Goal: Task Accomplishment & Management: Complete application form

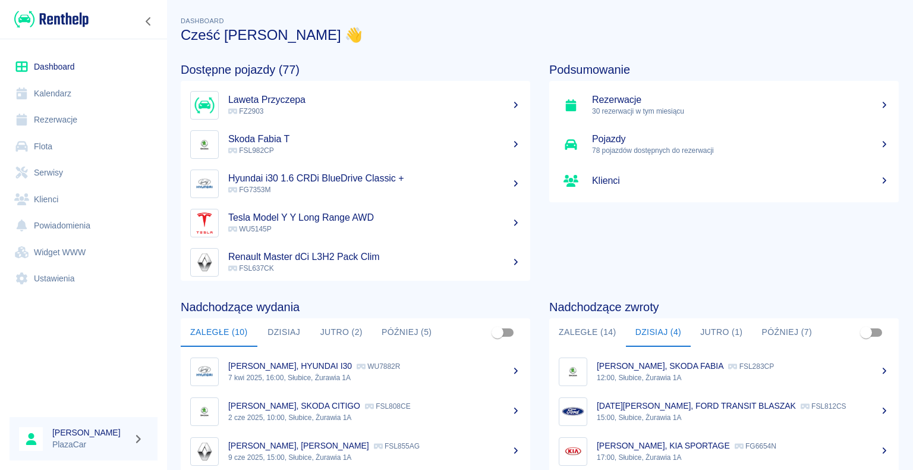
scroll to position [150, 0]
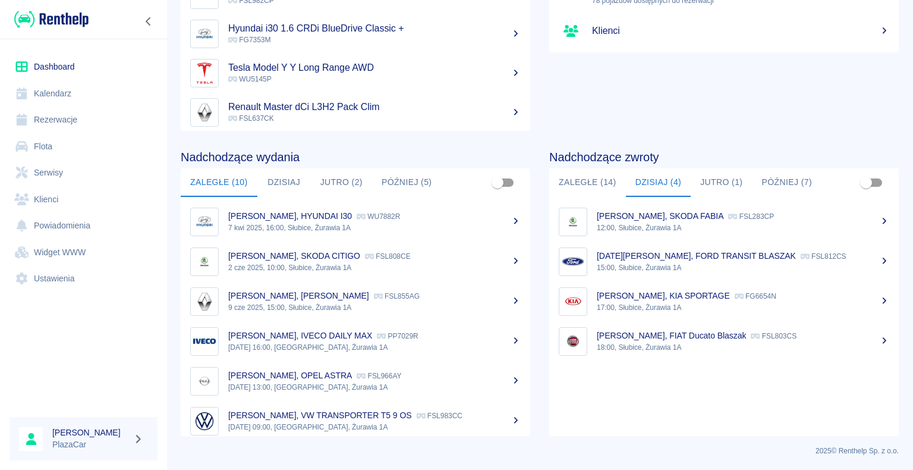
click at [642, 179] on button "Dzisiaj (4)" at bounding box center [658, 182] width 65 height 29
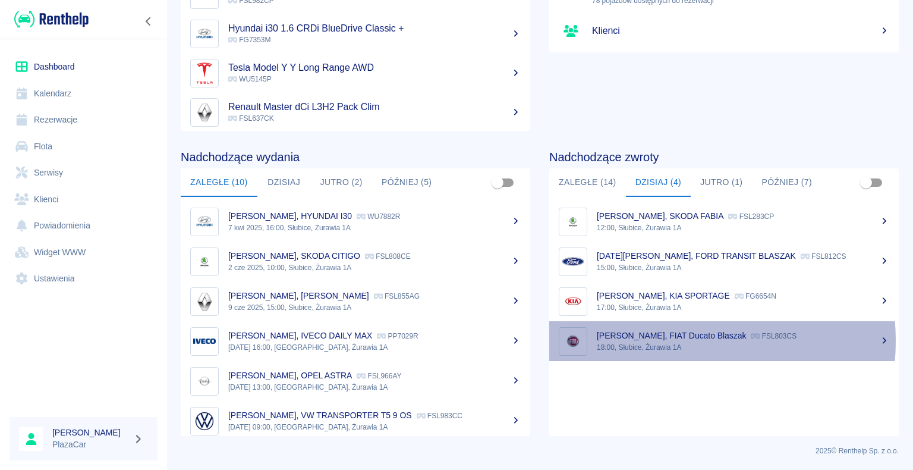
click at [664, 340] on div "[PERSON_NAME], FIAT Ducato Blaszak FSL803CS" at bounding box center [743, 335] width 292 height 12
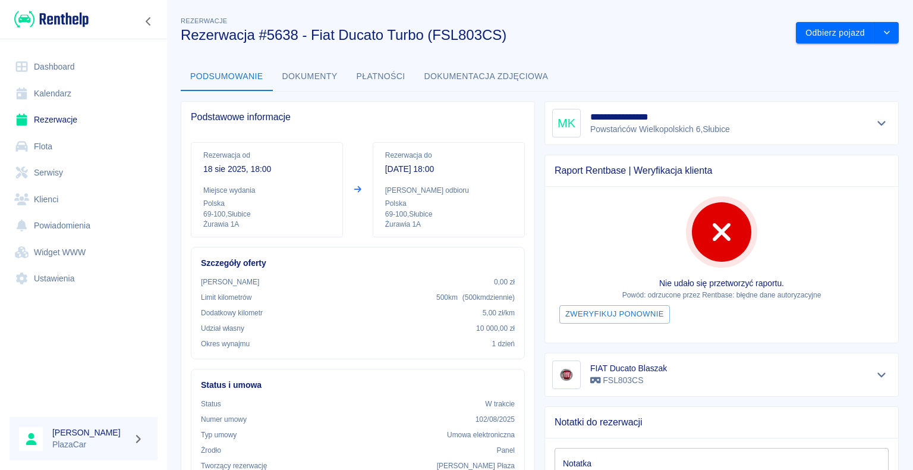
click at [57, 68] on link "Dashboard" at bounding box center [84, 66] width 148 height 27
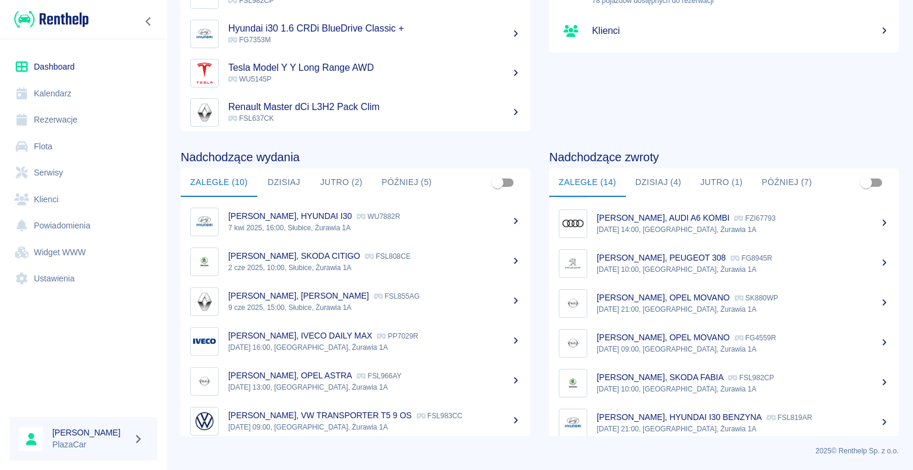
scroll to position [328, 0]
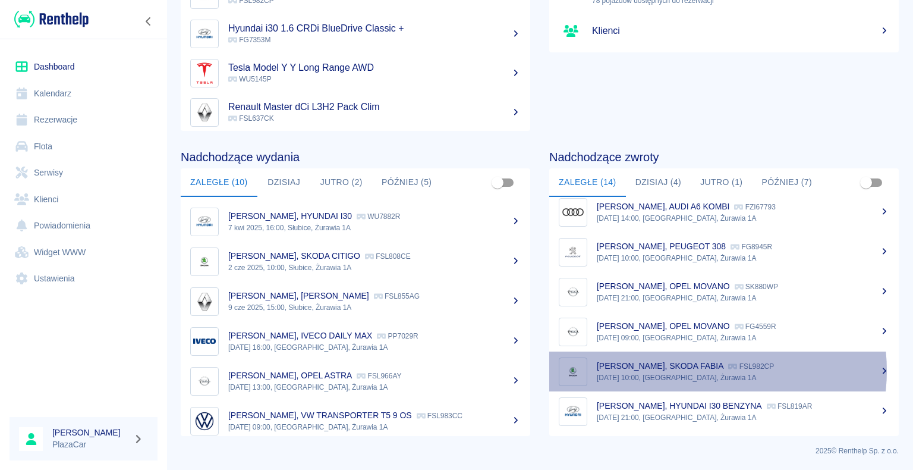
click at [693, 370] on p "Damian Dworski, SKODA FABIA" at bounding box center [660, 366] width 127 height 10
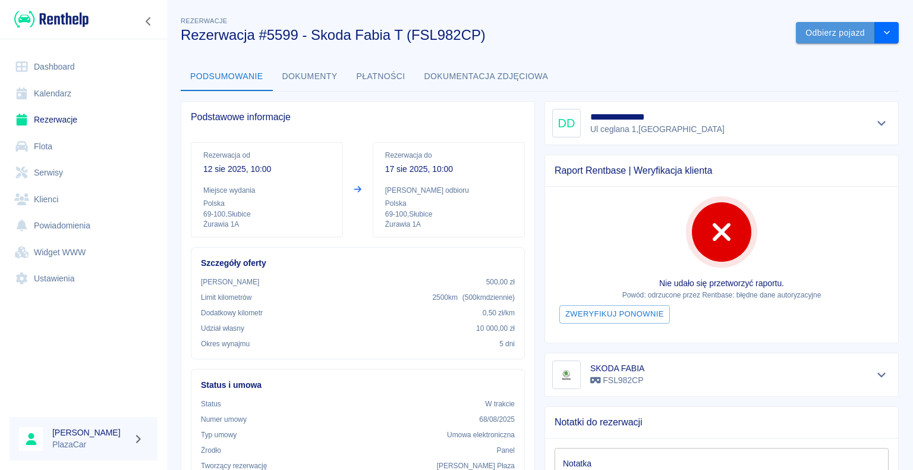
click at [820, 31] on button "Odbierz pojazd" at bounding box center [835, 33] width 79 height 22
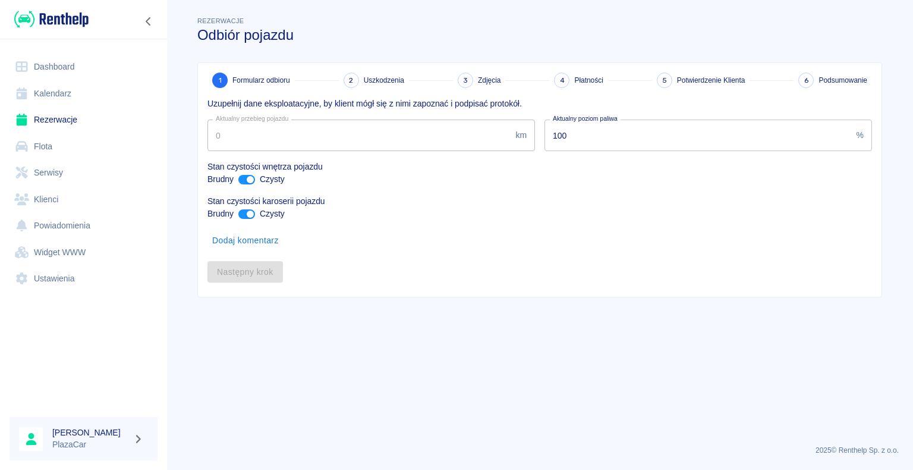
type input "254000"
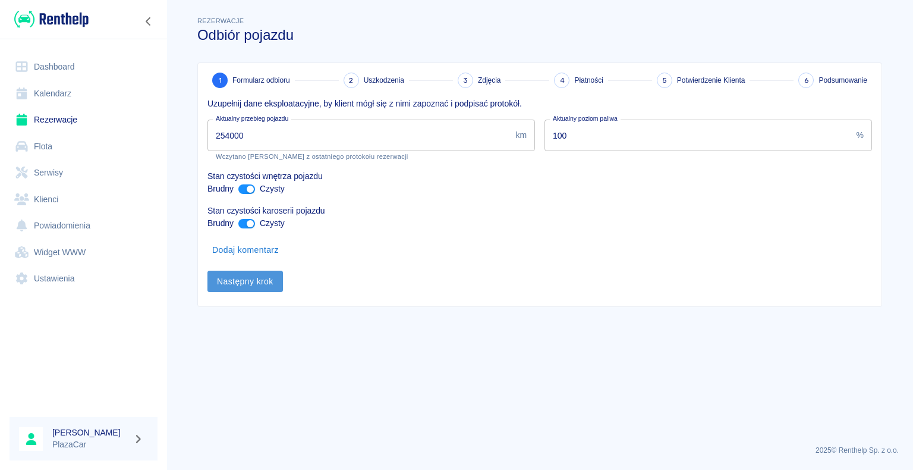
click at [245, 282] on button "Następny krok" at bounding box center [244, 281] width 75 height 22
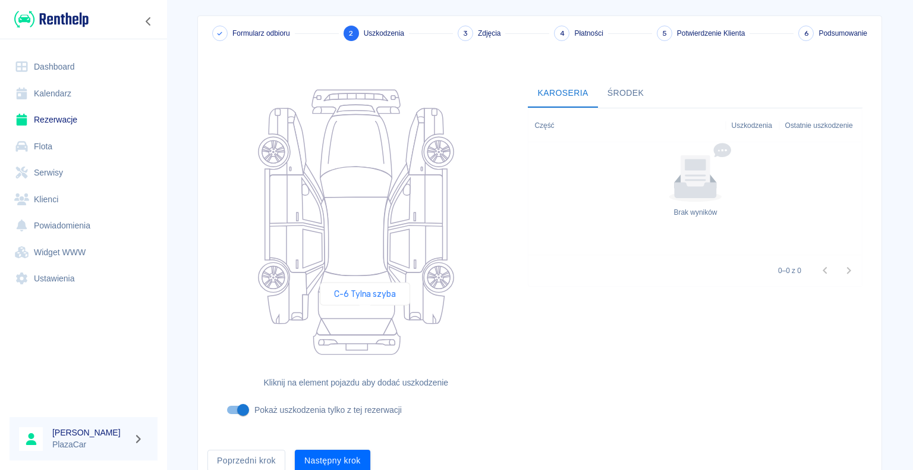
scroll to position [97, 0]
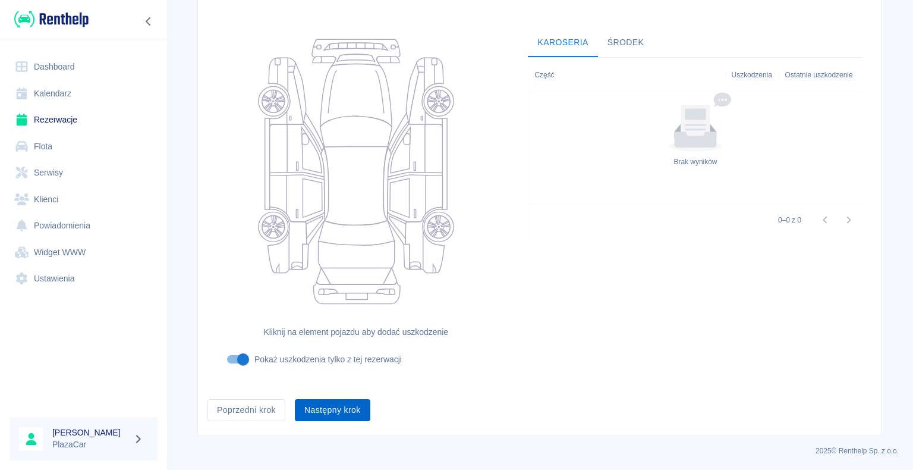
click at [323, 412] on button "Następny krok" at bounding box center [332, 410] width 75 height 22
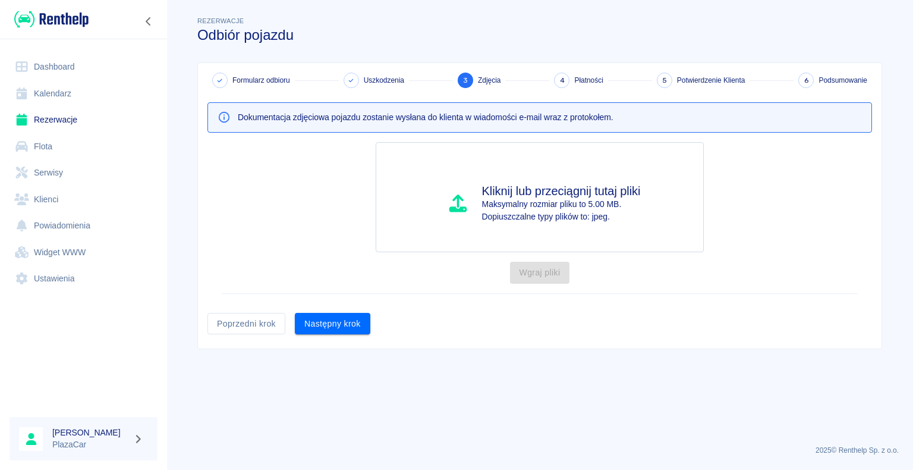
scroll to position [0, 0]
click at [351, 320] on button "Następny krok" at bounding box center [332, 324] width 75 height 22
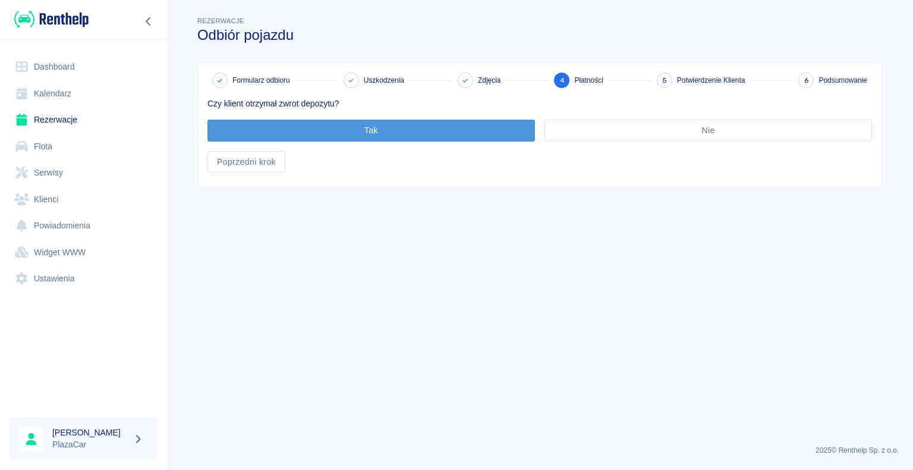
click at [376, 128] on button "Tak" at bounding box center [370, 130] width 327 height 22
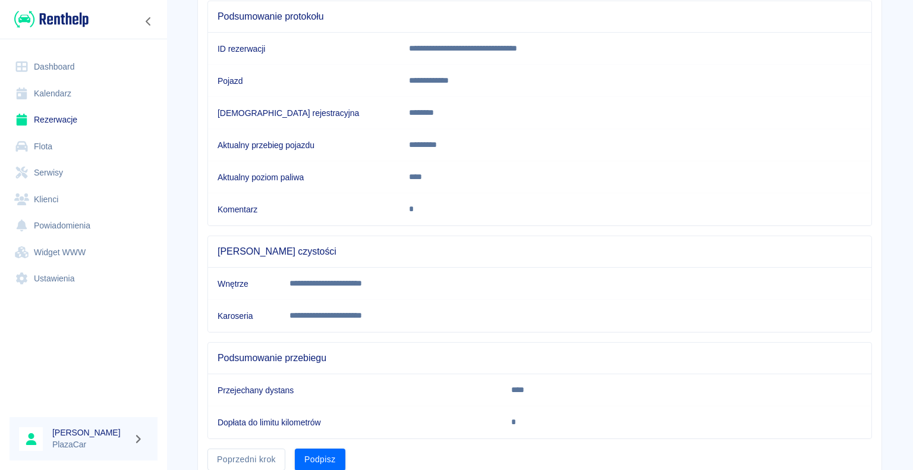
scroll to position [166, 0]
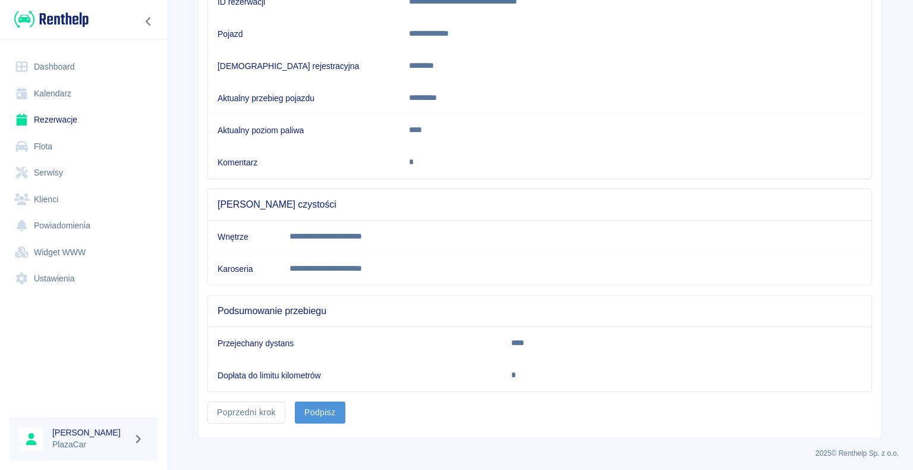
click at [317, 406] on button "Podpisz" at bounding box center [320, 412] width 51 height 22
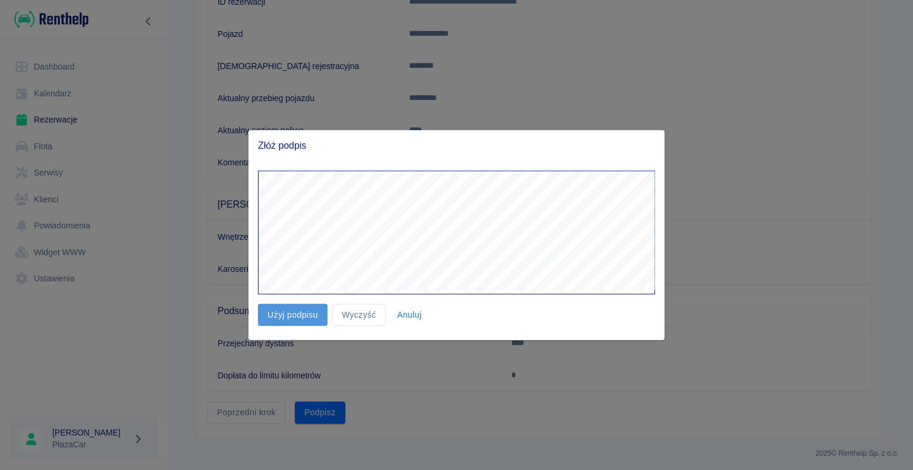
click at [301, 315] on button "Użyj podpisu" at bounding box center [293, 315] width 70 height 22
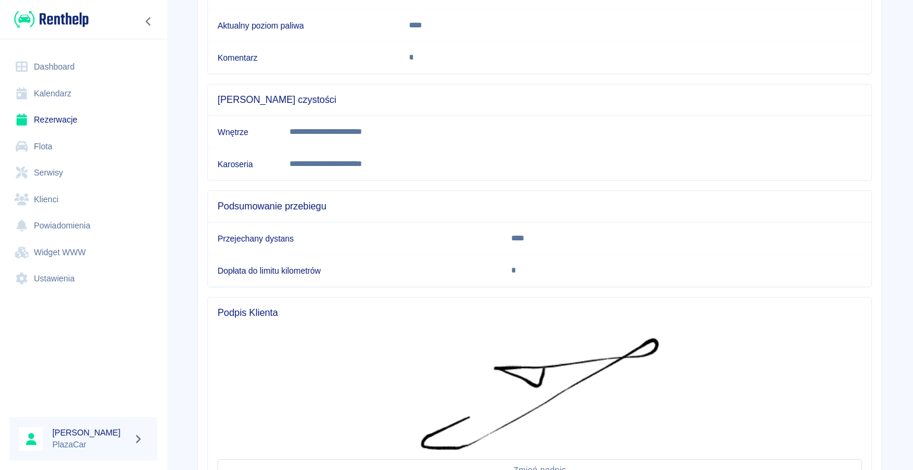
scroll to position [373, 0]
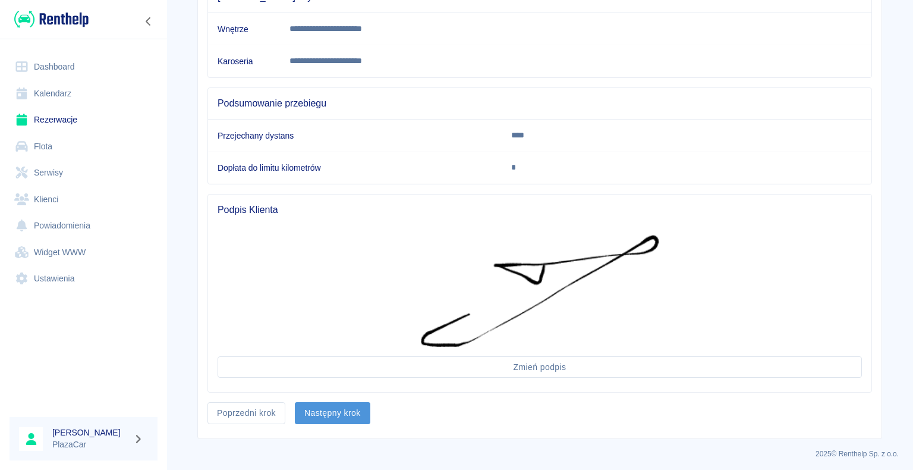
click at [327, 412] on button "Następny krok" at bounding box center [332, 413] width 75 height 22
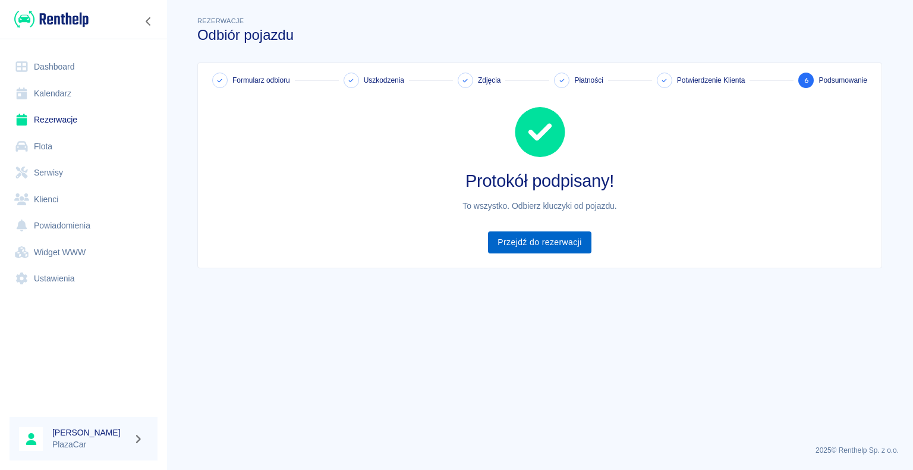
click at [550, 234] on link "Przejdź do rezerwacji" at bounding box center [539, 242] width 103 height 22
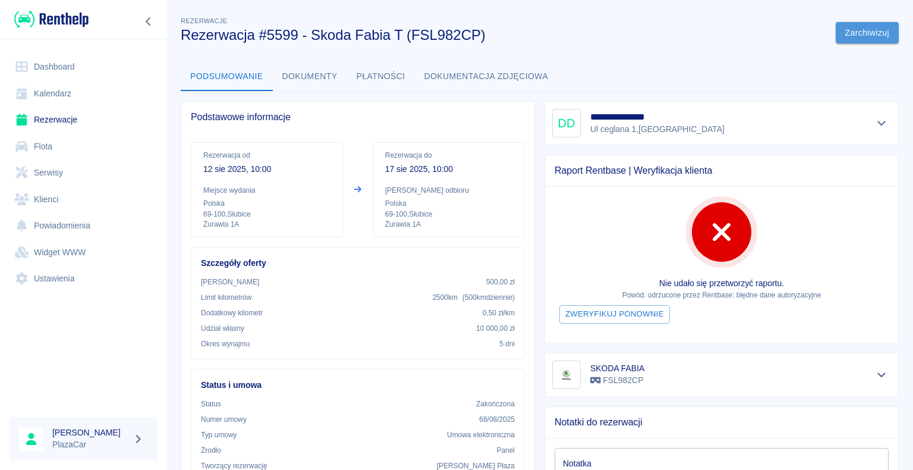
click at [855, 30] on button "Zarchiwizuj" at bounding box center [867, 33] width 63 height 22
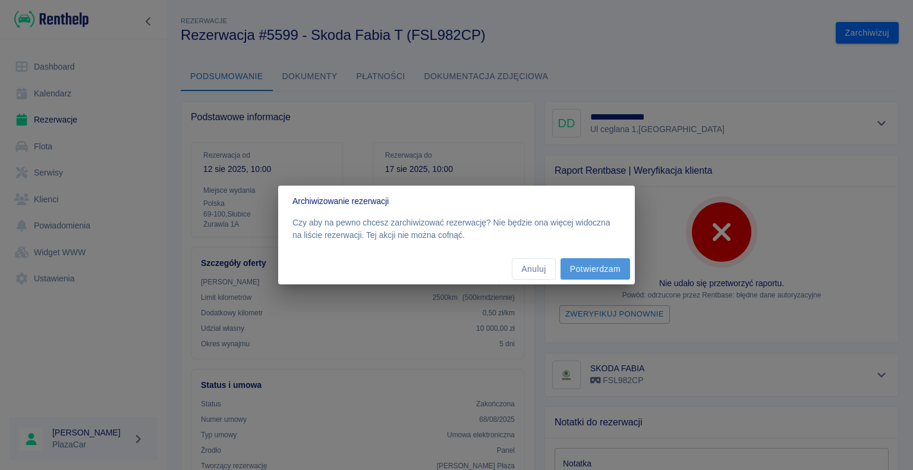
click at [586, 267] on button "Potwierdzam" at bounding box center [595, 269] width 70 height 22
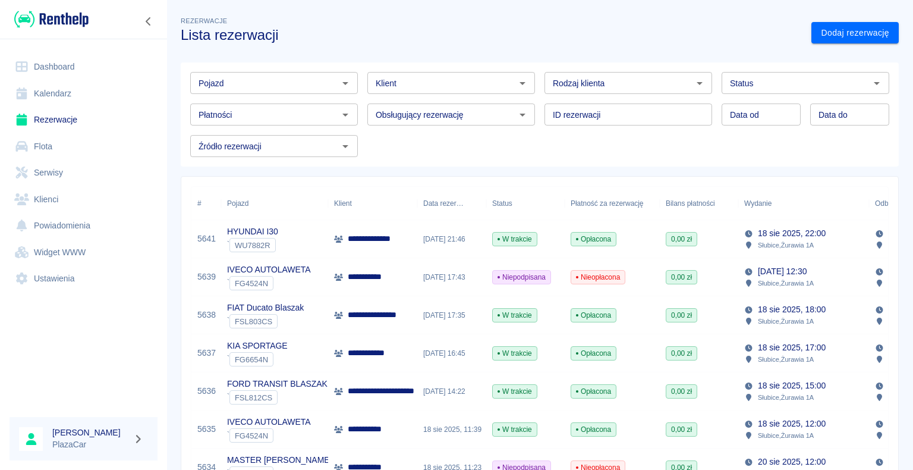
click at [372, 398] on div "**********" at bounding box center [372, 391] width 89 height 38
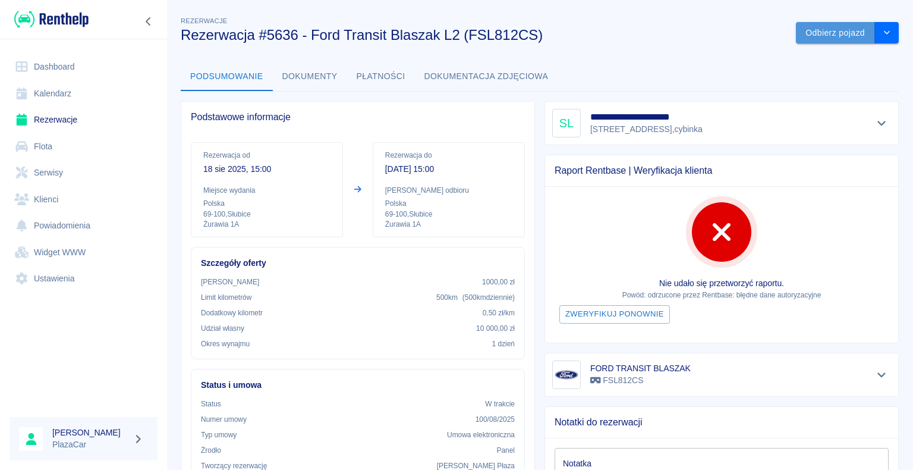
click at [821, 33] on button "Odbierz pojazd" at bounding box center [835, 33] width 79 height 22
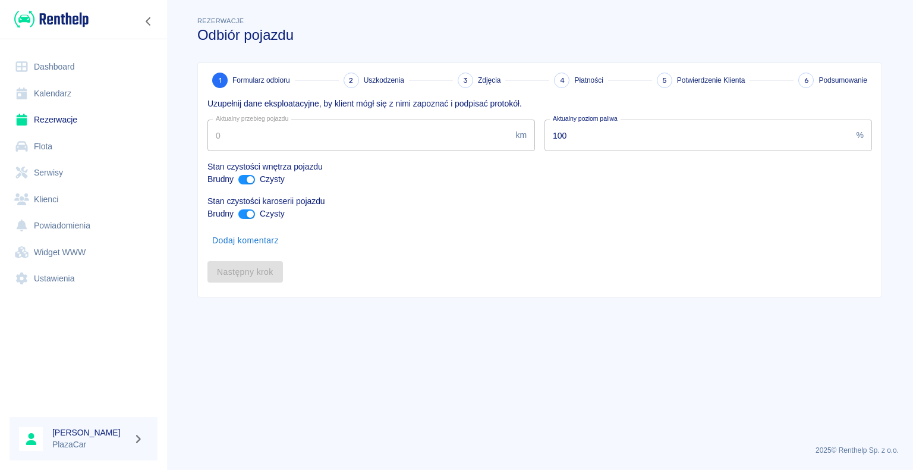
type input "315451"
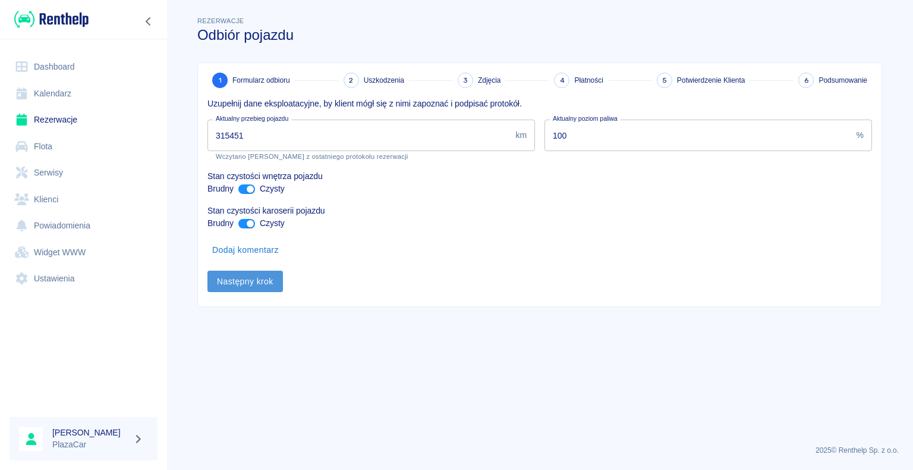
click at [238, 280] on button "Następny krok" at bounding box center [244, 281] width 75 height 22
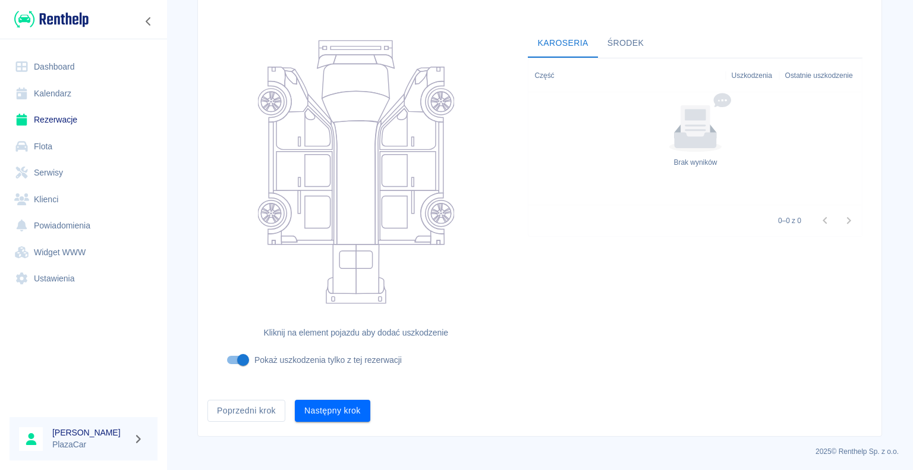
scroll to position [97, 0]
click at [331, 407] on button "Następny krok" at bounding box center [332, 410] width 75 height 22
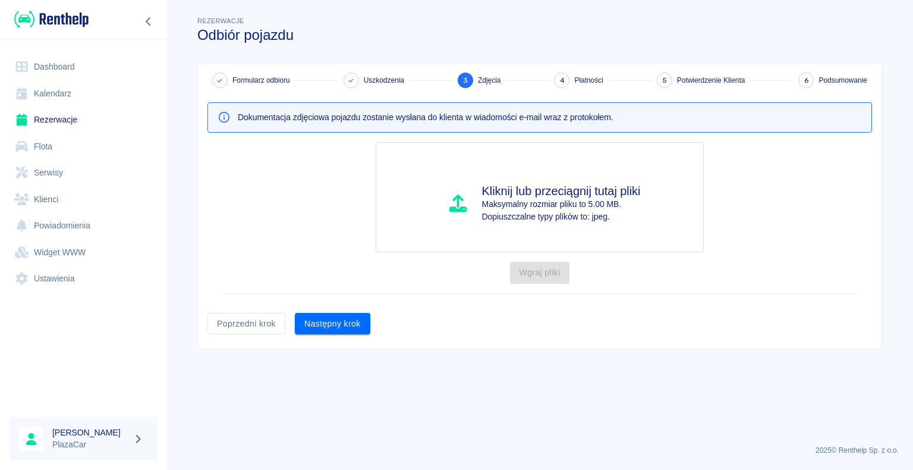
scroll to position [0, 0]
click at [336, 320] on button "Następny krok" at bounding box center [332, 324] width 75 height 22
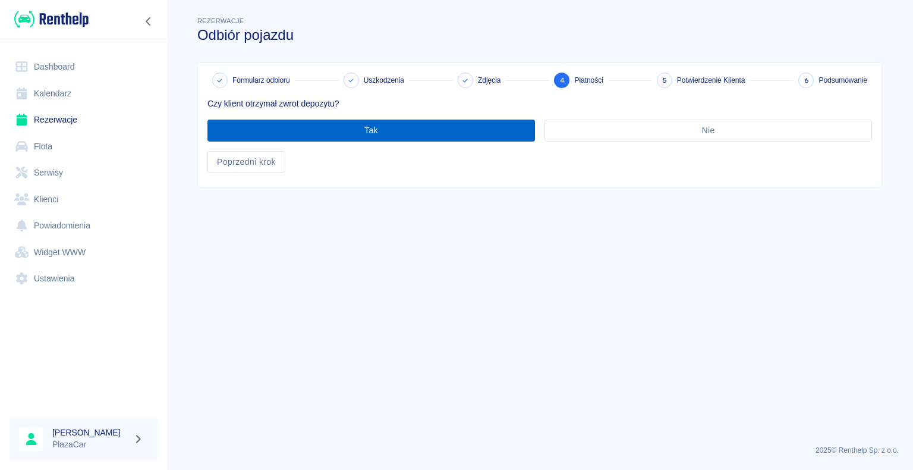
click at [371, 122] on button "Tak" at bounding box center [370, 130] width 327 height 22
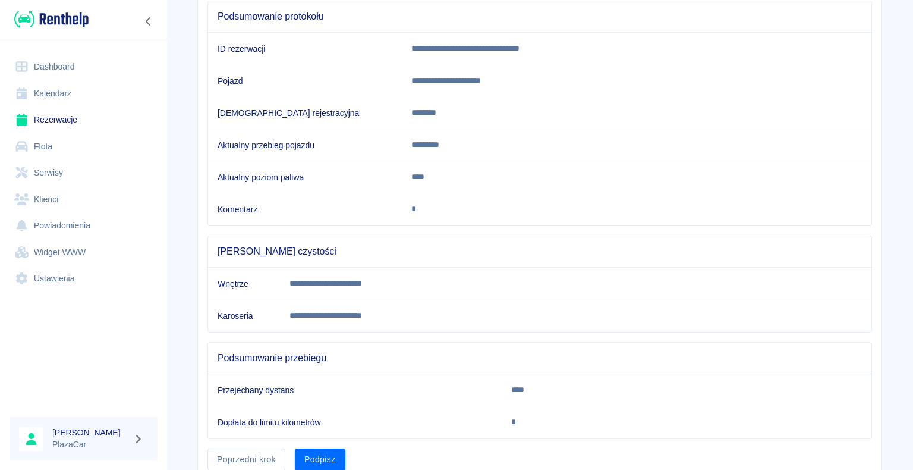
scroll to position [166, 0]
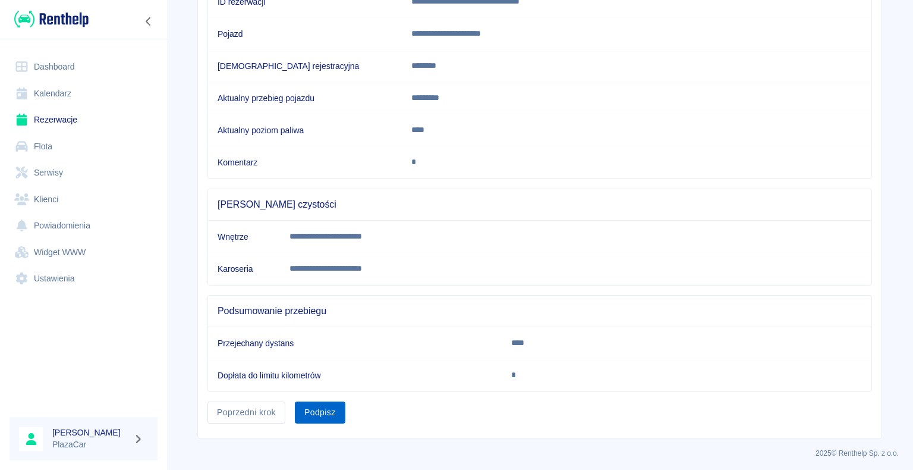
click at [312, 405] on button "Podpisz" at bounding box center [320, 412] width 51 height 22
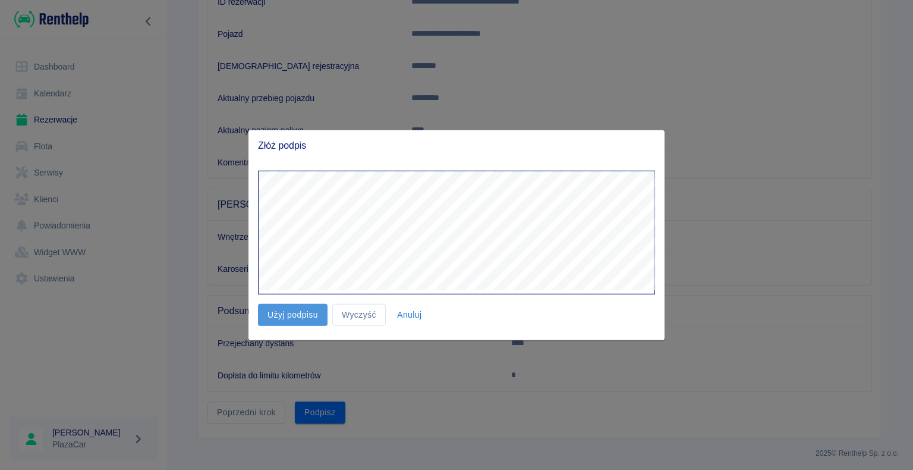
click at [295, 315] on button "Użyj podpisu" at bounding box center [293, 315] width 70 height 22
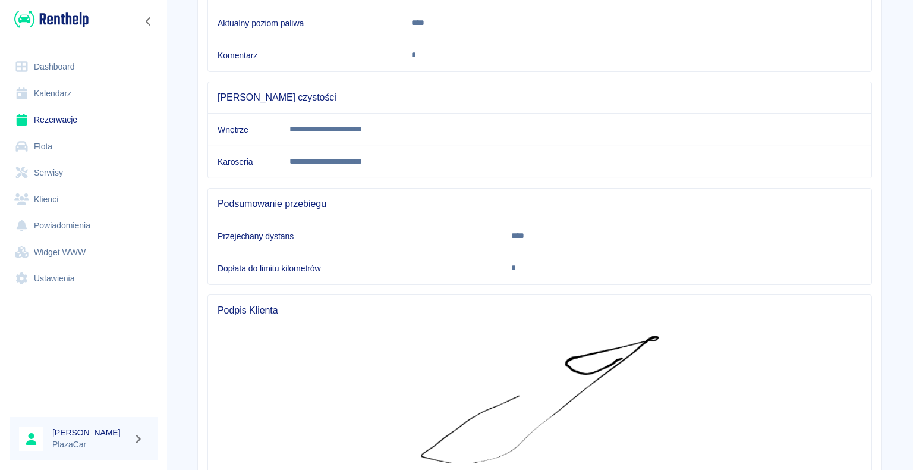
scroll to position [344, 0]
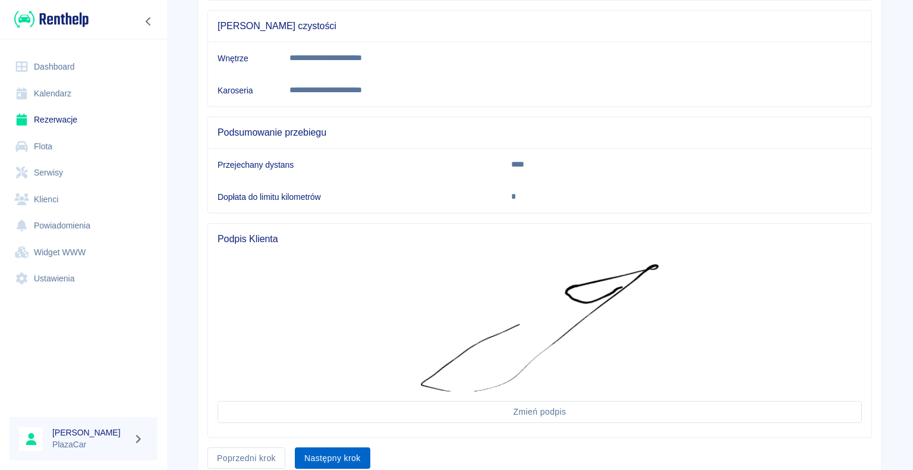
click at [329, 452] on button "Następny krok" at bounding box center [332, 458] width 75 height 22
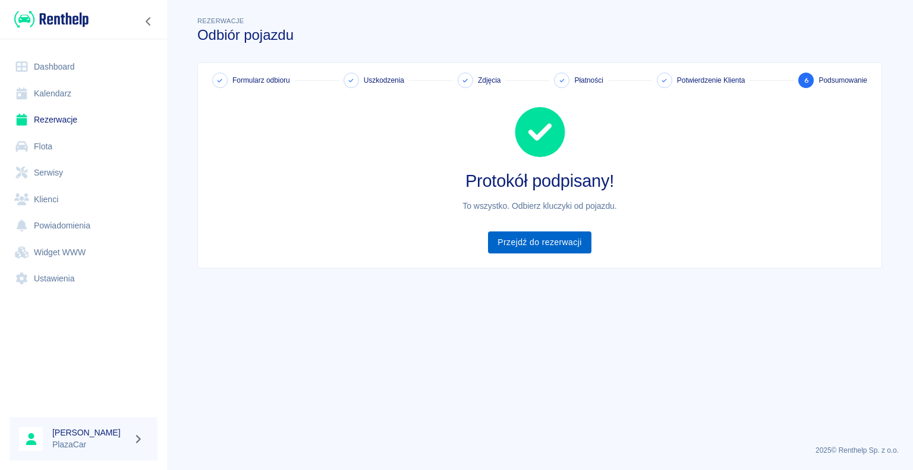
click at [527, 239] on link "Przejdź do rezerwacji" at bounding box center [539, 242] width 103 height 22
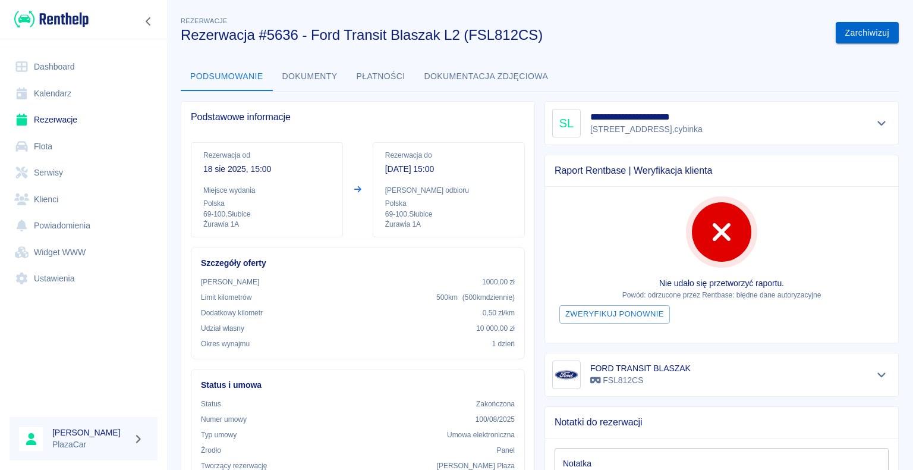
click at [855, 26] on button "Zarchiwizuj" at bounding box center [867, 33] width 63 height 22
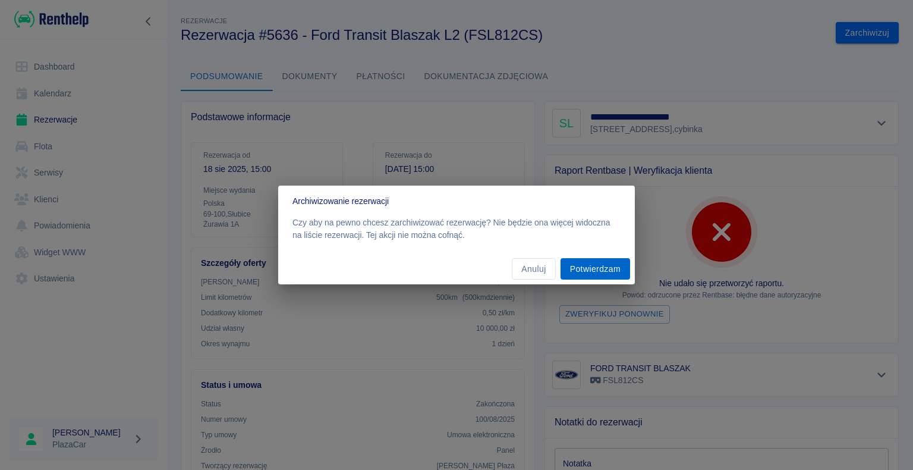
click at [590, 270] on button "Potwierdzam" at bounding box center [595, 269] width 70 height 22
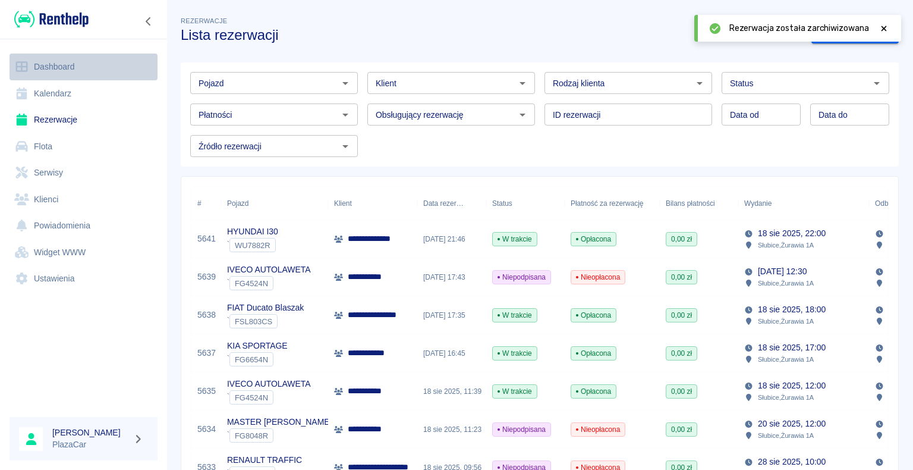
click at [74, 66] on link "Dashboard" at bounding box center [84, 66] width 148 height 27
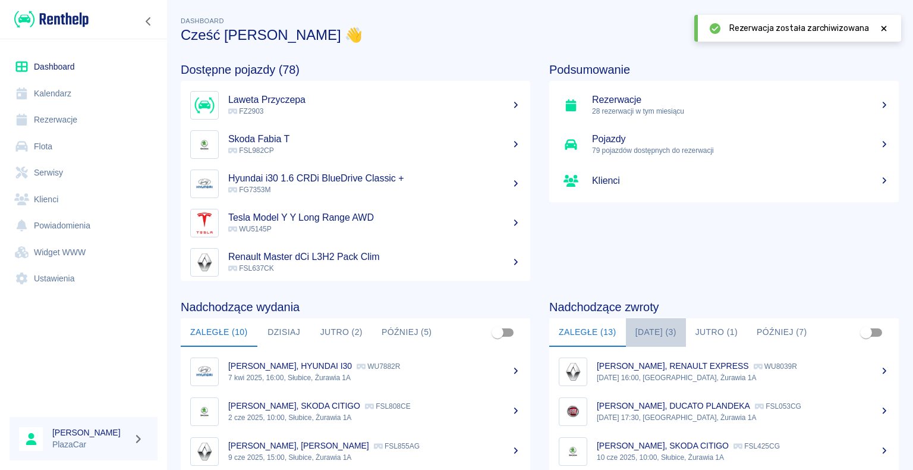
click at [646, 327] on button "[DATE] (3)" at bounding box center [656, 332] width 60 height 29
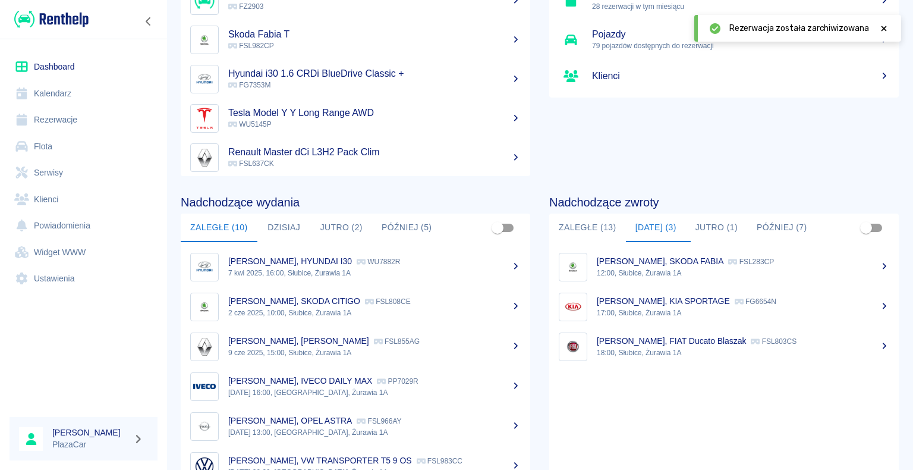
scroll to position [119, 0]
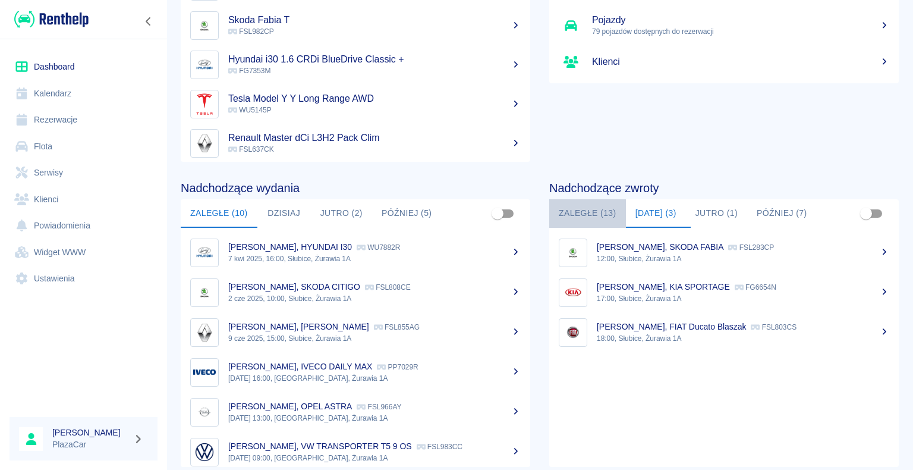
click at [572, 215] on button "Zaległe (13)" at bounding box center [587, 213] width 77 height 29
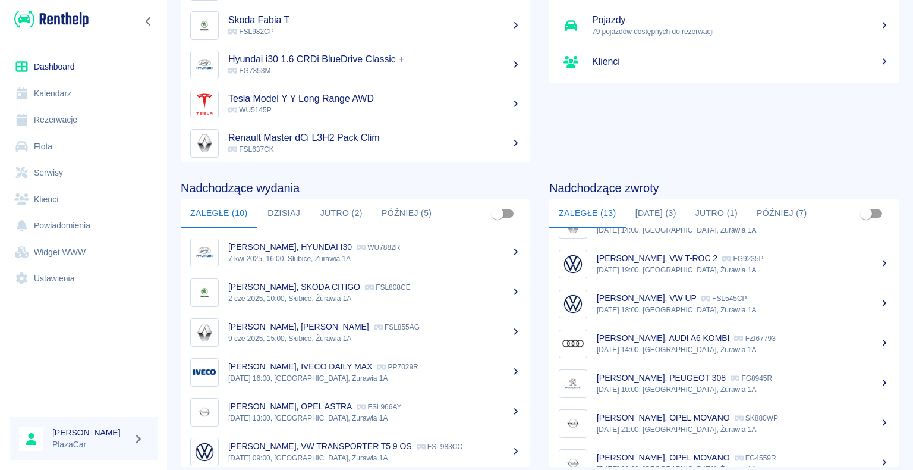
scroll to position [288, 0]
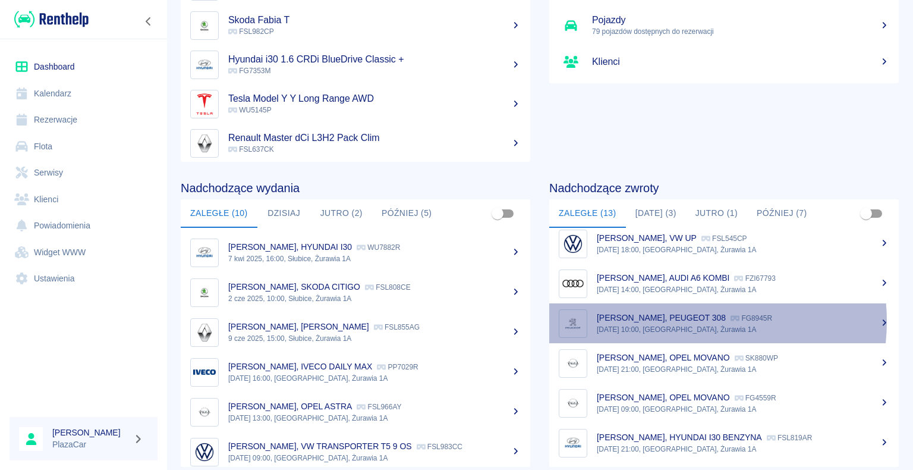
click at [676, 320] on p "Krzysztof Ławrynowicz, PEUGEOT 308" at bounding box center [661, 318] width 129 height 10
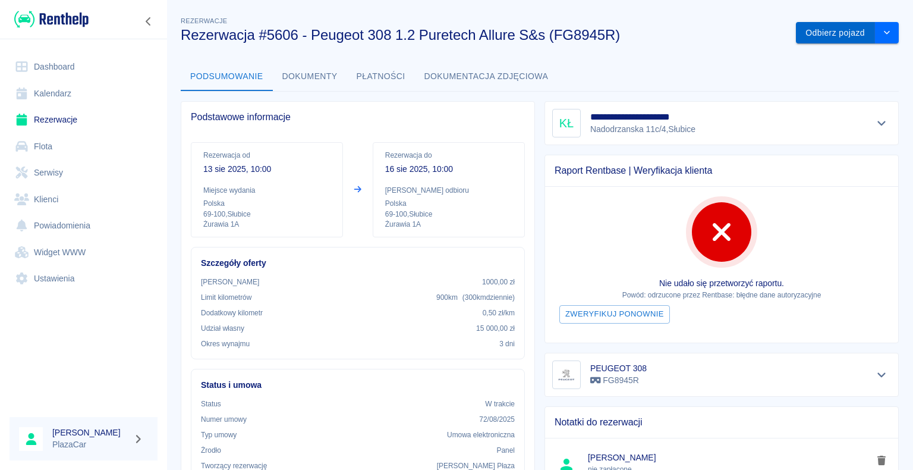
click at [811, 33] on button "Odbierz pojazd" at bounding box center [835, 33] width 79 height 22
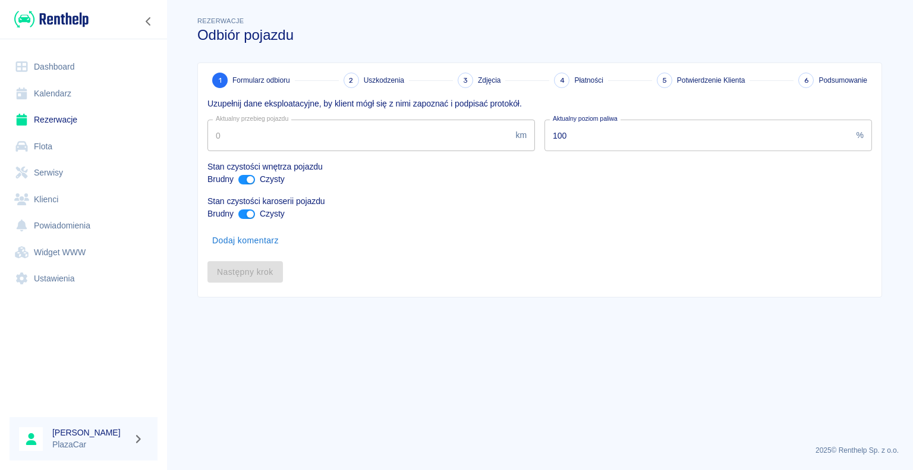
type input "49961"
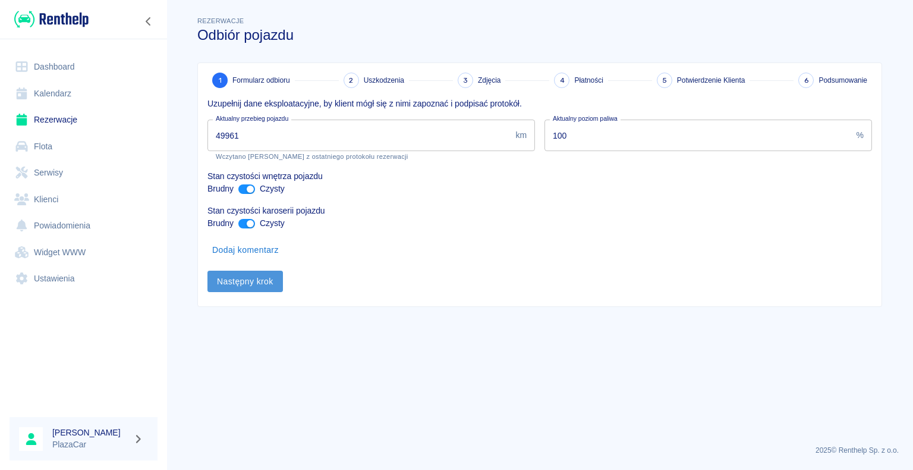
click at [243, 281] on button "Następny krok" at bounding box center [244, 281] width 75 height 22
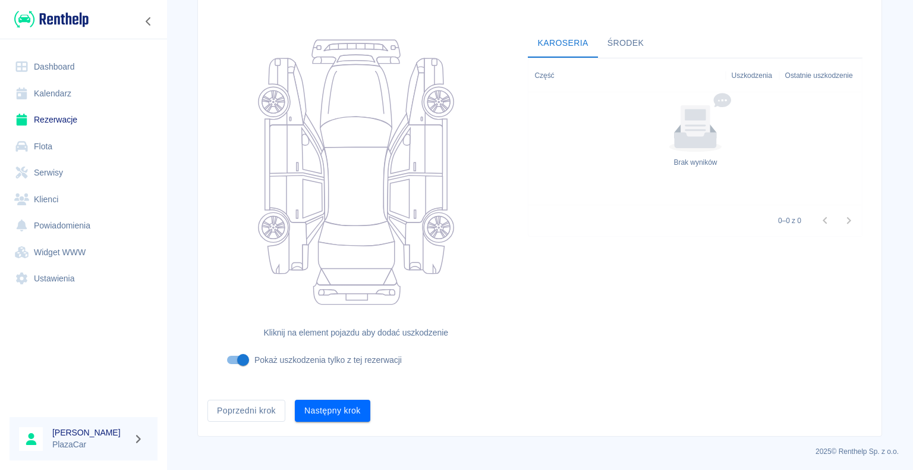
scroll to position [97, 0]
click at [321, 409] on button "Następny krok" at bounding box center [332, 410] width 75 height 22
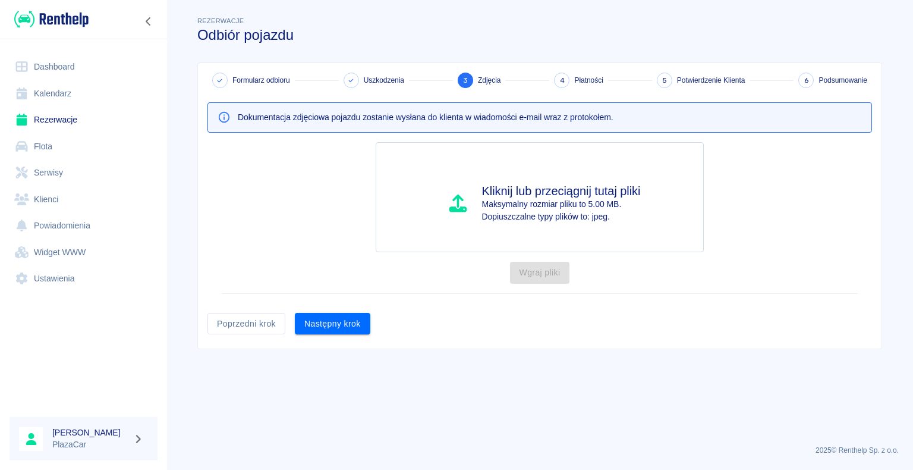
scroll to position [0, 0]
click at [327, 317] on button "Następny krok" at bounding box center [332, 324] width 75 height 22
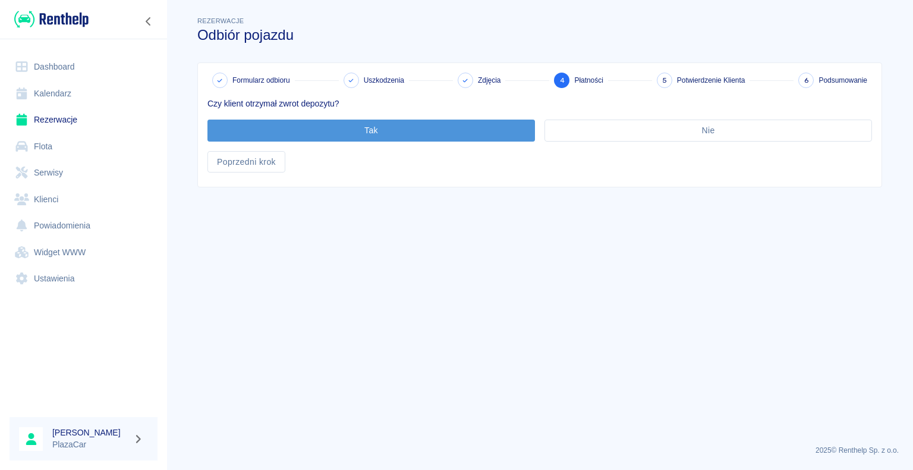
click at [370, 129] on button "Tak" at bounding box center [370, 130] width 327 height 22
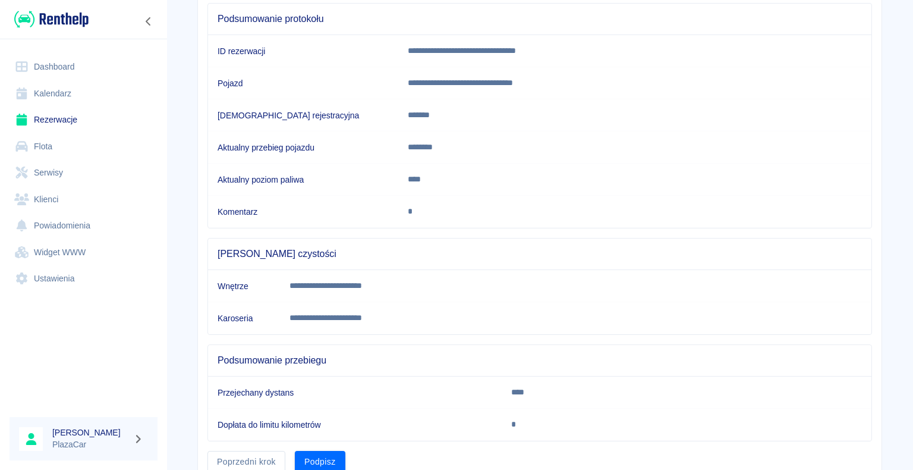
scroll to position [166, 0]
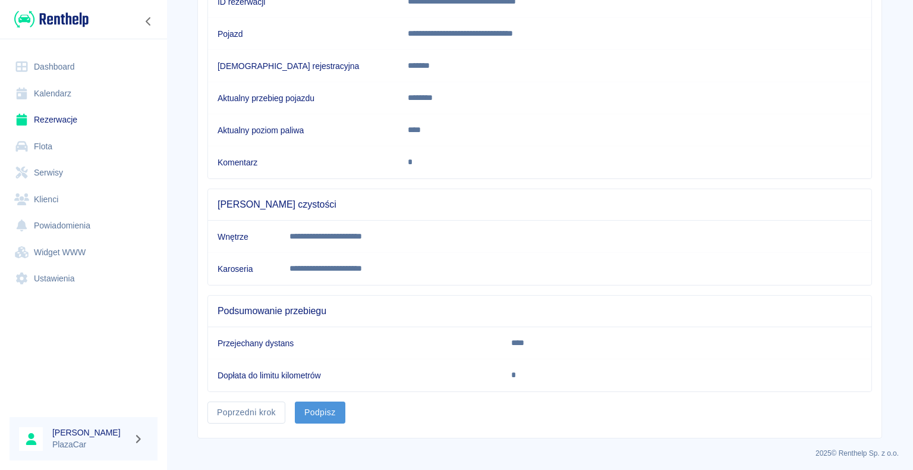
click at [316, 405] on button "Podpisz" at bounding box center [320, 412] width 51 height 22
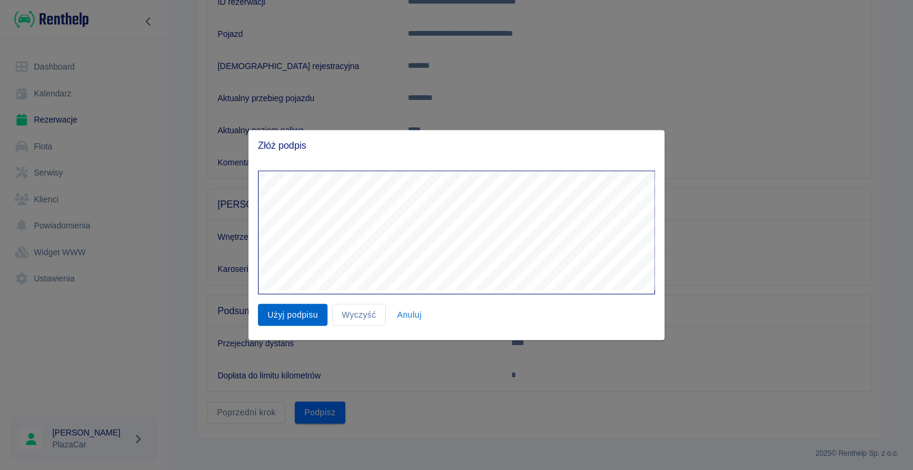
click at [304, 311] on button "Użyj podpisu" at bounding box center [293, 315] width 70 height 22
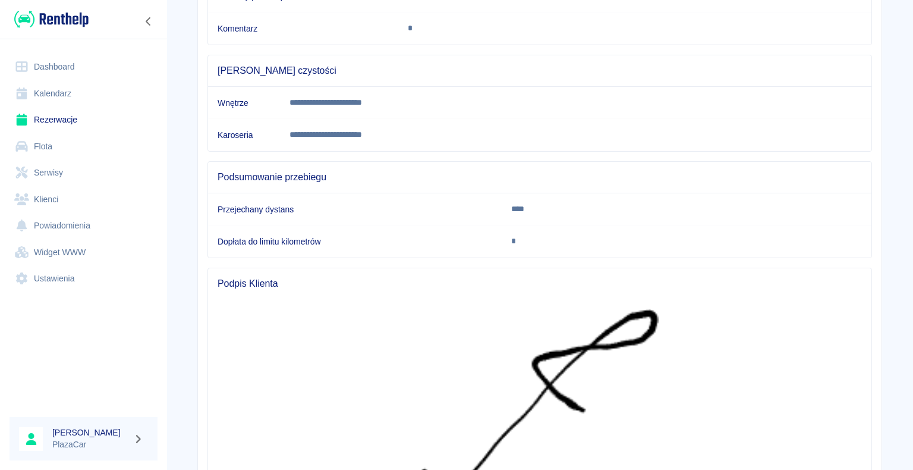
scroll to position [463, 0]
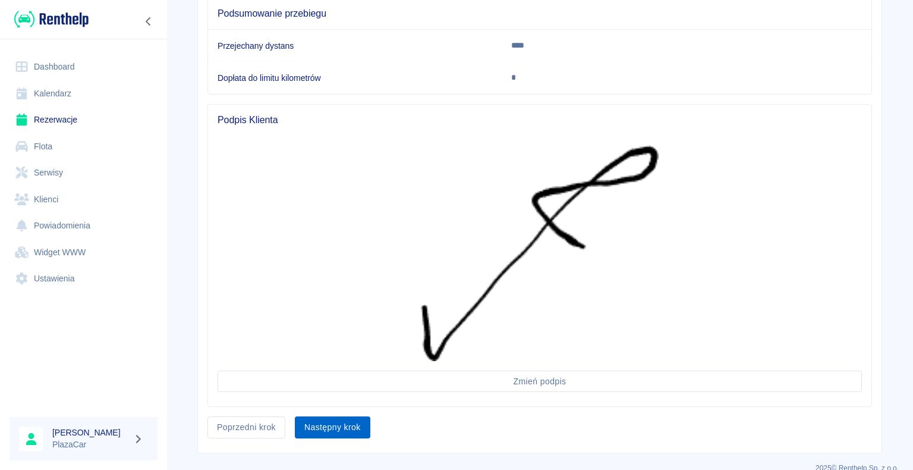
click at [316, 424] on button "Następny krok" at bounding box center [332, 427] width 75 height 22
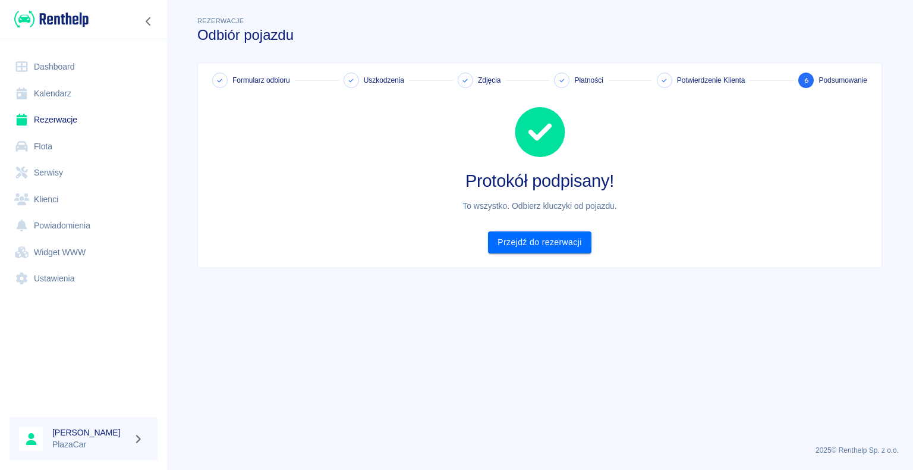
scroll to position [0, 0]
click at [535, 240] on link "Przejdź do rezerwacji" at bounding box center [539, 242] width 103 height 22
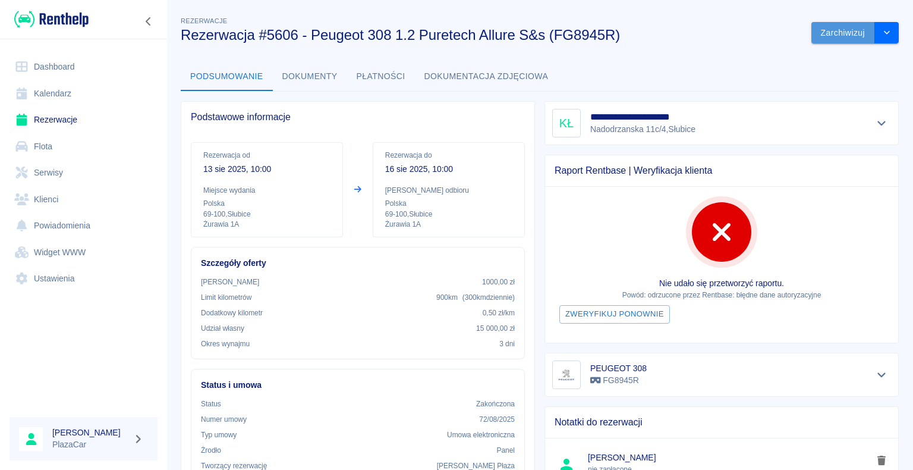
click at [832, 30] on button "Zarchiwizuj" at bounding box center [843, 33] width 64 height 22
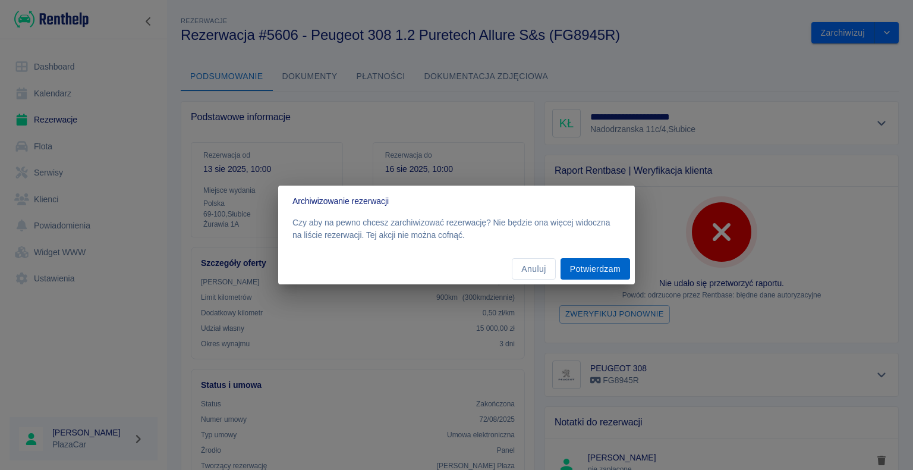
click at [588, 267] on button "Potwierdzam" at bounding box center [595, 269] width 70 height 22
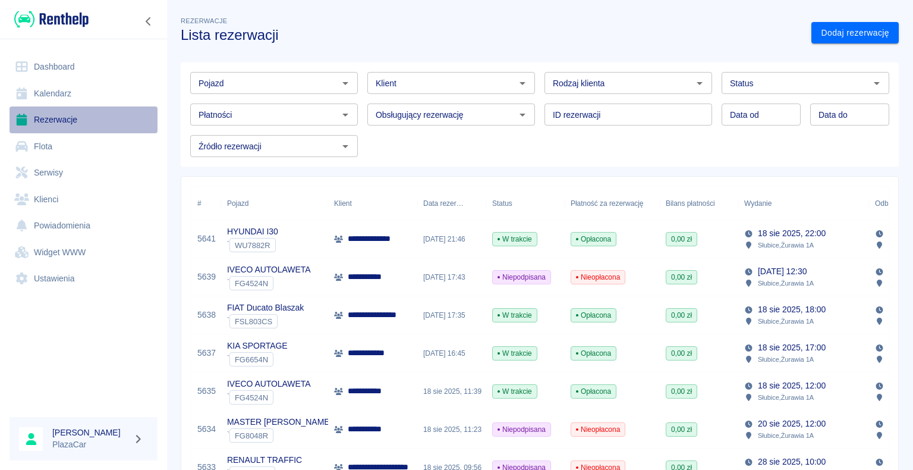
click at [59, 123] on link "Rezerwacje" at bounding box center [84, 119] width 148 height 27
click at [870, 84] on icon "Otwórz" at bounding box center [877, 83] width 14 height 14
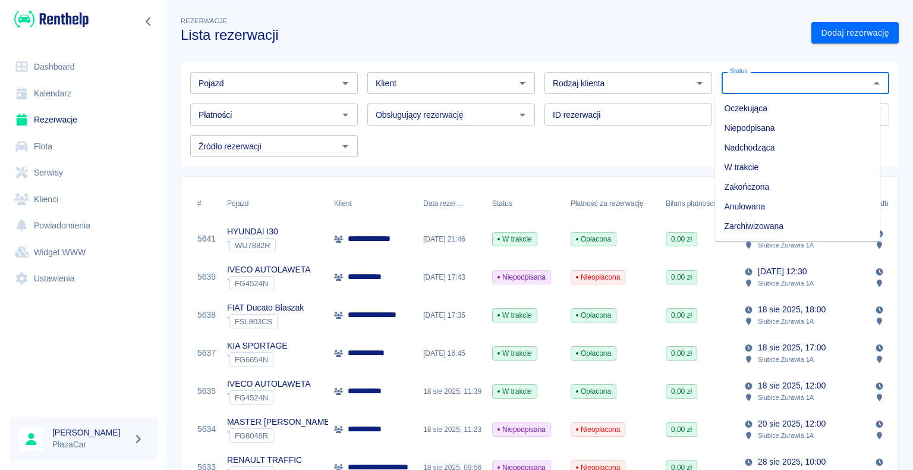
click at [763, 227] on li "Zarchiwizowana" at bounding box center [796, 226] width 165 height 20
type input "Zarchiwizowana"
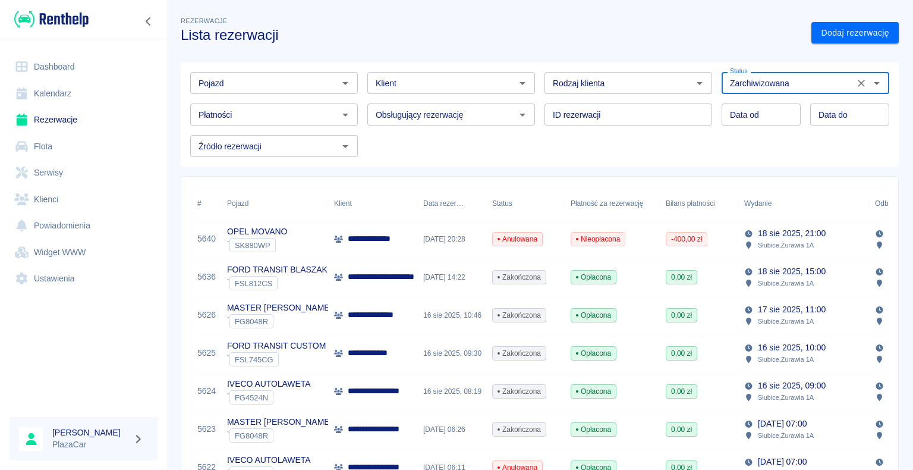
click at [340, 82] on icon "Otwórz" at bounding box center [345, 83] width 14 height 14
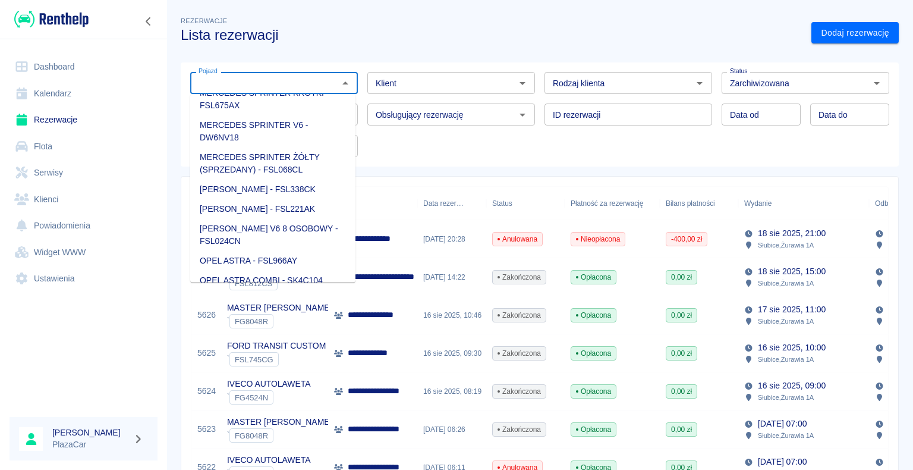
scroll to position [773, 0]
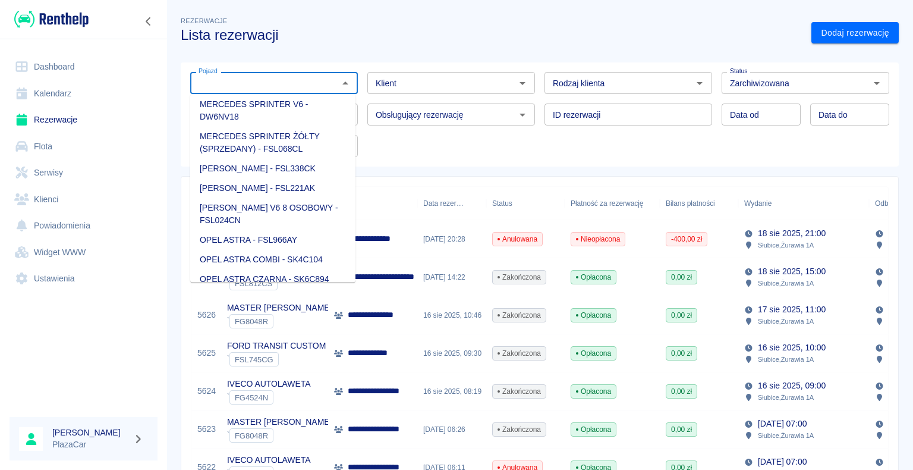
click at [310, 178] on li "[PERSON_NAME] - FSL338CK" at bounding box center [272, 169] width 165 height 20
type input "[PERSON_NAME] - FSL338CK"
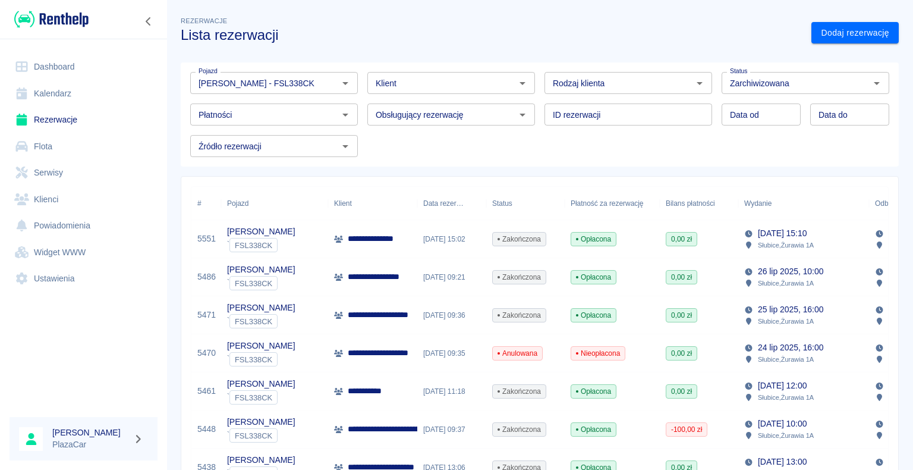
click at [455, 239] on div "5 sie 2025, 15:02" at bounding box center [451, 239] width 69 height 38
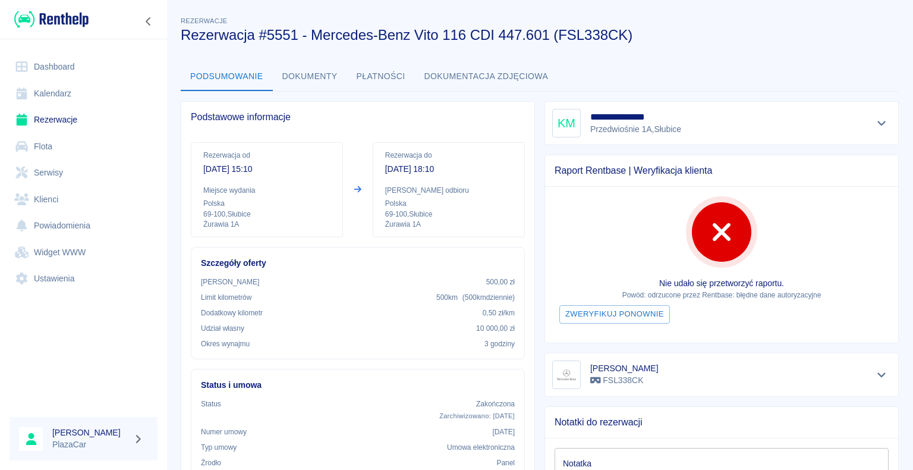
click at [316, 73] on button "Dokumenty" at bounding box center [310, 76] width 74 height 29
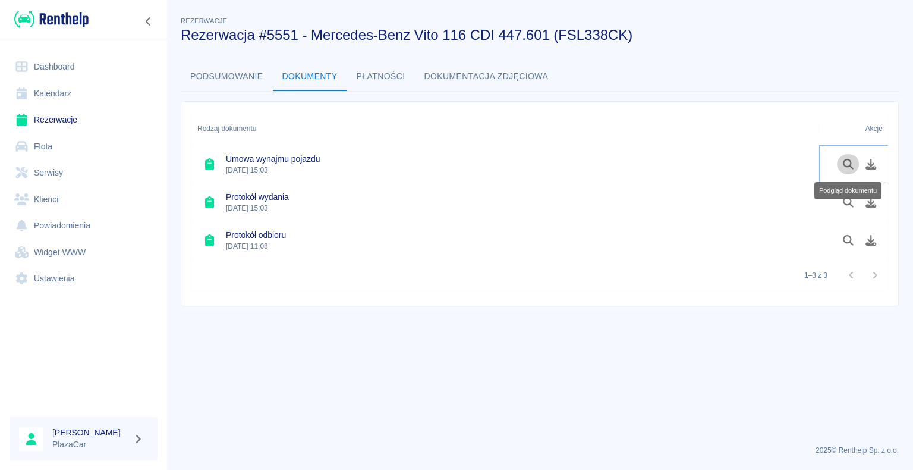
click at [849, 162] on icon "Podgląd dokumentu" at bounding box center [849, 164] width 14 height 11
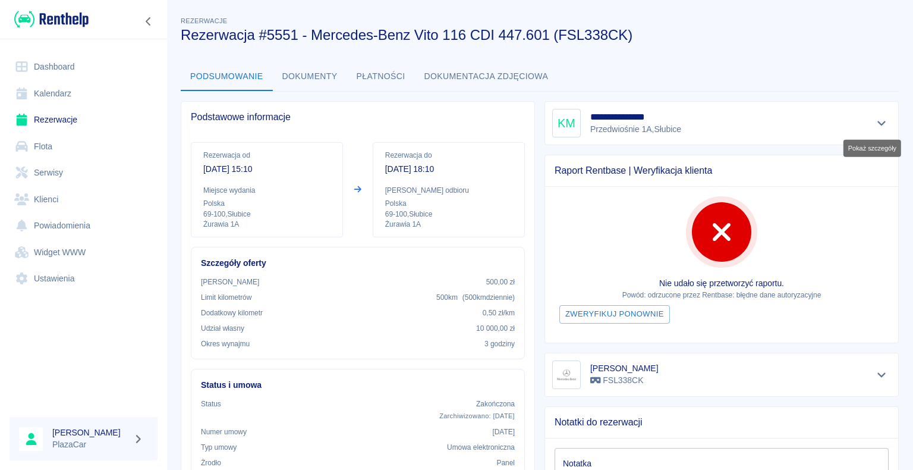
click at [875, 125] on icon "Pokaż szczegóły" at bounding box center [882, 123] width 14 height 11
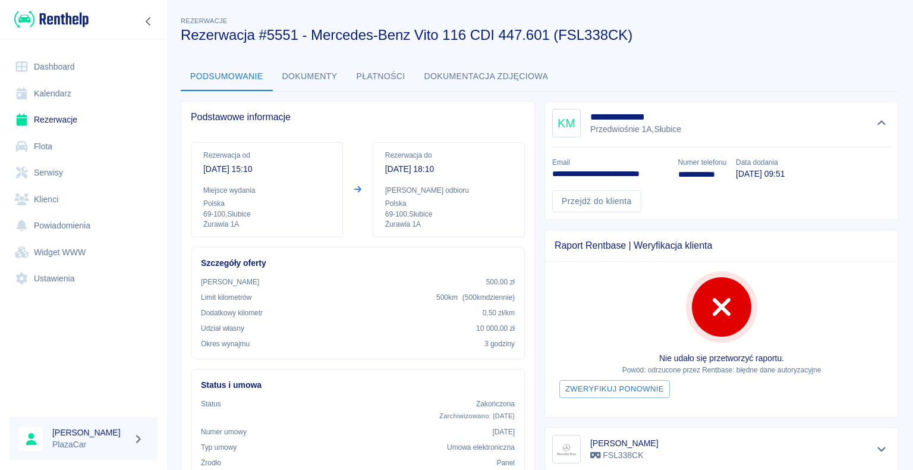
click at [313, 75] on button "Dokumenty" at bounding box center [310, 76] width 74 height 29
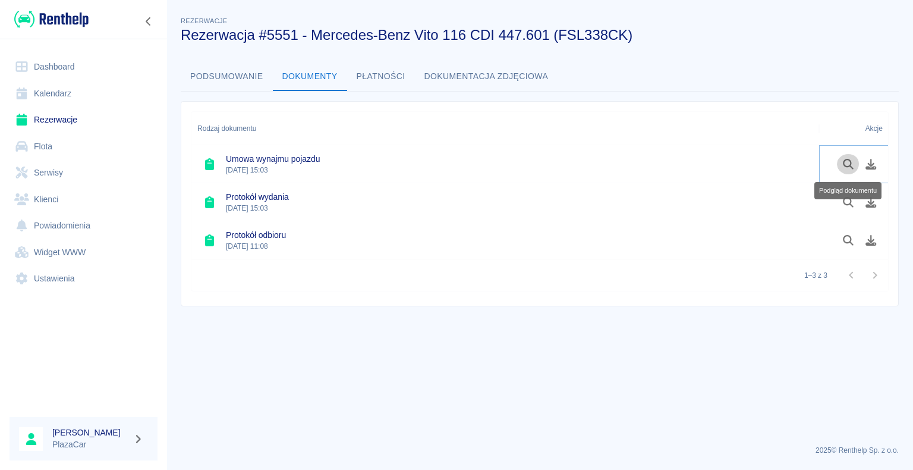
click at [846, 160] on icon "Podgląd dokumentu" at bounding box center [849, 164] width 14 height 11
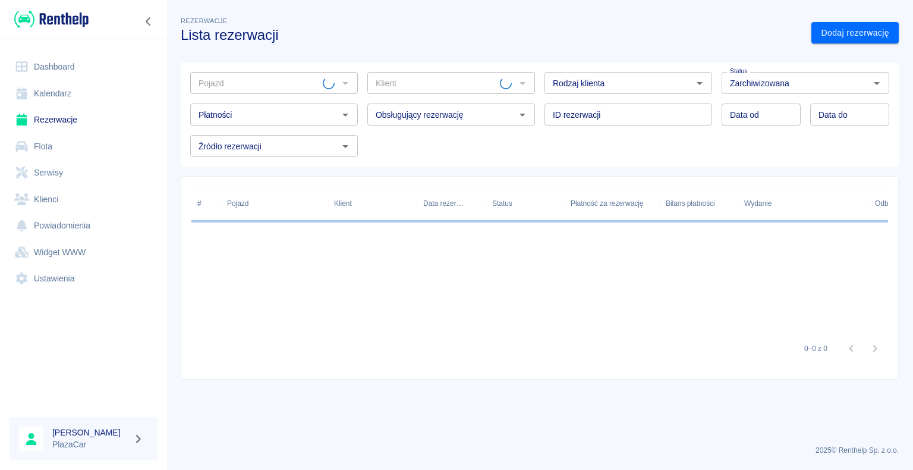
type input "[PERSON_NAME] - FSL338CK"
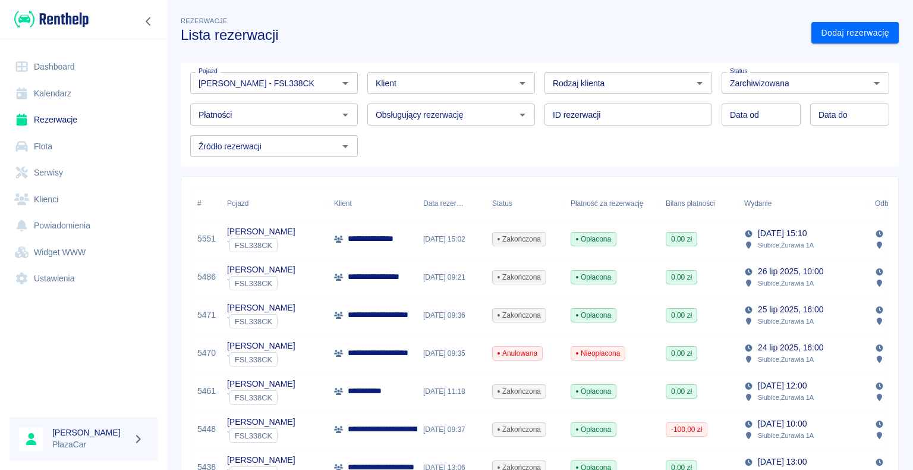
click at [444, 238] on div "5 sie 2025, 15:02" at bounding box center [451, 239] width 69 height 38
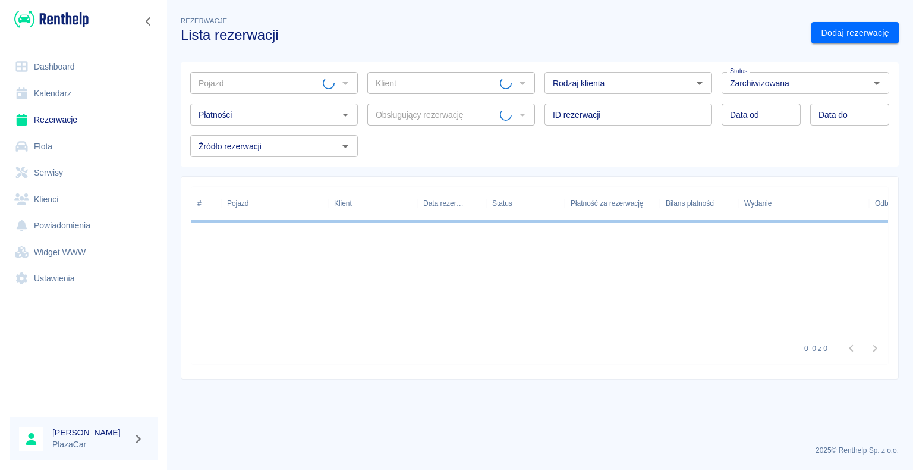
type input "[PERSON_NAME] - FSL338CK"
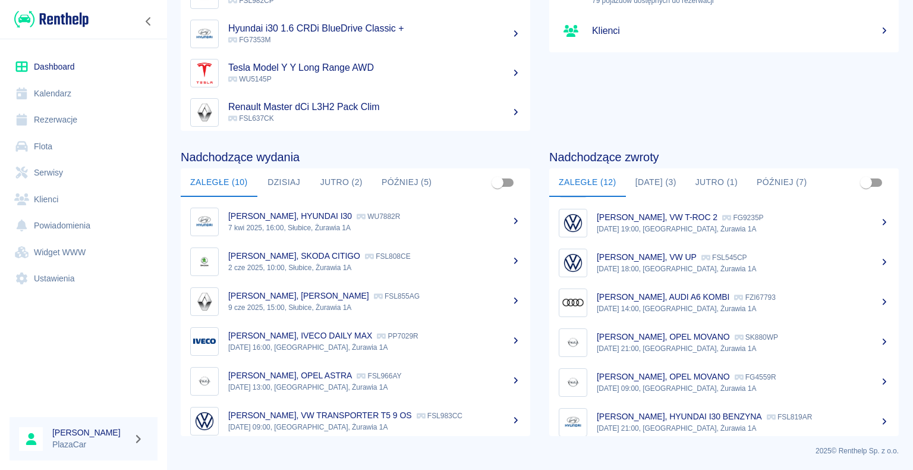
scroll to position [248, 0]
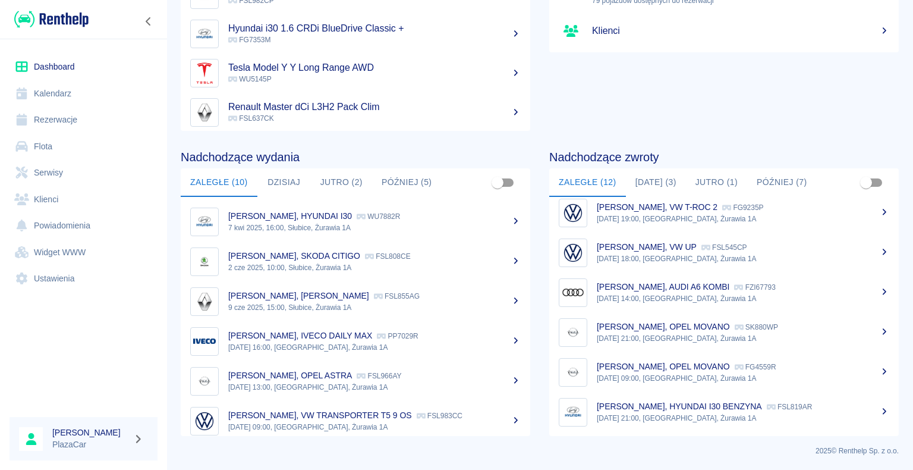
click at [656, 180] on button "[DATE] (3)" at bounding box center [656, 182] width 60 height 29
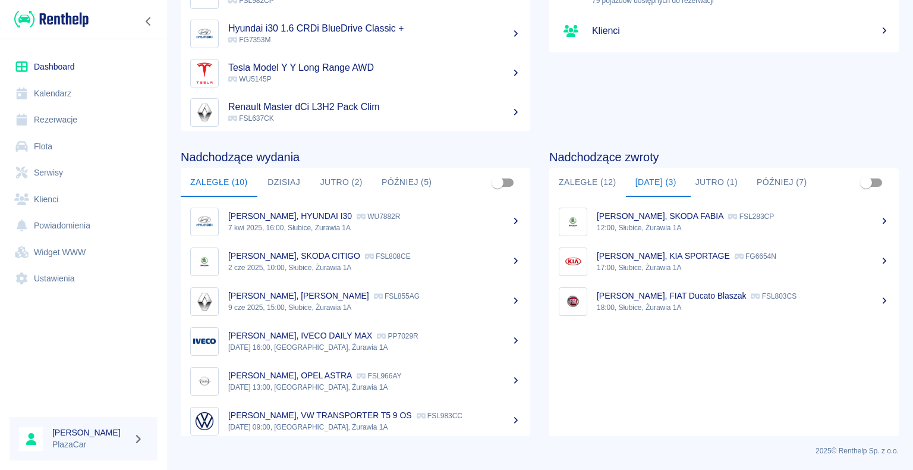
scroll to position [0, 0]
click at [628, 260] on div "[PERSON_NAME], KIA SPORTAGE FG6654N" at bounding box center [743, 256] width 292 height 12
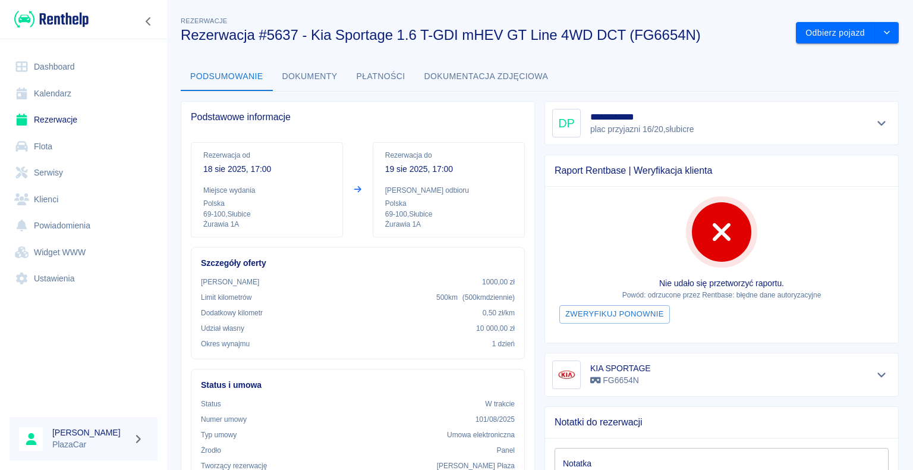
click at [713, 70] on div "Podsumowanie Dokumenty Płatności Dokumentacja zdjęciowa" at bounding box center [540, 76] width 718 height 29
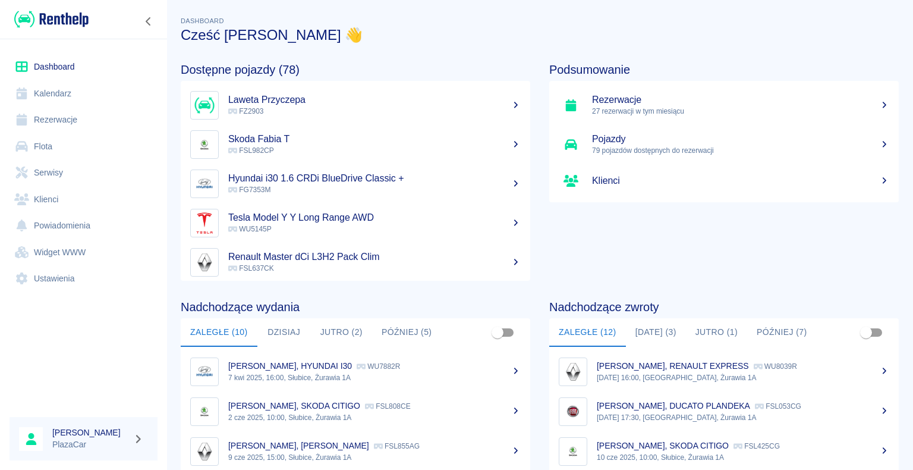
click at [714, 328] on button "Jutro (1)" at bounding box center [716, 332] width 61 height 29
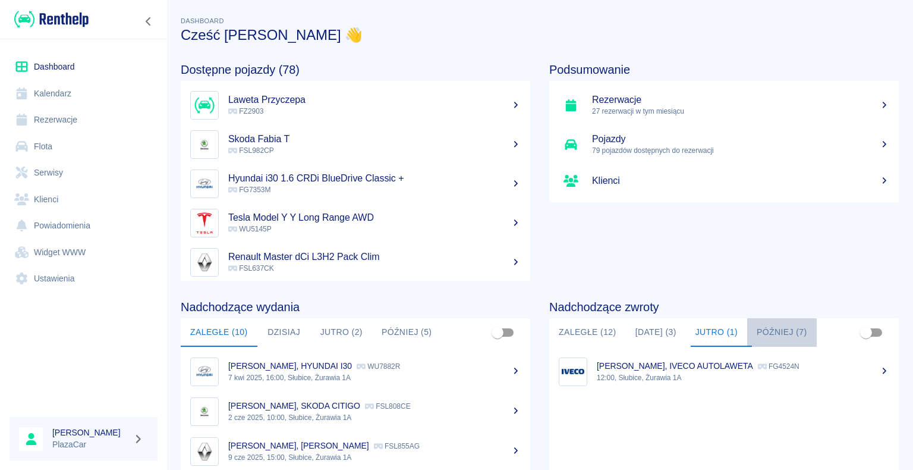
click at [775, 333] on button "Później (7)" at bounding box center [782, 332] width 70 height 29
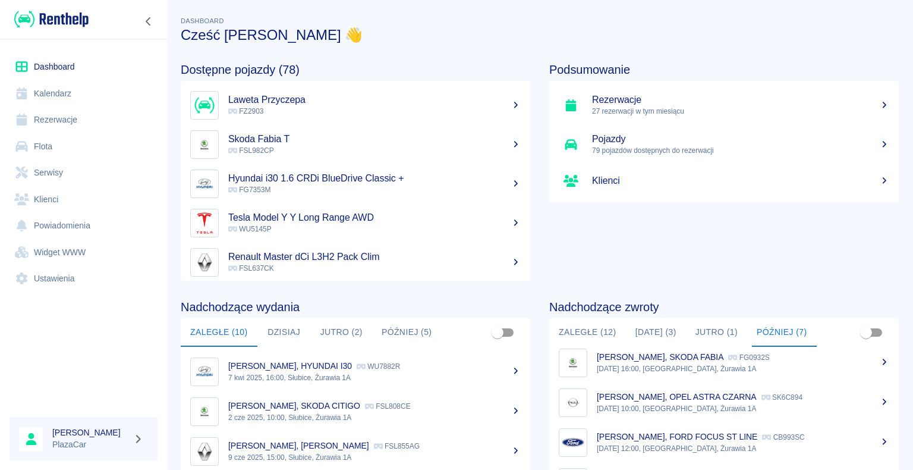
scroll to position [150, 0]
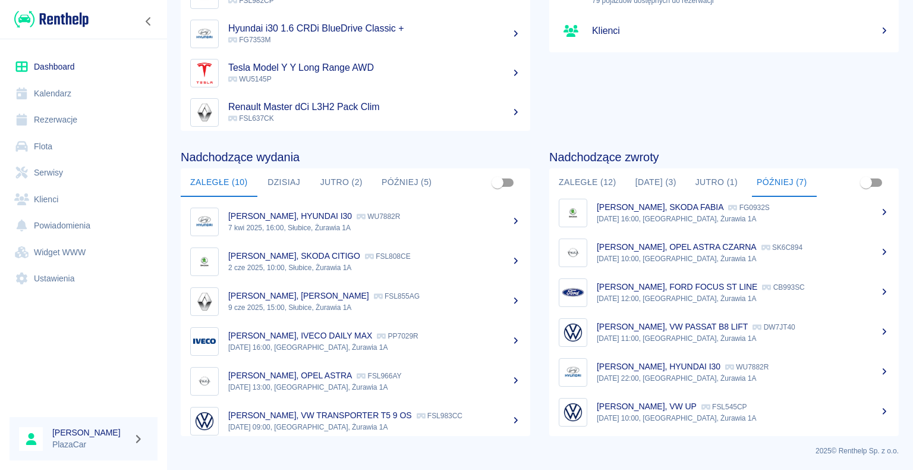
click at [625, 115] on div "Podsumowanie Rezerwacje 27 rezerwacji w tym miesiącu Pojazdy 79 pojazdów dostęp…" at bounding box center [714, 12] width 368 height 237
click at [651, 409] on p "[PERSON_NAME], VW UP" at bounding box center [647, 406] width 100 height 10
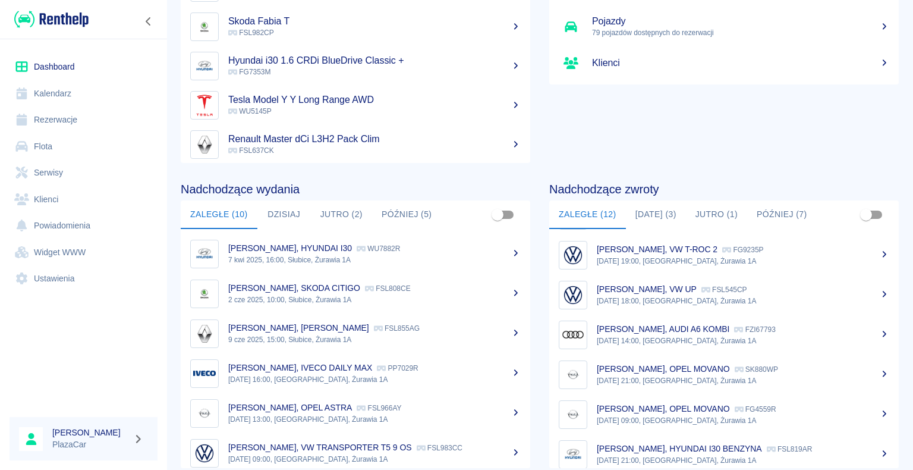
scroll to position [150, 0]
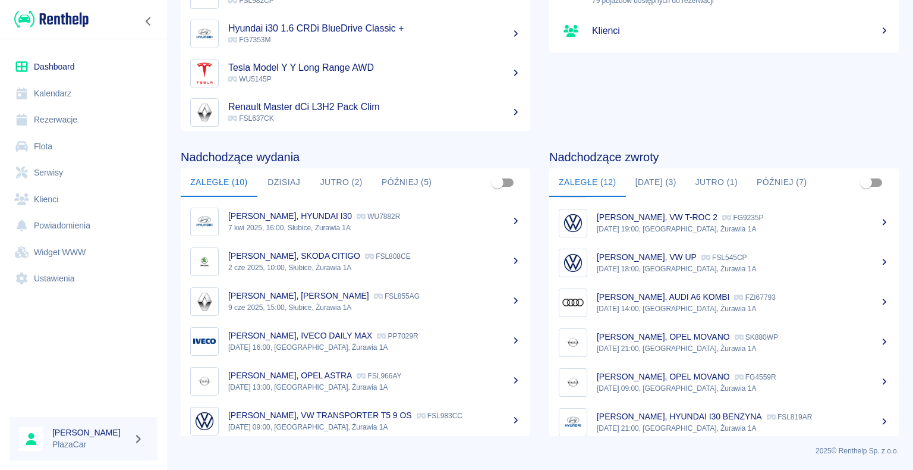
click at [661, 383] on p "[DATE] 09:00, [GEOGRAPHIC_DATA], Żurawia 1A" at bounding box center [743, 388] width 292 height 11
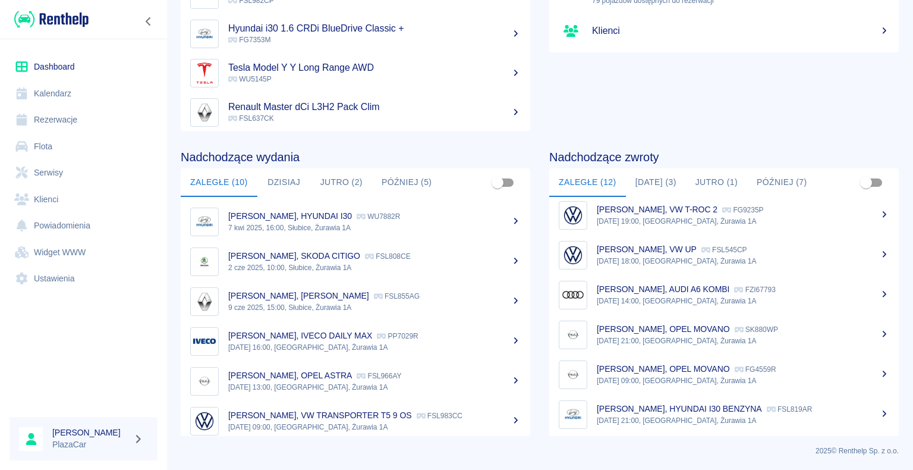
scroll to position [248, 0]
click at [672, 330] on div "[PERSON_NAME], OPEL MOVANO SK880WP" at bounding box center [743, 326] width 292 height 12
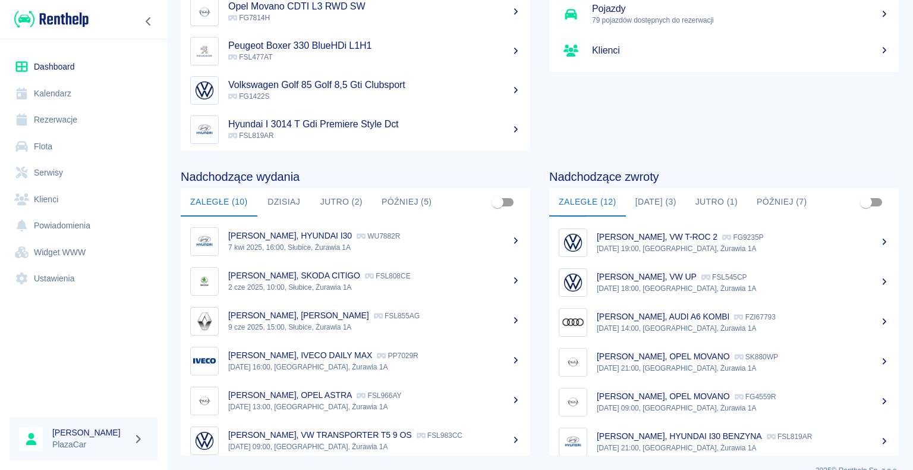
scroll to position [150, 0]
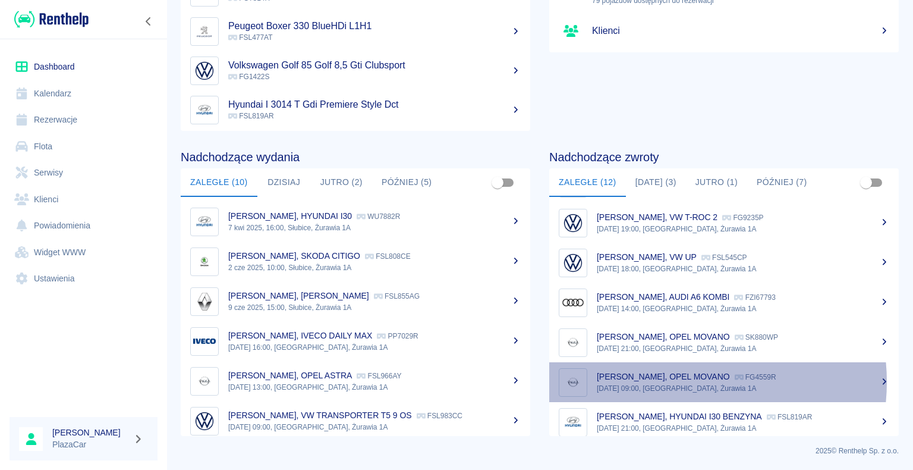
click at [674, 381] on div "[PERSON_NAME], OPEL MOVANO FG4559R" at bounding box center [743, 376] width 292 height 12
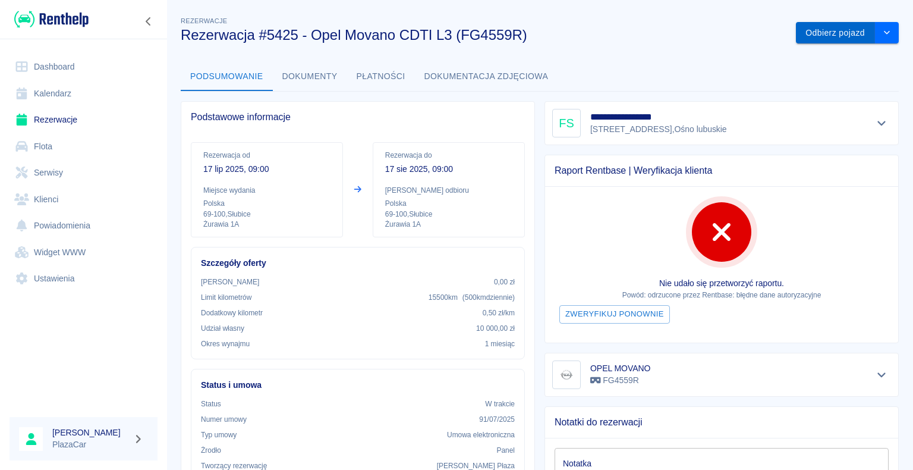
click at [818, 30] on button "Odbierz pojazd" at bounding box center [835, 33] width 79 height 22
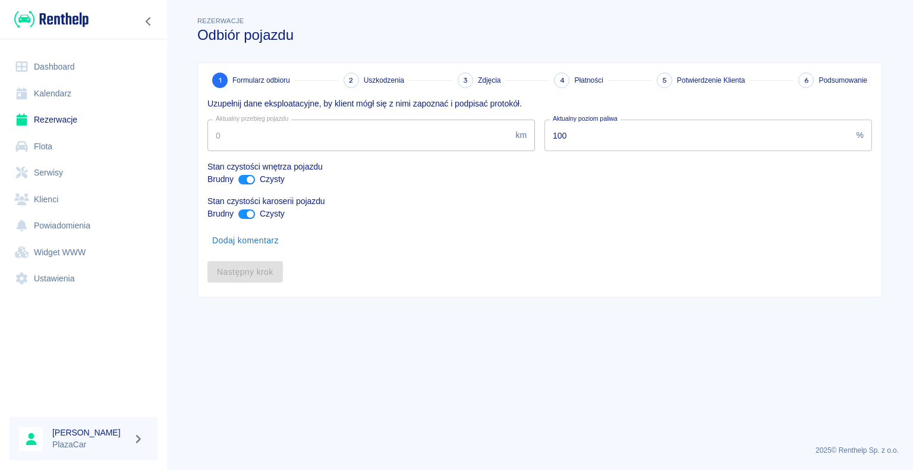
type input "29607"
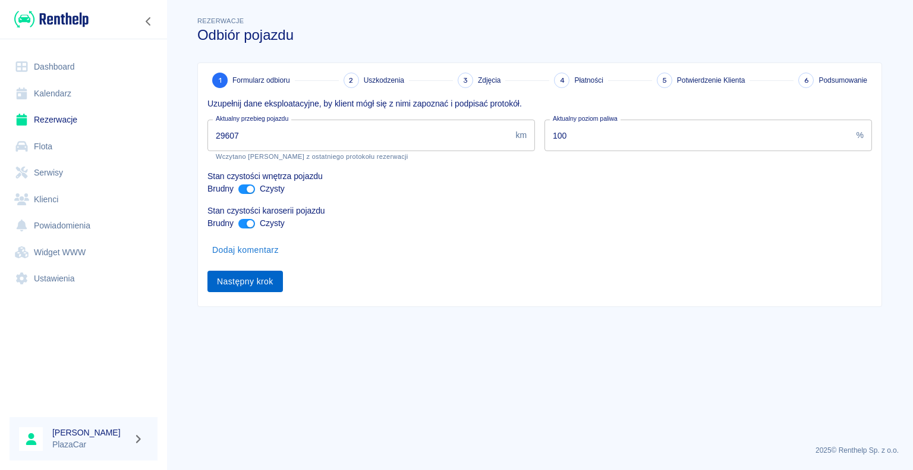
click at [255, 278] on button "Następny krok" at bounding box center [244, 281] width 75 height 22
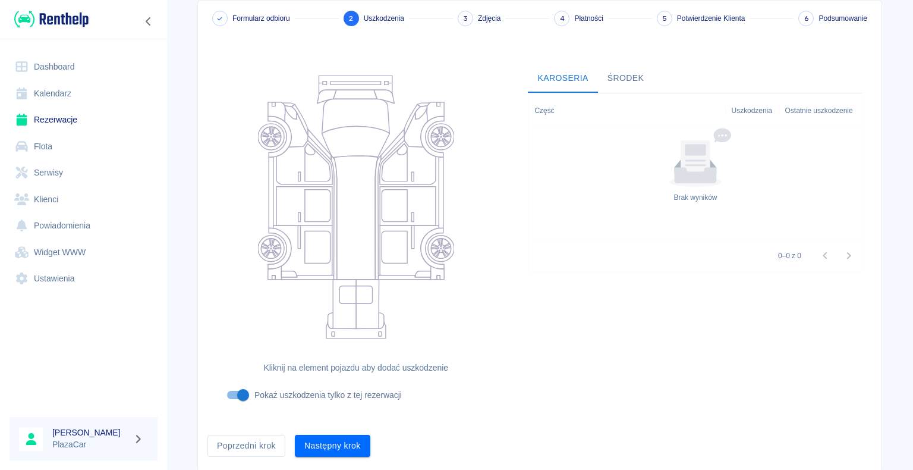
scroll to position [97, 0]
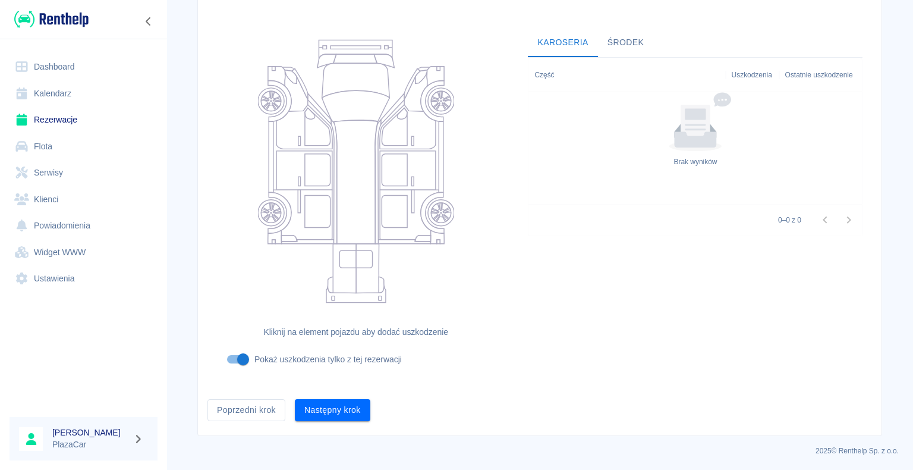
click at [316, 408] on button "Następny krok" at bounding box center [332, 410] width 75 height 22
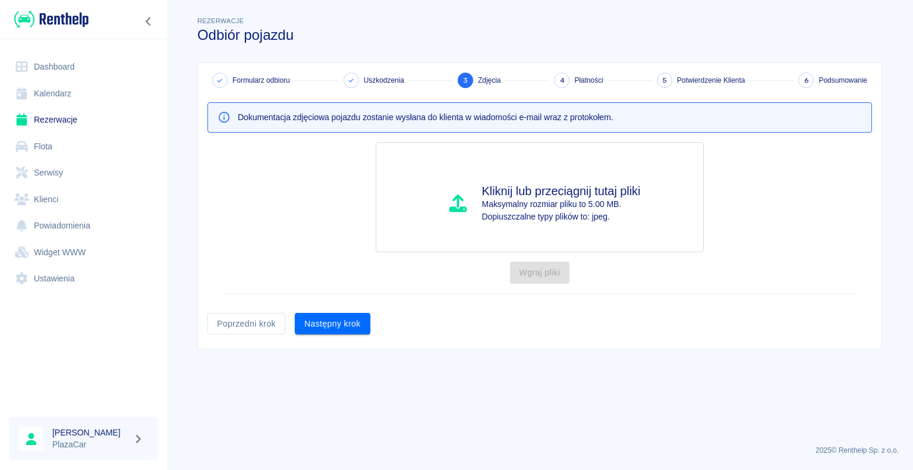
scroll to position [0, 0]
click at [333, 317] on button "Następny krok" at bounding box center [332, 324] width 75 height 22
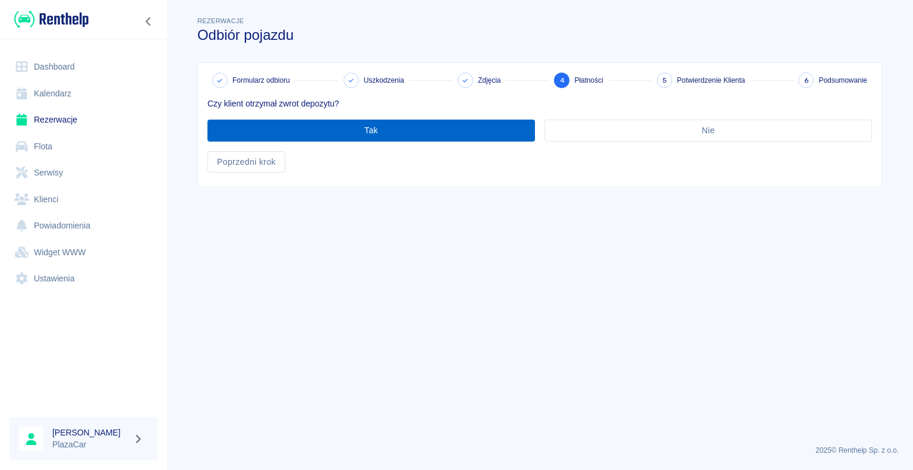
click at [381, 127] on button "Tak" at bounding box center [370, 130] width 327 height 22
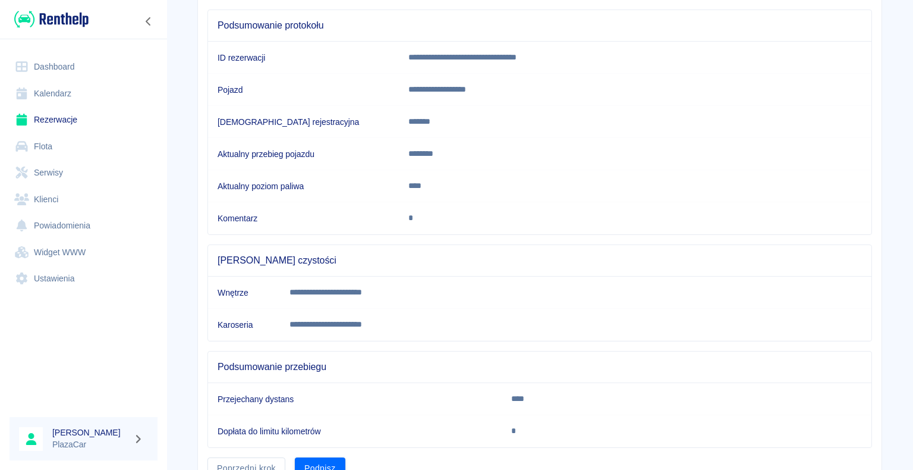
scroll to position [166, 0]
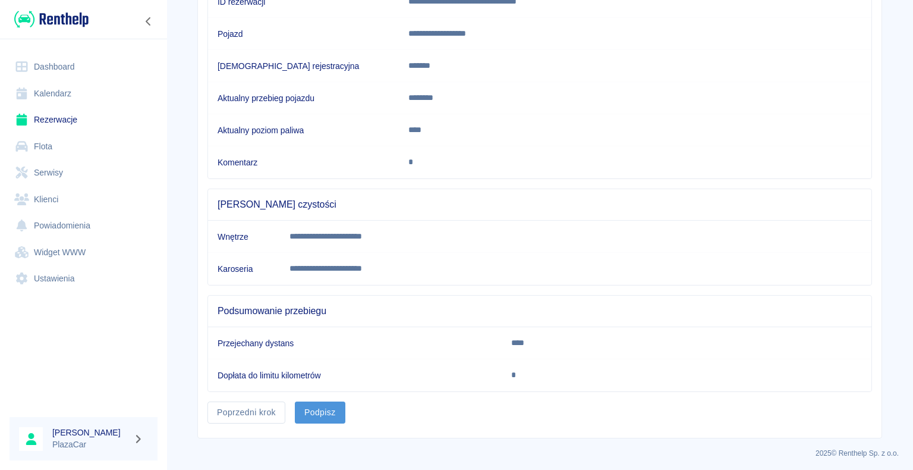
click at [326, 407] on button "Podpisz" at bounding box center [320, 412] width 51 height 22
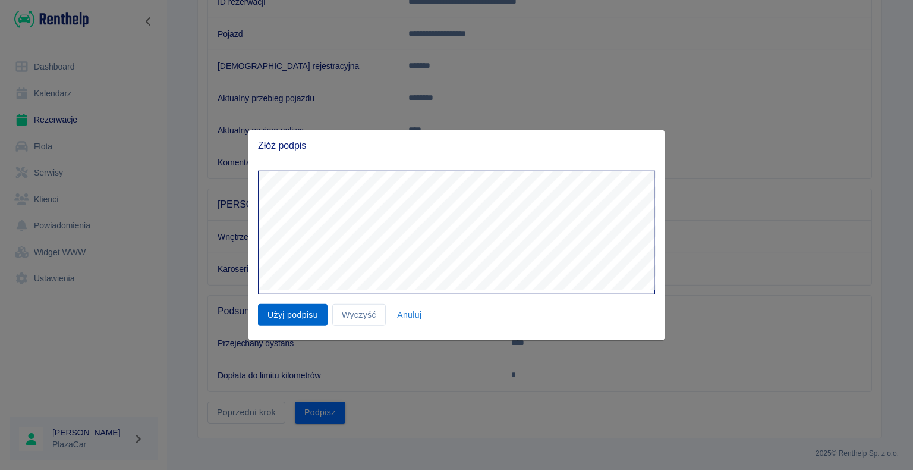
click at [292, 314] on button "Użyj podpisu" at bounding box center [293, 315] width 70 height 22
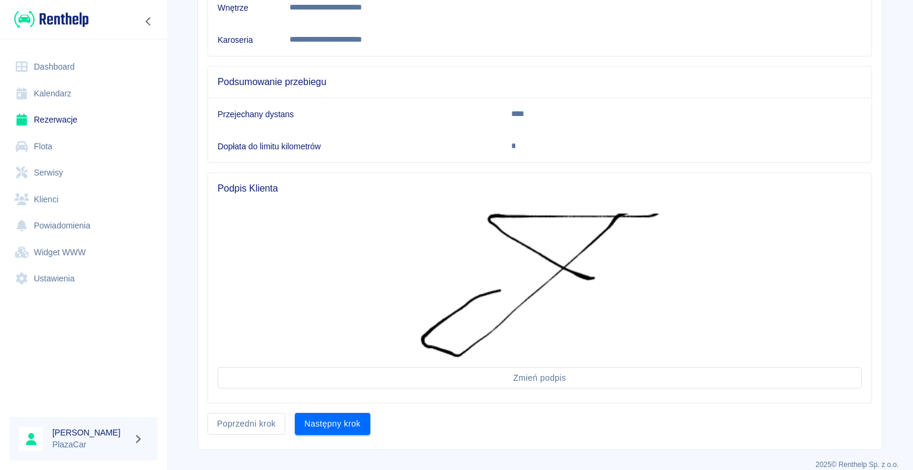
scroll to position [405, 0]
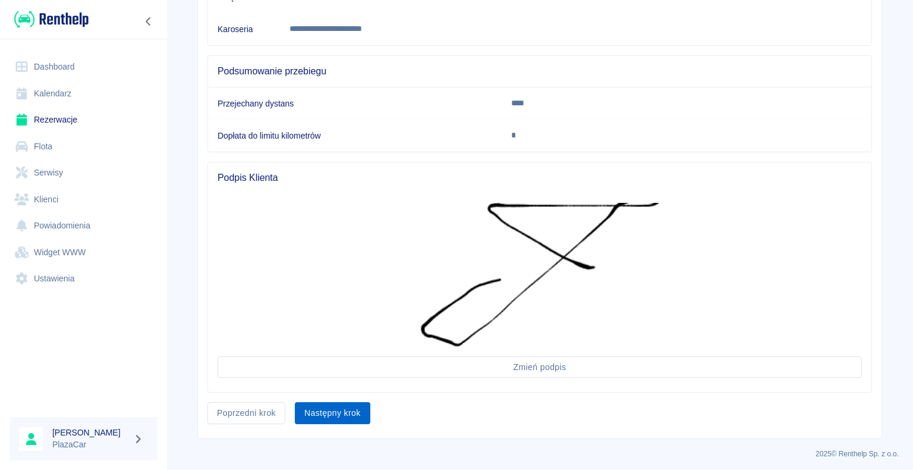
click at [326, 407] on button "Następny krok" at bounding box center [332, 413] width 75 height 22
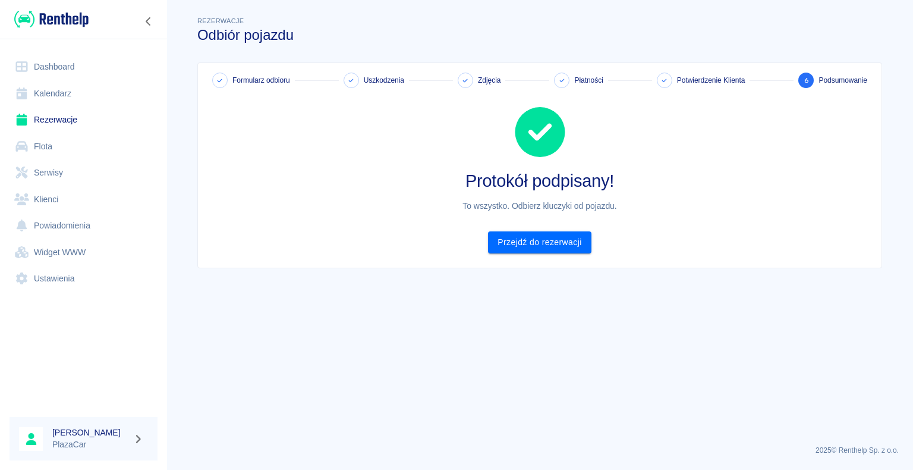
scroll to position [0, 0]
click at [538, 241] on link "Przejdź do rezerwacji" at bounding box center [539, 242] width 103 height 22
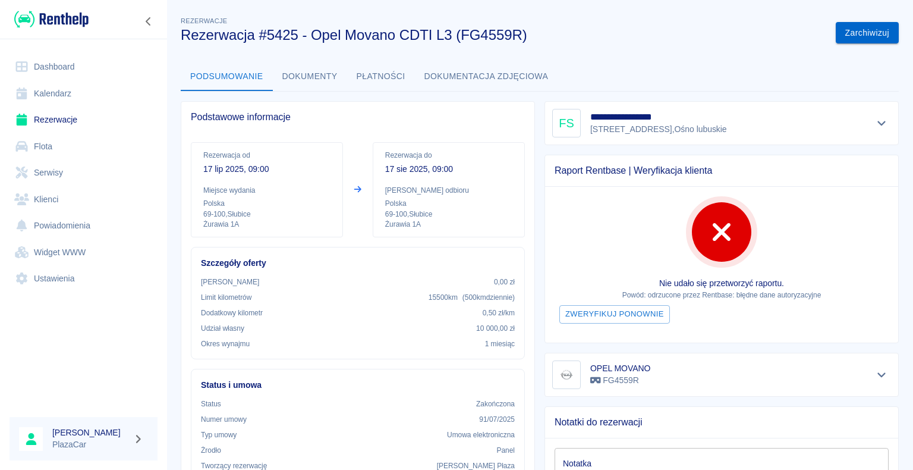
click at [852, 31] on button "Zarchiwizuj" at bounding box center [867, 33] width 63 height 22
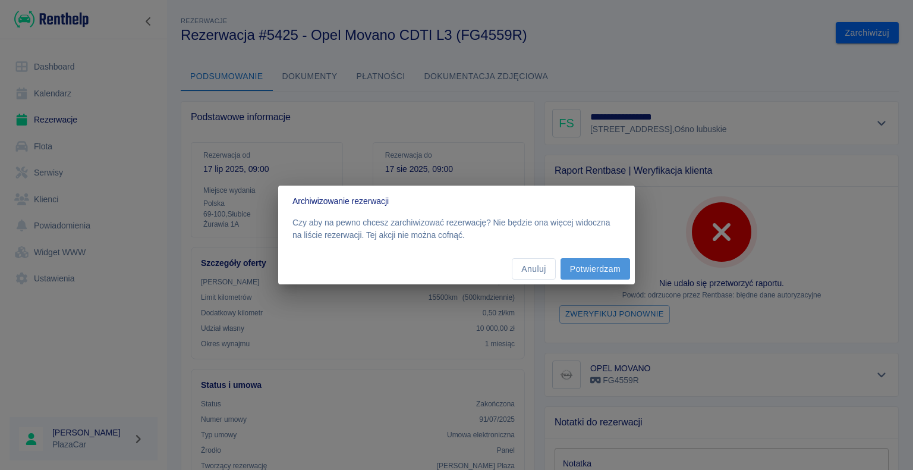
click at [592, 269] on button "Potwierdzam" at bounding box center [595, 269] width 70 height 22
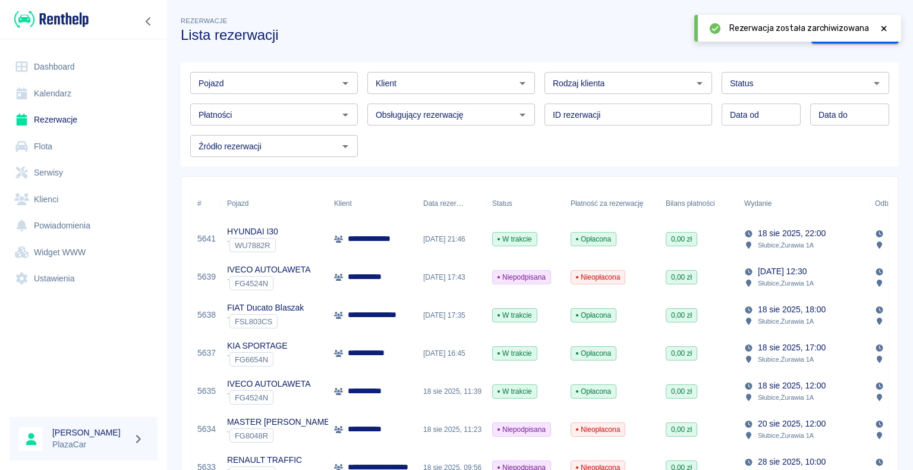
click at [71, 63] on link "Dashboard" at bounding box center [84, 66] width 148 height 27
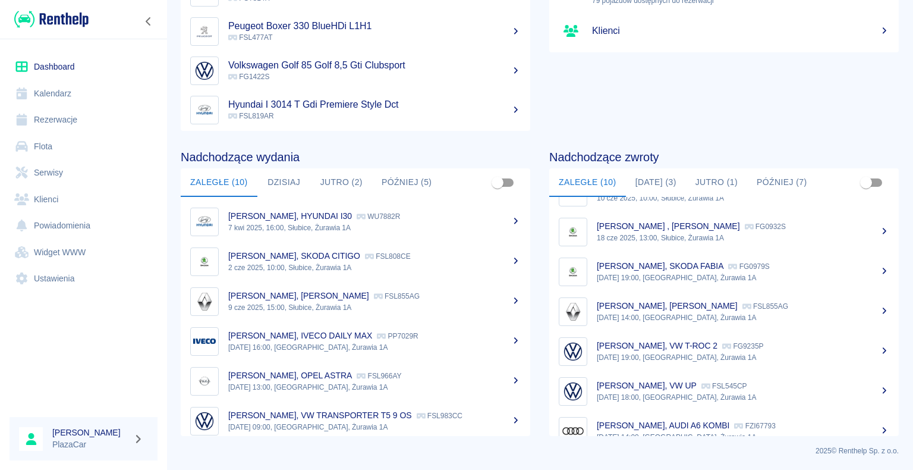
scroll to position [50, 0]
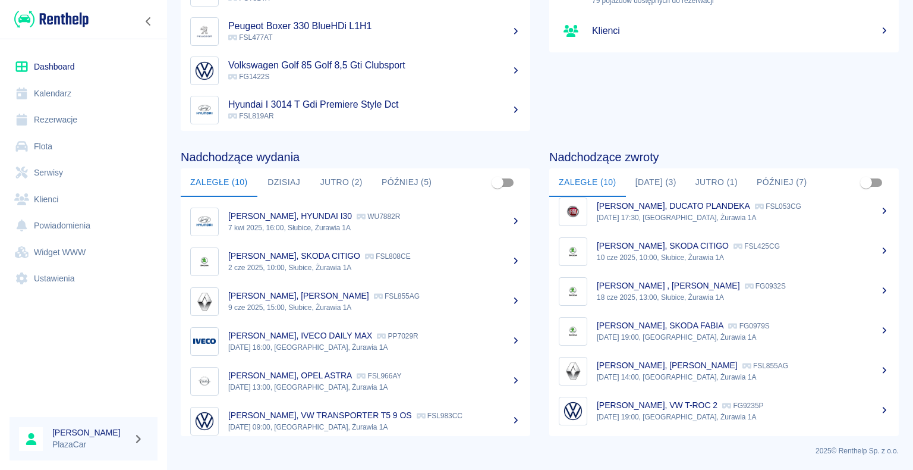
click at [648, 179] on button "[DATE] (3)" at bounding box center [656, 182] width 60 height 29
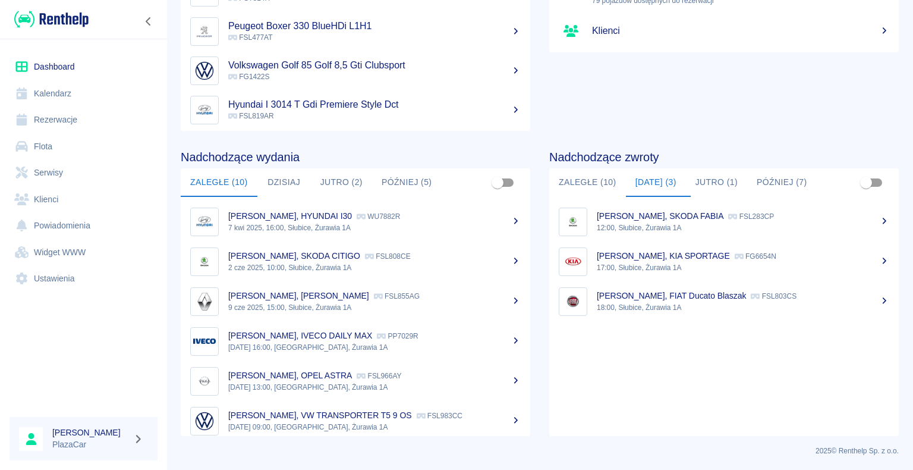
click at [578, 180] on button "Zaległe (10)" at bounding box center [587, 182] width 77 height 29
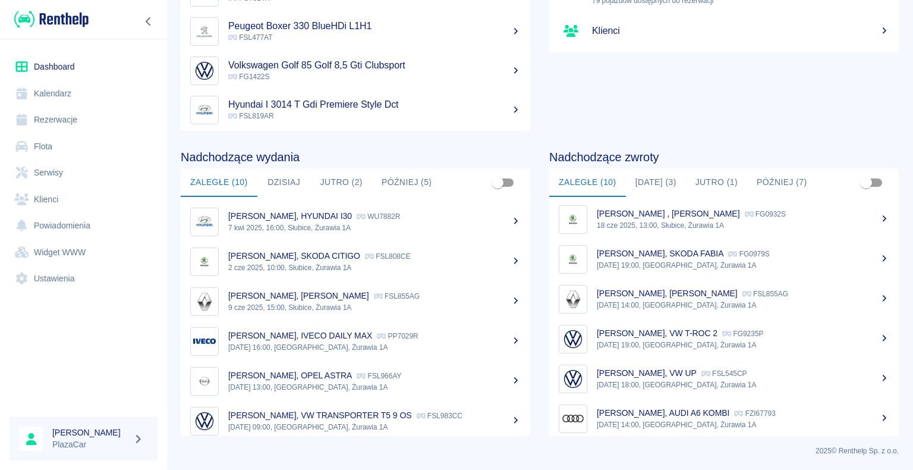
scroll to position [169, 0]
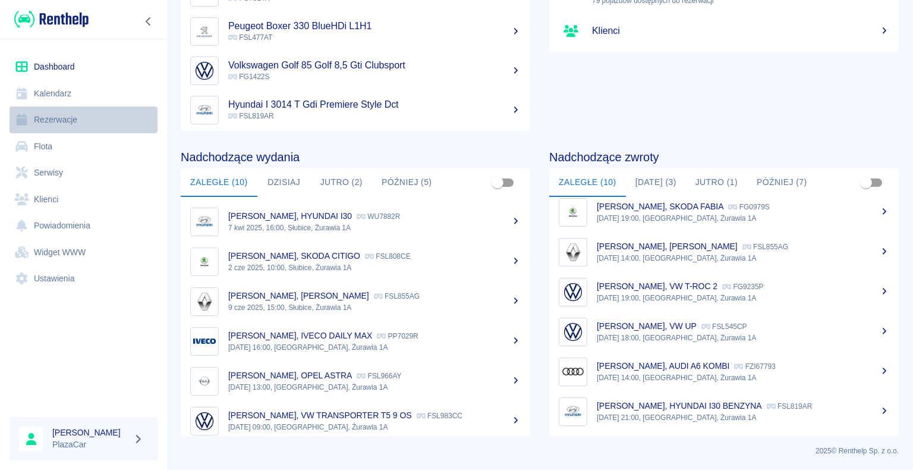
click at [64, 120] on link "Rezerwacje" at bounding box center [84, 119] width 148 height 27
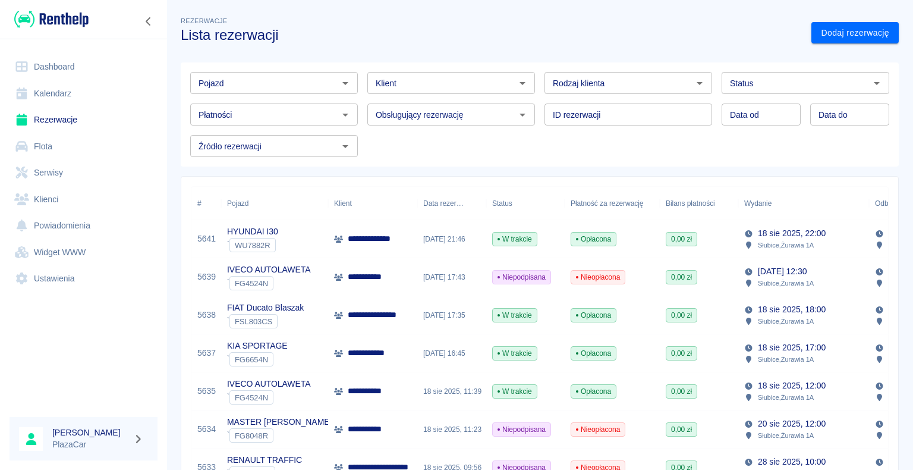
click at [694, 81] on icon "Otwórz" at bounding box center [699, 83] width 14 height 14
click at [647, 106] on li "Osoba prywatna" at bounding box center [622, 109] width 165 height 20
type input "Osoba prywatna"
click at [823, 30] on link "Dodaj rezerwację" at bounding box center [854, 33] width 87 height 22
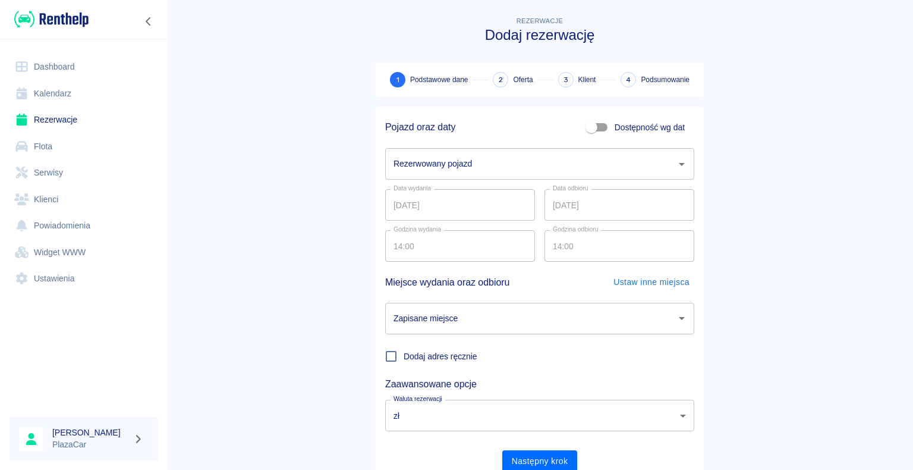
click at [675, 163] on icon "Otwórz" at bounding box center [682, 164] width 14 height 14
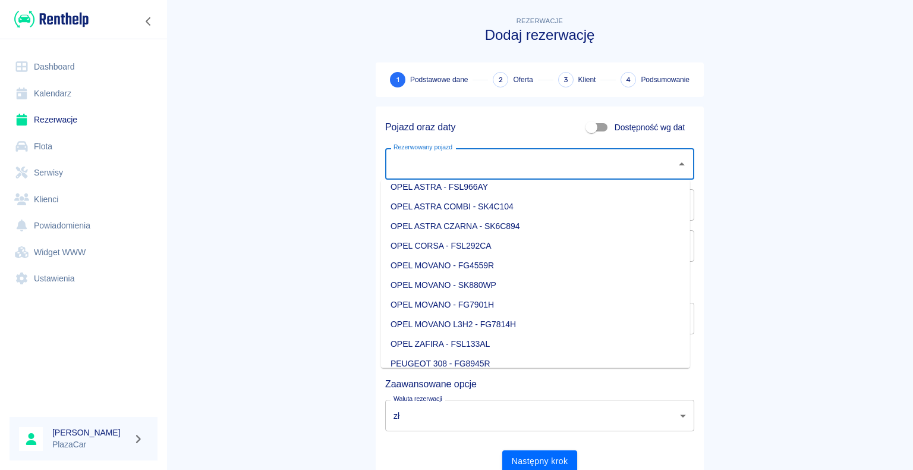
scroll to position [832, 0]
click at [533, 241] on li "OPEL MOVANO - FG4559R" at bounding box center [535, 245] width 309 height 20
type input "OPEL MOVANO - FG4559R"
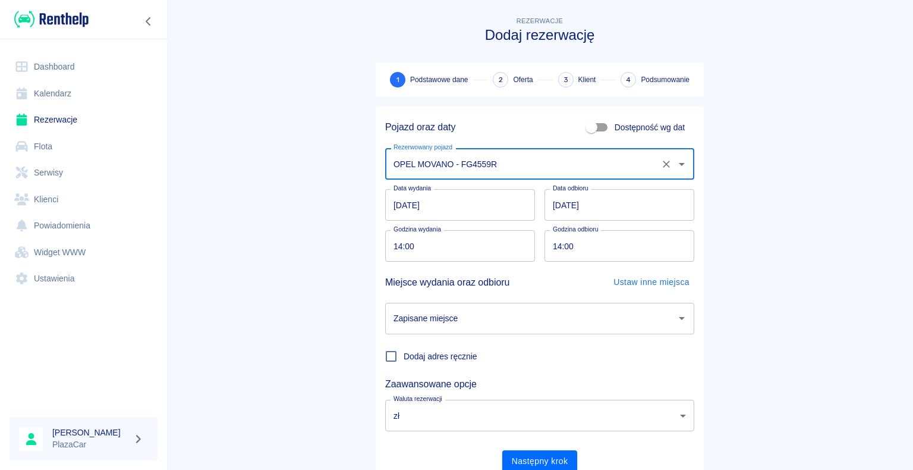
click at [398, 203] on input "[DATE]" at bounding box center [460, 204] width 150 height 31
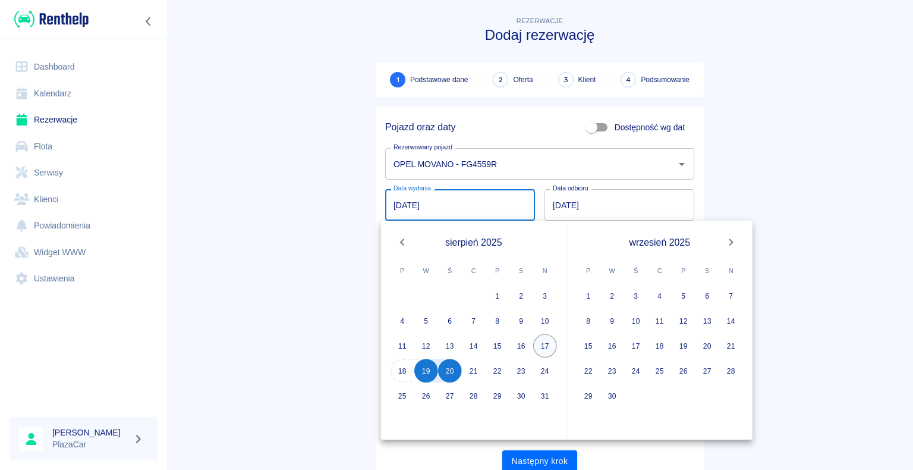
click at [543, 346] on button "17" at bounding box center [545, 345] width 24 height 24
type input "[DATE]"
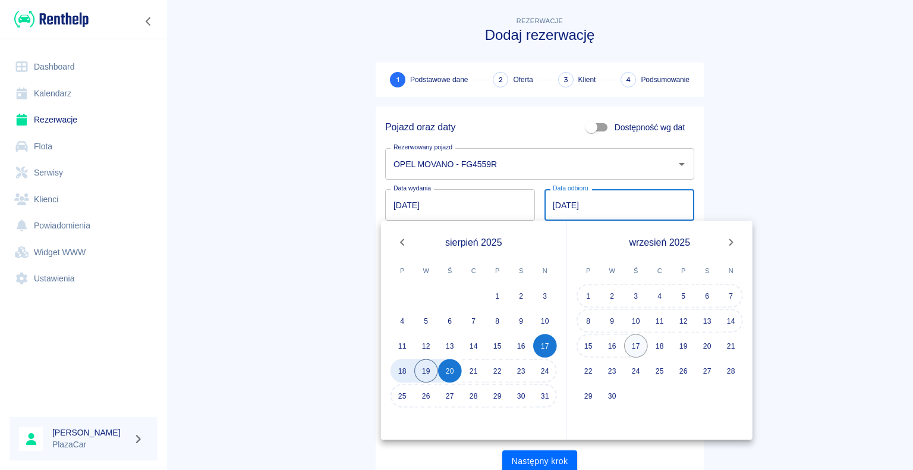
click at [640, 344] on button "17" at bounding box center [636, 345] width 24 height 24
type input "[DATE]"
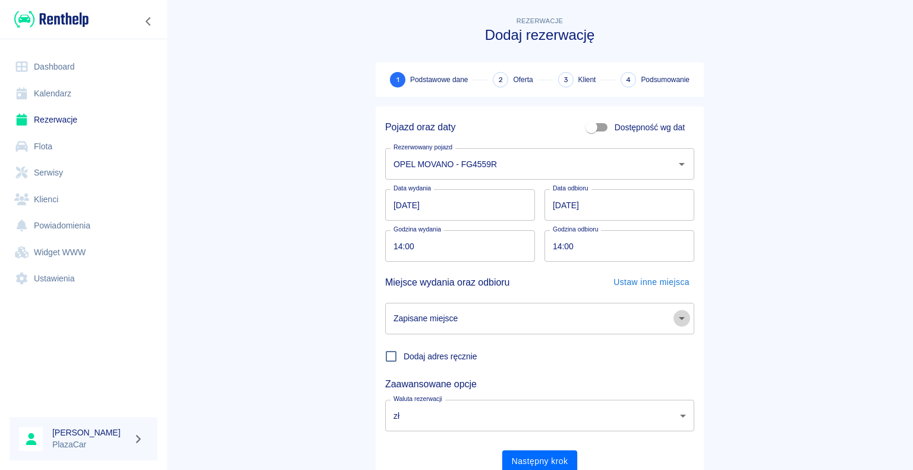
click at [675, 320] on icon "Otwórz" at bounding box center [682, 318] width 14 height 14
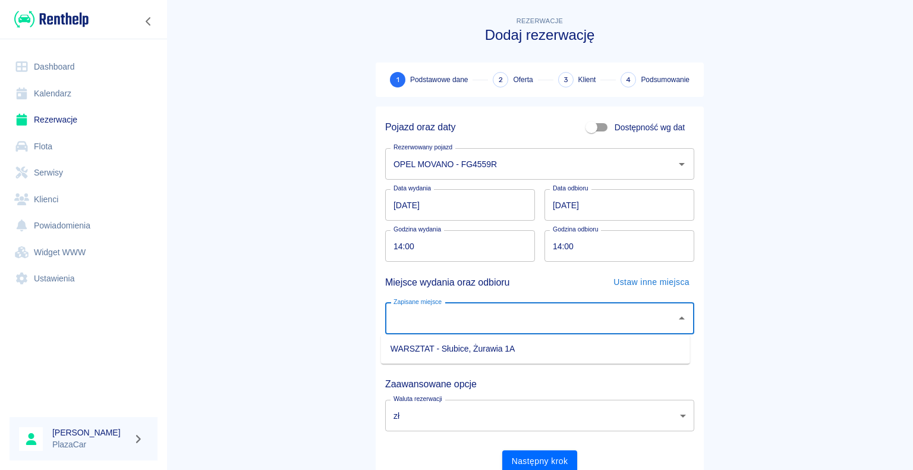
click at [604, 351] on li "WARSZTAT - Słubice, Żurawia 1A" at bounding box center [535, 349] width 309 height 20
type input "WARSZTAT - Słubice, Żurawia 1A"
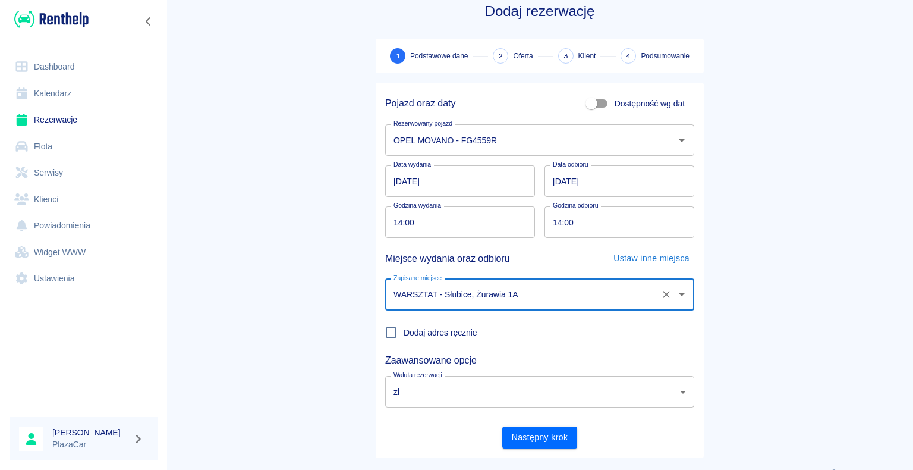
scroll to position [46, 0]
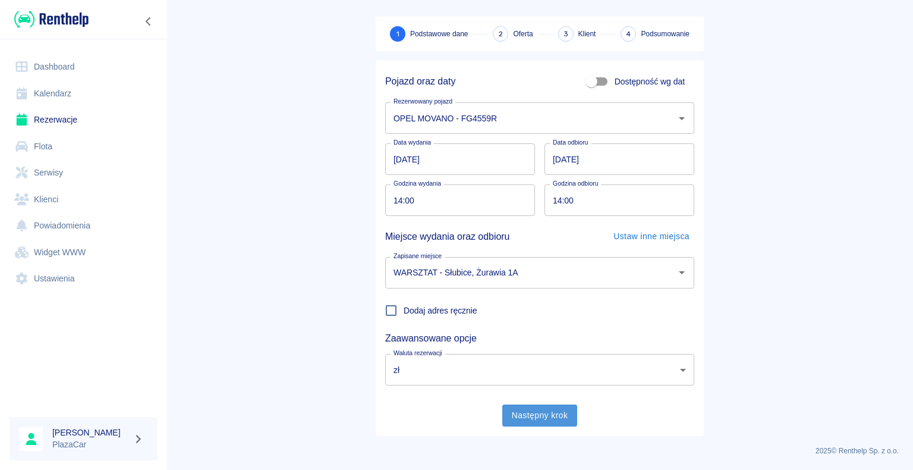
click at [537, 412] on button "Następny krok" at bounding box center [539, 415] width 75 height 22
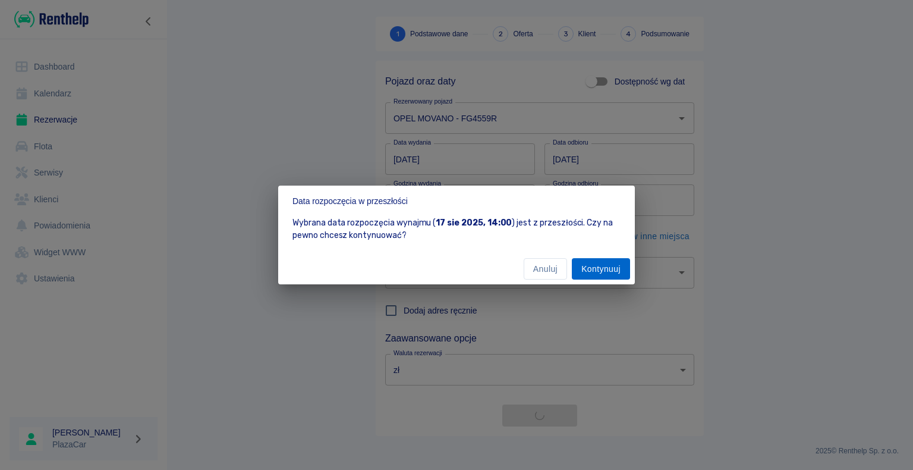
click at [597, 269] on button "Kontynuuj" at bounding box center [601, 269] width 58 height 22
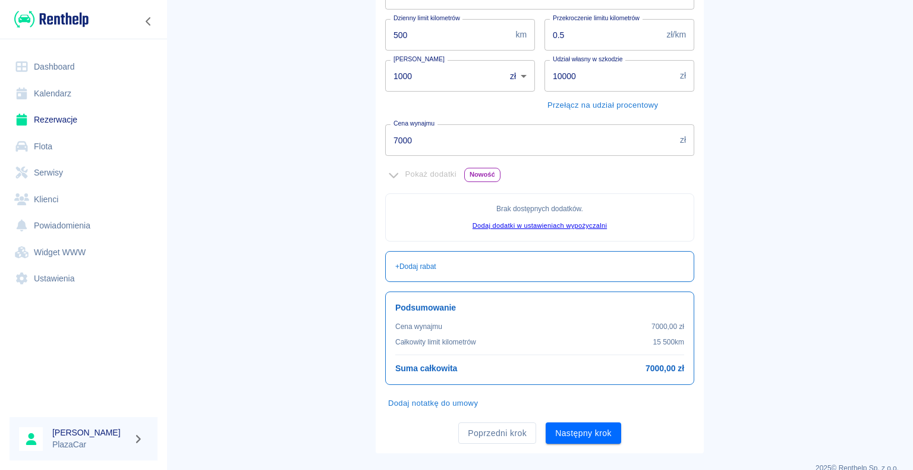
scroll to position [216, 0]
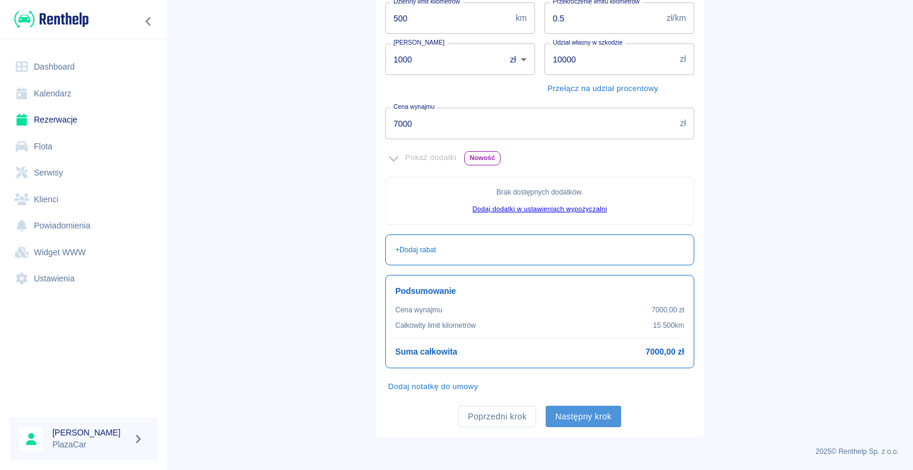
click at [579, 417] on button "Następny krok" at bounding box center [583, 416] width 75 height 22
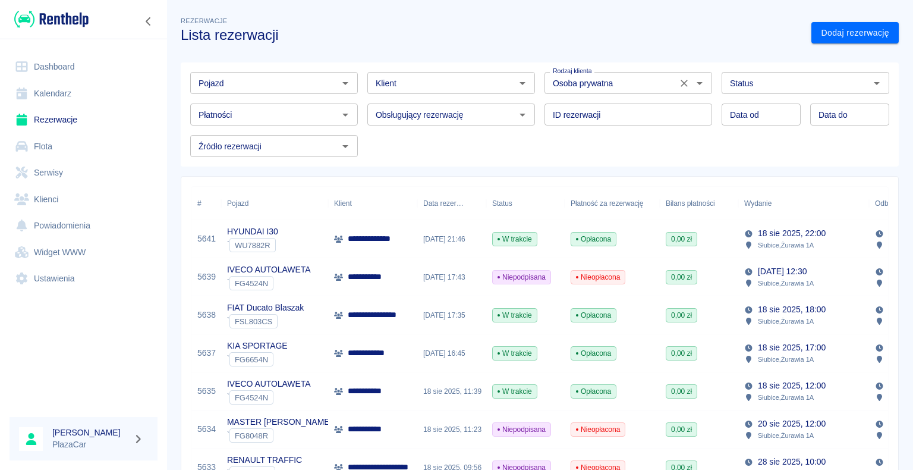
click at [697, 82] on icon "Otwórz" at bounding box center [700, 83] width 6 height 3
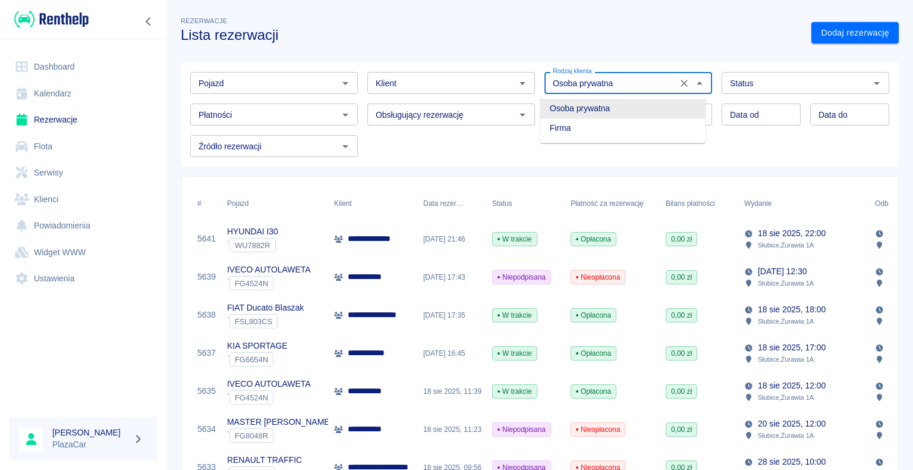
click at [657, 106] on li "Osoba prywatna" at bounding box center [622, 109] width 165 height 20
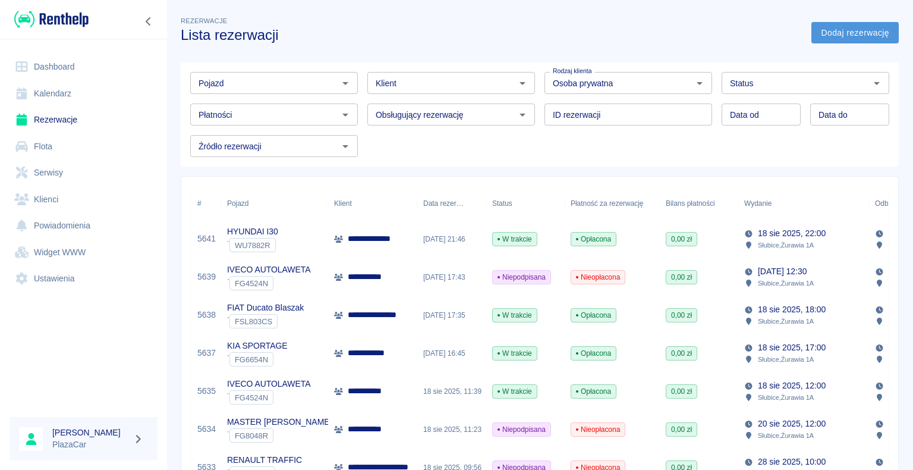
click at [826, 31] on link "Dodaj rezerwację" at bounding box center [854, 33] width 87 height 22
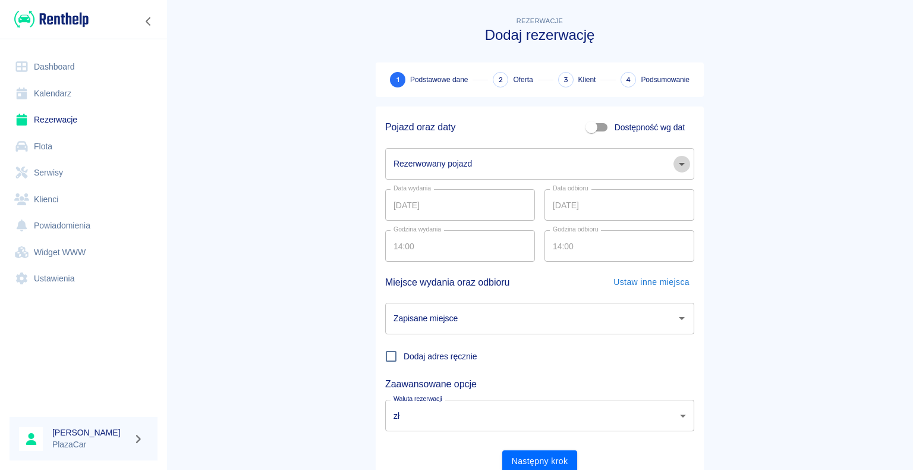
click at [678, 165] on icon "Otwórz" at bounding box center [682, 164] width 14 height 14
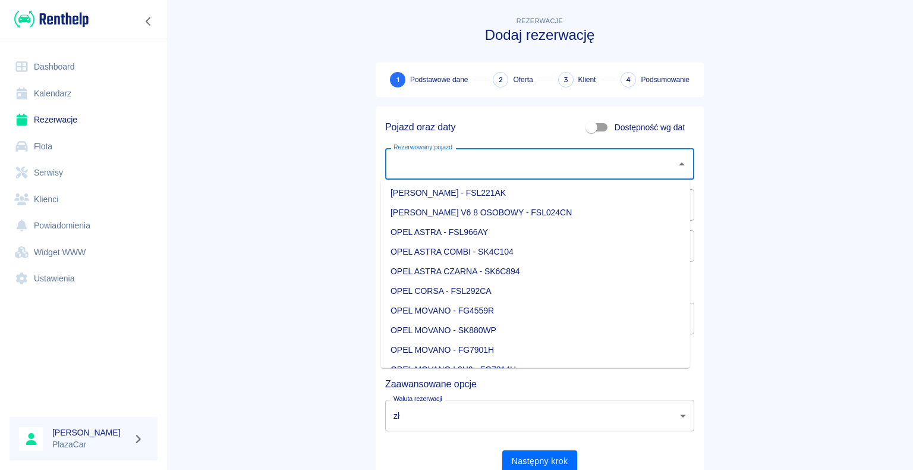
scroll to position [773, 0]
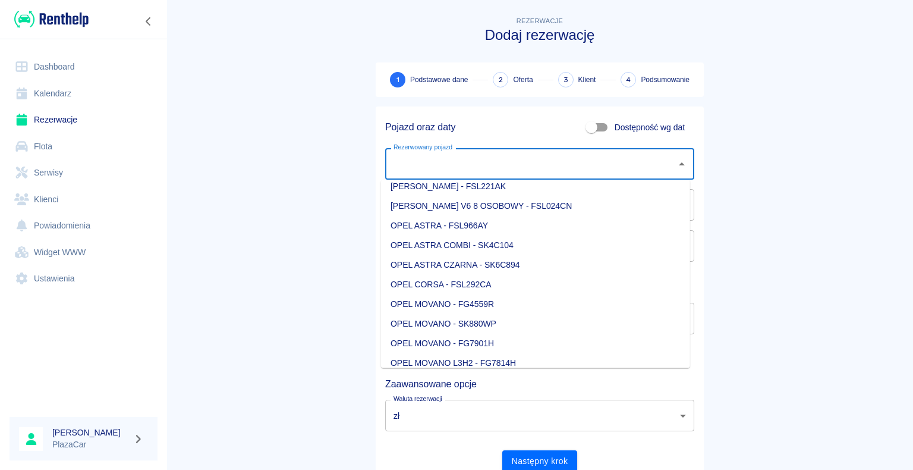
click at [518, 303] on li "OPEL MOVANO - FG4559R" at bounding box center [535, 304] width 309 height 20
type input "OPEL MOVANO - FG4559R"
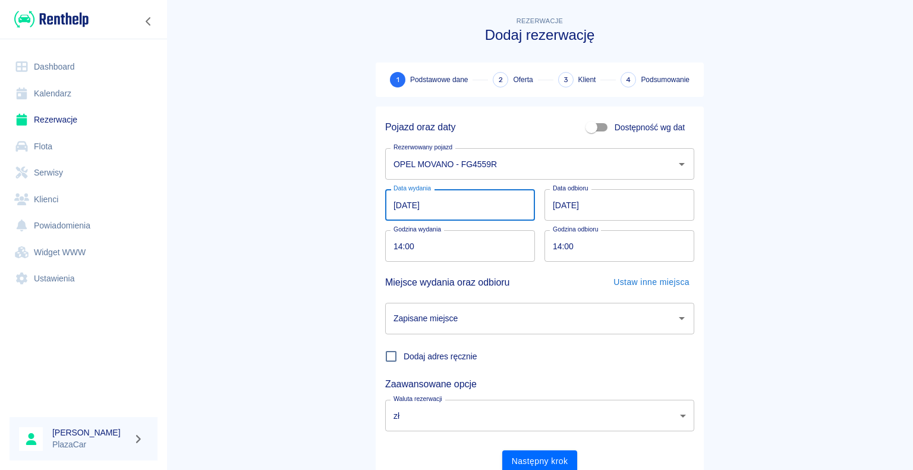
click at [398, 203] on input "[DATE]" at bounding box center [460, 204] width 150 height 31
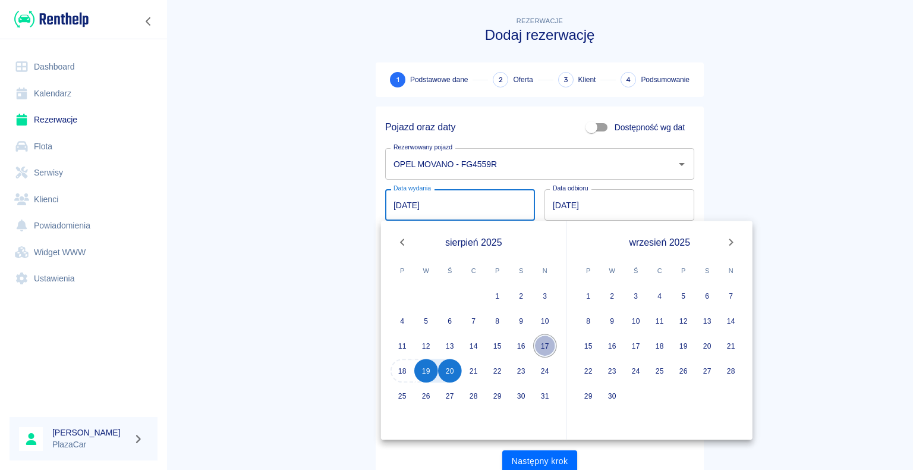
click at [544, 347] on button "17" at bounding box center [545, 345] width 24 height 24
type input "[DATE]"
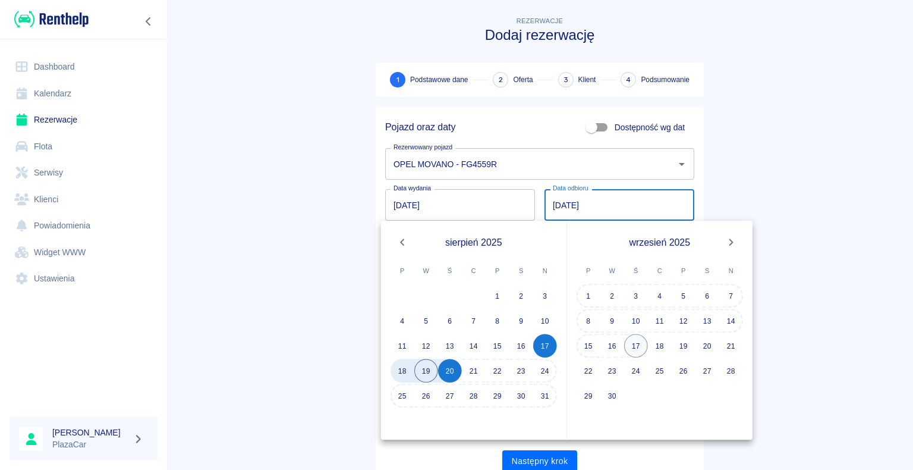
click at [635, 344] on button "17" at bounding box center [636, 345] width 24 height 24
type input "[DATE]"
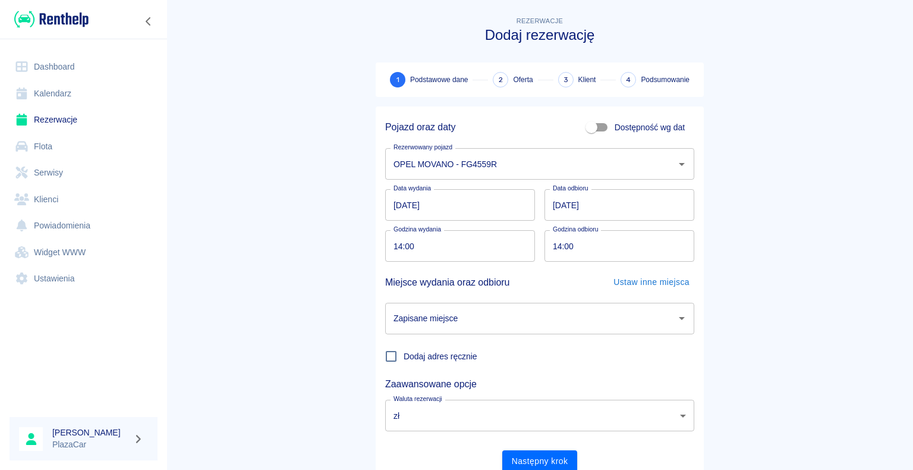
click at [679, 317] on icon "Otwórz" at bounding box center [682, 318] width 6 height 3
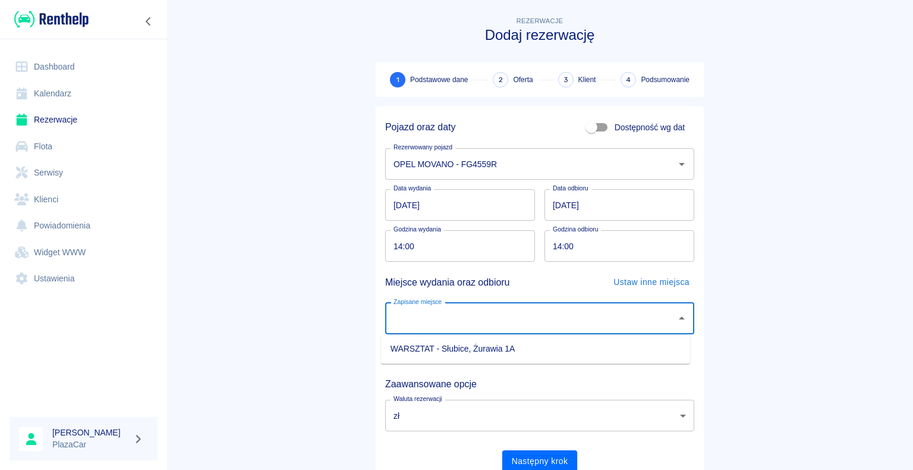
click at [635, 346] on li "WARSZTAT - Słubice, Żurawia 1A" at bounding box center [535, 349] width 309 height 20
type input "WARSZTAT - Słubice, Żurawia 1A"
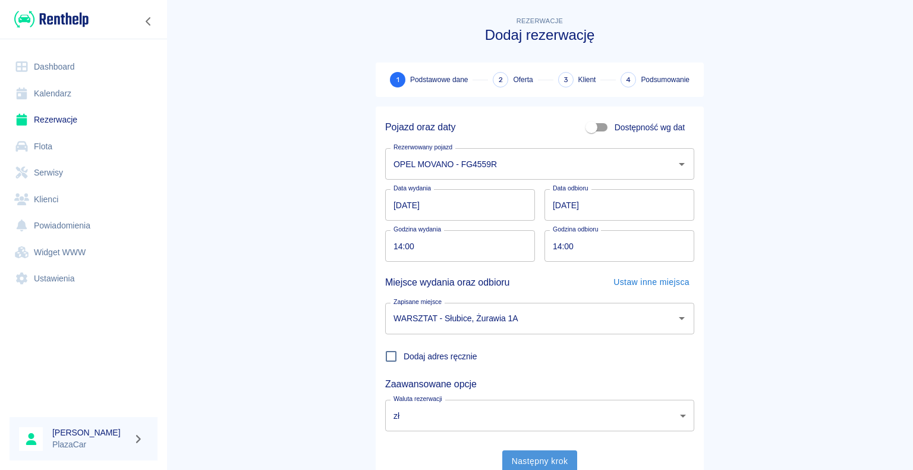
click at [535, 461] on button "Następny krok" at bounding box center [539, 461] width 75 height 22
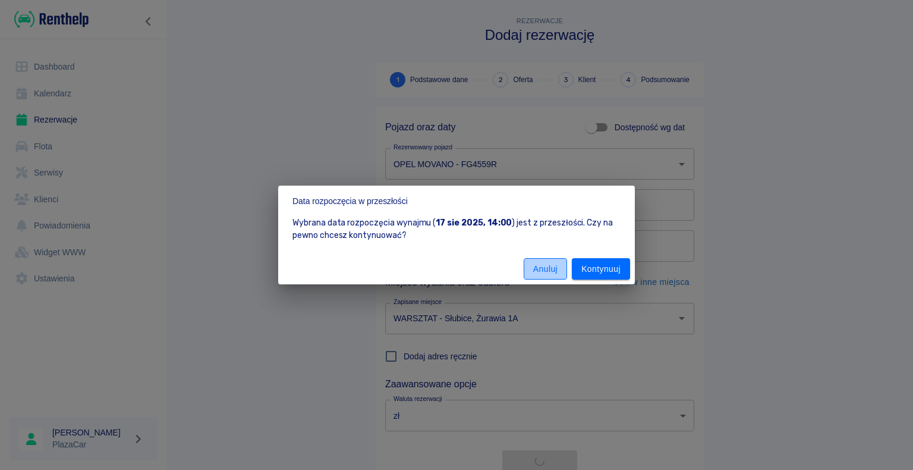
click at [544, 269] on button "Anuluj" at bounding box center [545, 269] width 43 height 22
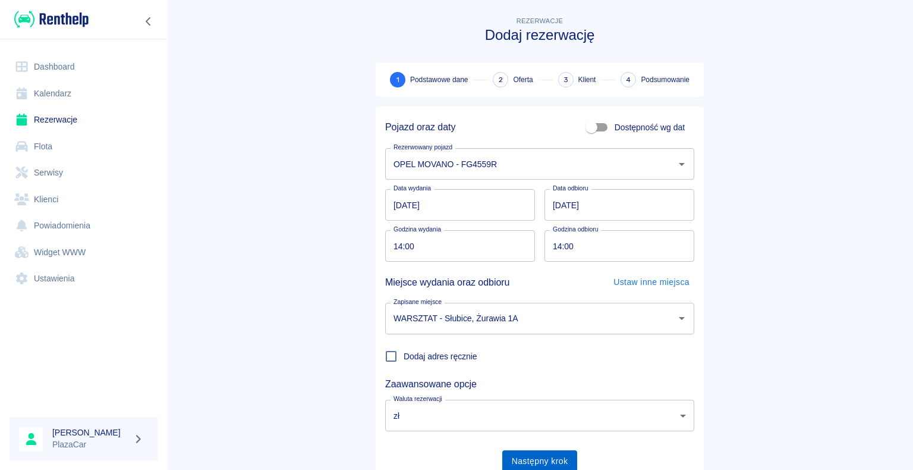
click at [546, 461] on button "Następny krok" at bounding box center [539, 461] width 75 height 22
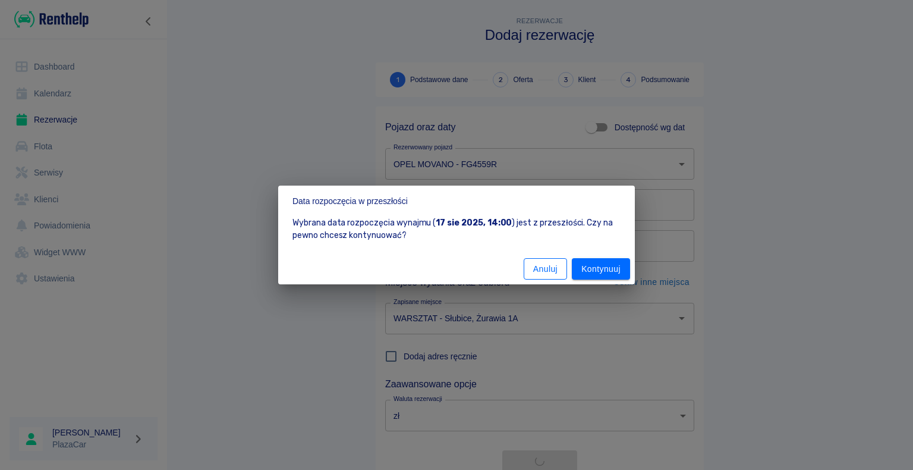
click at [546, 266] on button "Anuluj" at bounding box center [545, 269] width 43 height 22
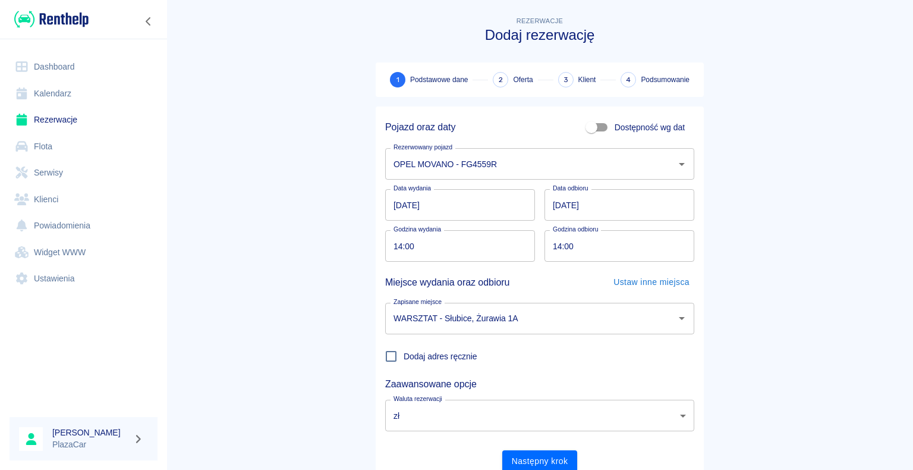
scroll to position [46, 0]
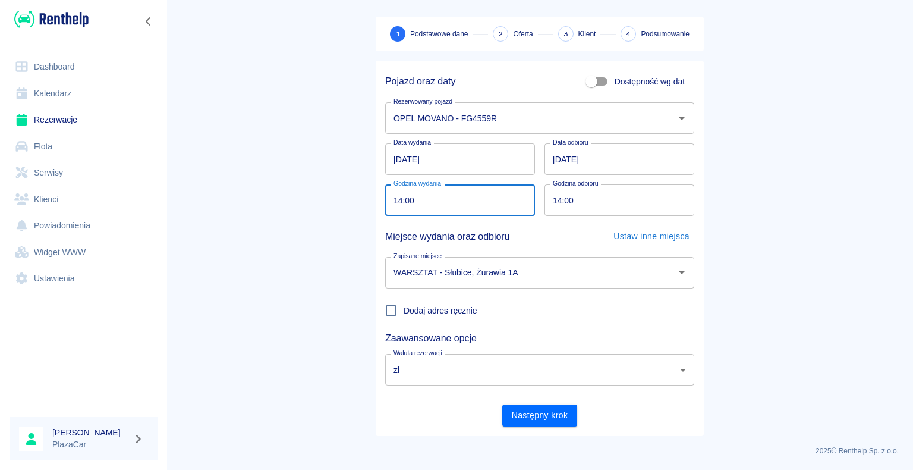
click at [398, 199] on input "14:00" at bounding box center [455, 199] width 141 height 31
type input "12:00"
click at [267, 242] on main "Rezerwacje Dodaj rezerwację 1 Podstawowe dane 2 Oferta 3 Klient 4 Podsumowanie …" at bounding box center [539, 202] width 746 height 467
click at [525, 414] on button "Następny krok" at bounding box center [539, 415] width 75 height 22
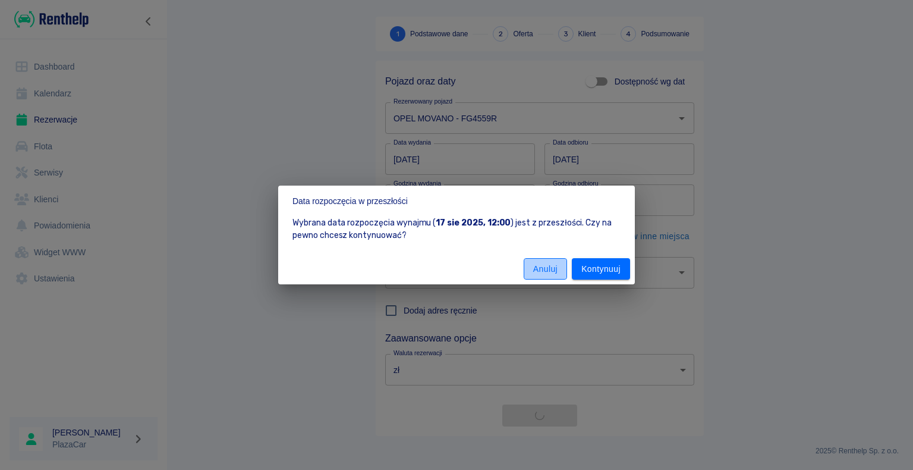
click at [549, 265] on button "Anuluj" at bounding box center [545, 269] width 43 height 22
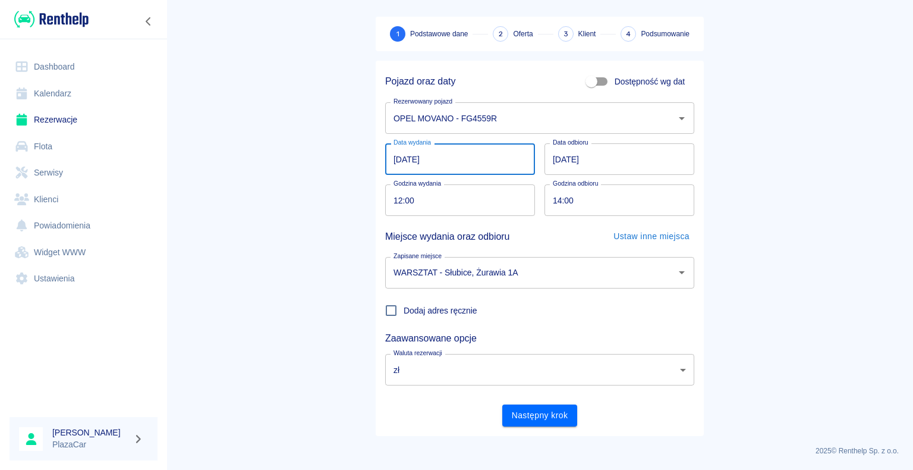
click at [396, 156] on input "[DATE]" at bounding box center [460, 158] width 150 height 31
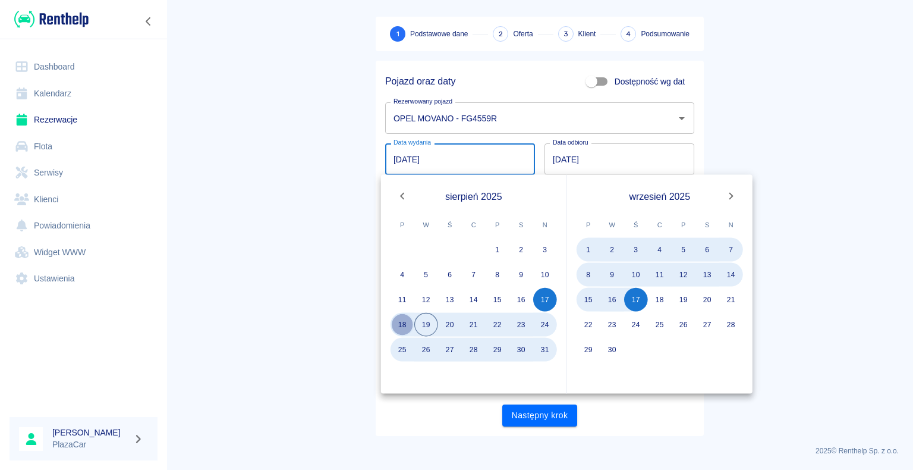
click at [402, 315] on button "18" at bounding box center [402, 325] width 24 height 24
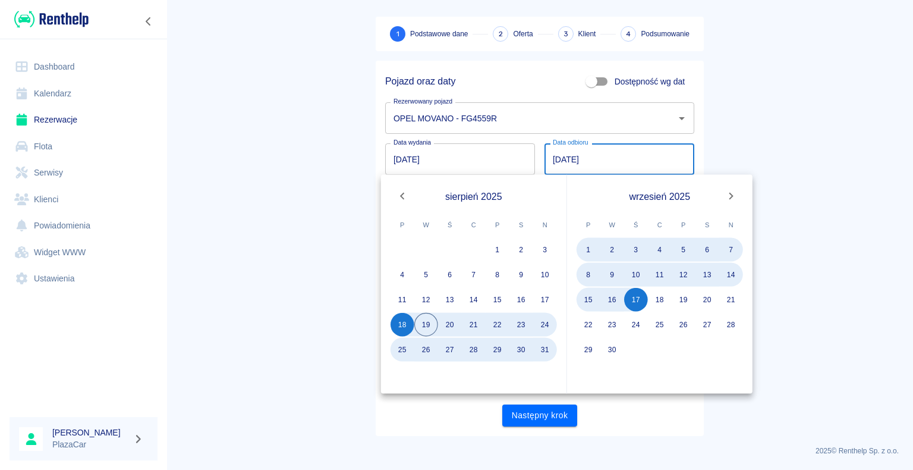
click at [288, 260] on main "Rezerwacje Dodaj rezerwację 1 Podstawowe dane 2 Oferta 3 Klient 4 Podsumowanie …" at bounding box center [539, 202] width 746 height 467
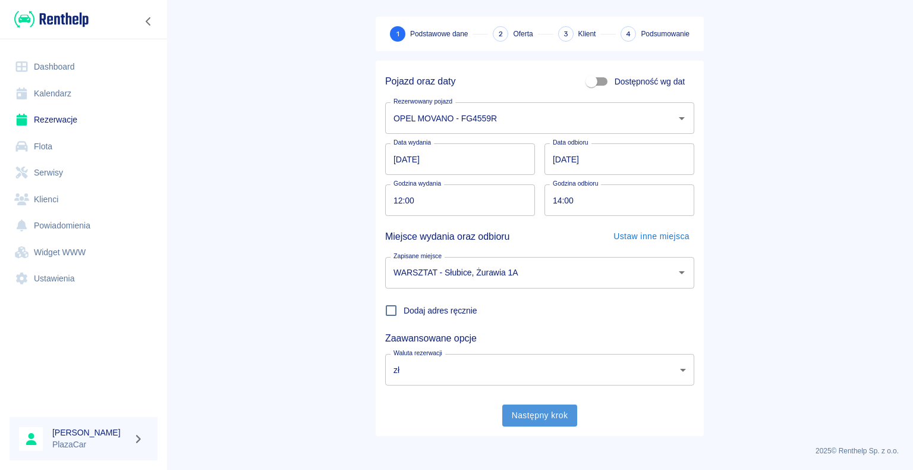
click at [535, 414] on button "Następny krok" at bounding box center [539, 415] width 75 height 22
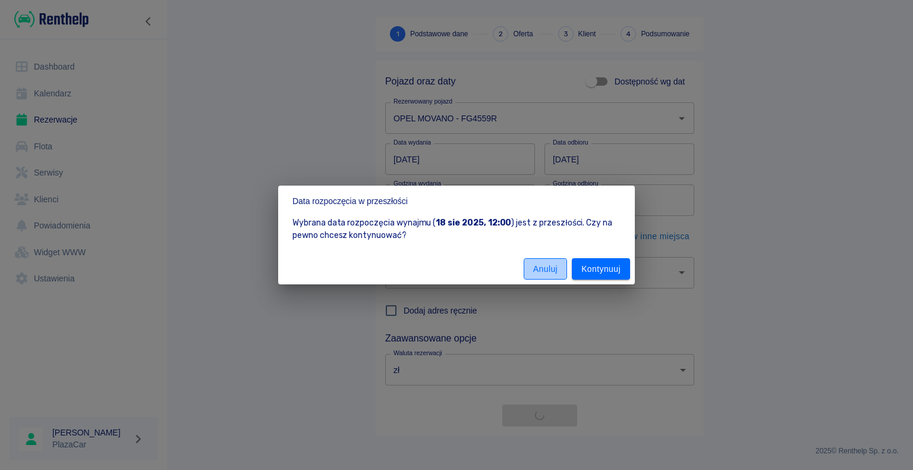
click at [542, 266] on button "Anuluj" at bounding box center [545, 269] width 43 height 22
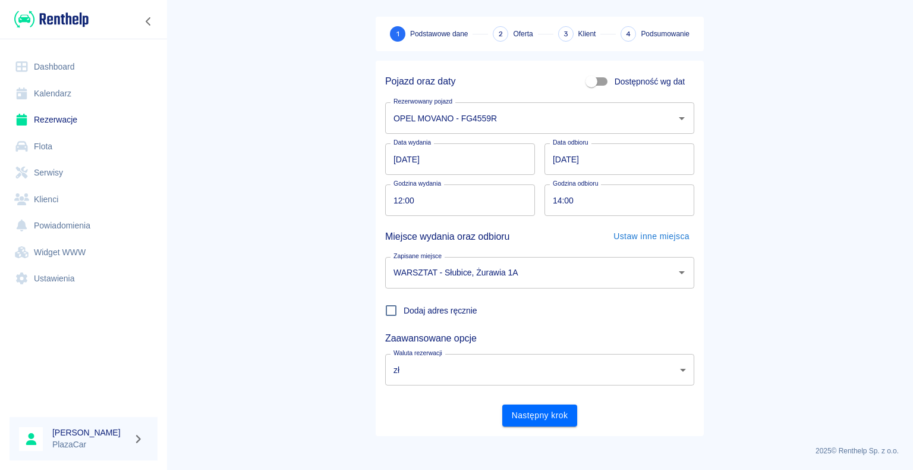
click at [398, 156] on input "[DATE]" at bounding box center [460, 158] width 150 height 31
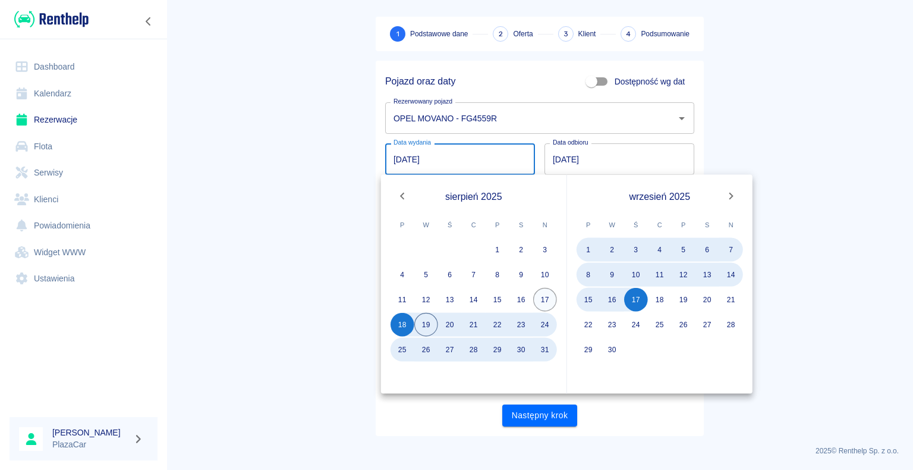
click at [544, 298] on button "17" at bounding box center [545, 300] width 24 height 24
type input "[DATE]"
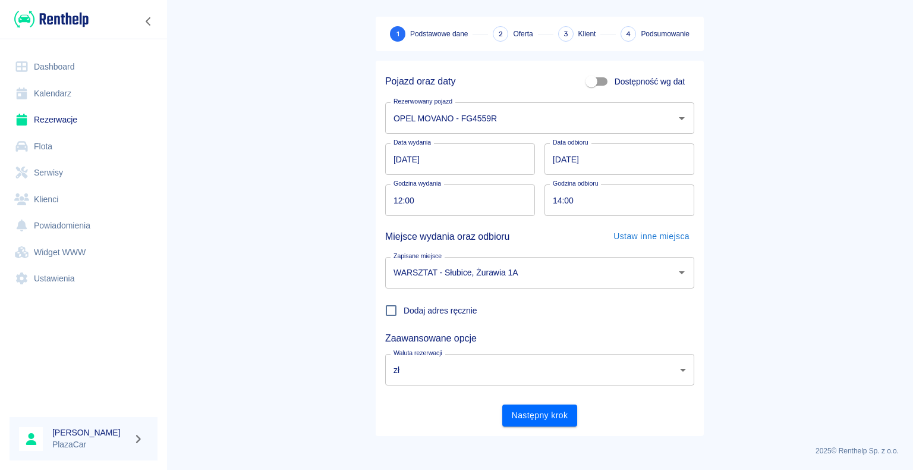
click at [292, 263] on main "Rezerwacje Dodaj rezerwację 1 Podstawowe dane 2 Oferta 3 Klient 4 Podsumowanie …" at bounding box center [539, 202] width 746 height 467
click at [397, 196] on input "12:00" at bounding box center [455, 199] width 141 height 31
type input "18:00"
click at [549, 201] on input "14:00" at bounding box center [614, 199] width 141 height 31
type input "18:00"
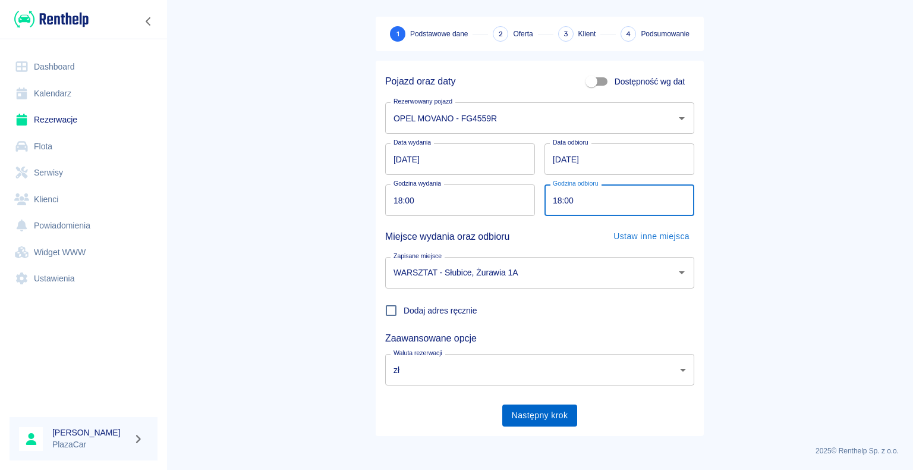
click at [569, 414] on button "Następny krok" at bounding box center [539, 415] width 75 height 22
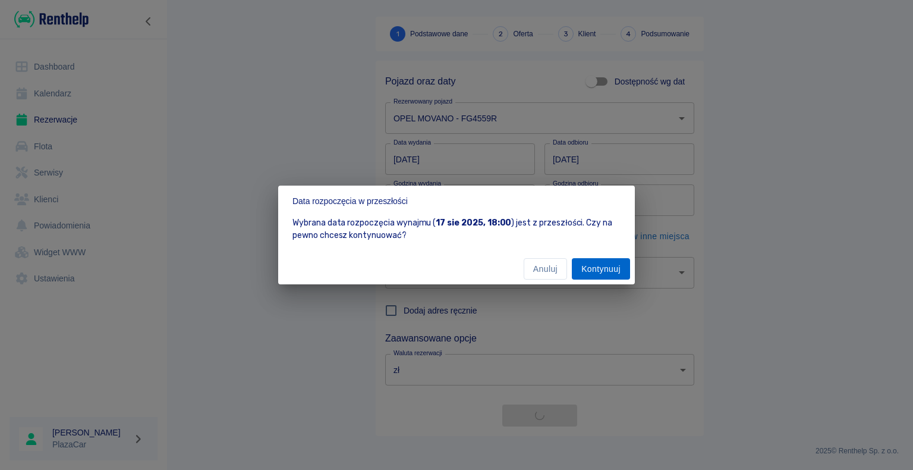
click at [586, 268] on button "Kontynuuj" at bounding box center [601, 269] width 58 height 22
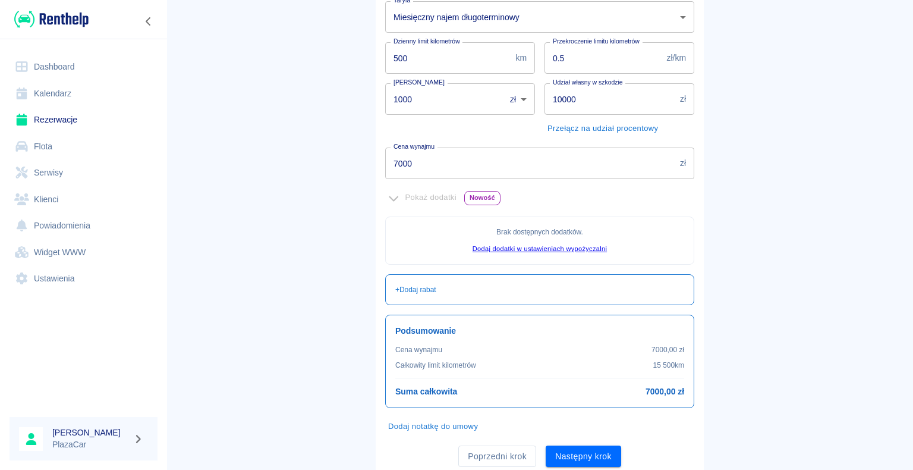
scroll to position [178, 0]
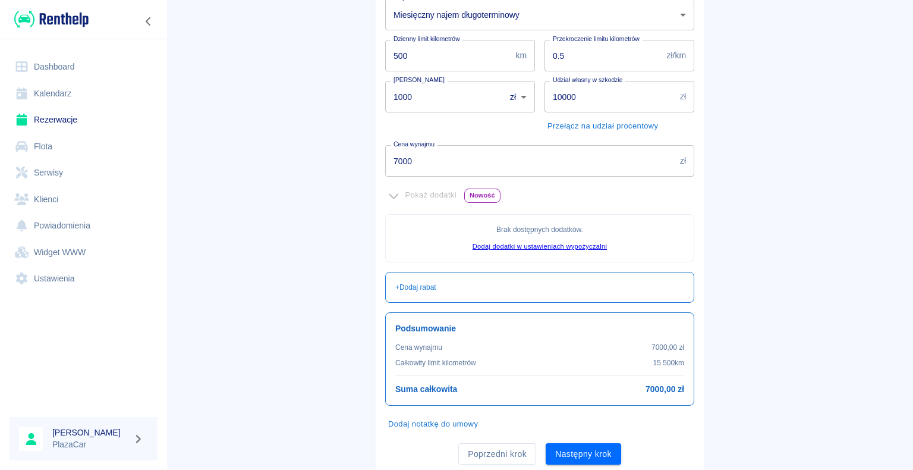
click at [661, 389] on h6 "7000,00 zł" at bounding box center [664, 389] width 39 height 12
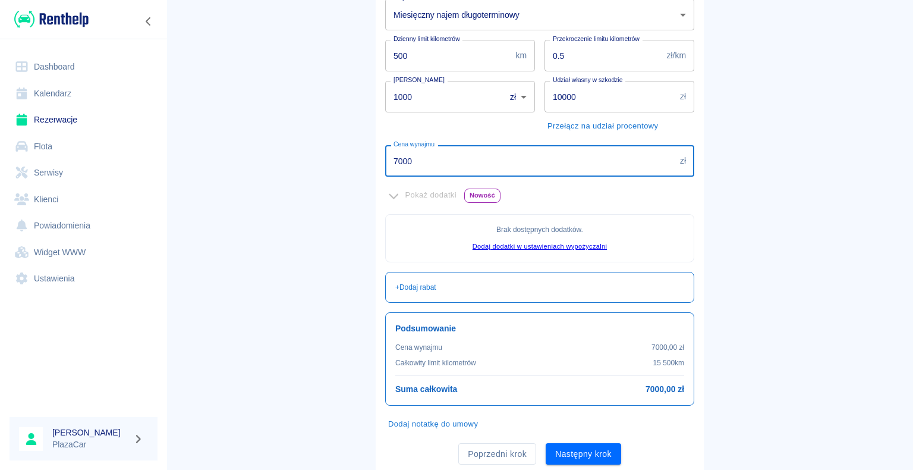
click at [407, 156] on input "7000" at bounding box center [530, 160] width 290 height 31
type input "7"
type input "5000"
click at [580, 451] on button "Następny krok" at bounding box center [583, 454] width 75 height 22
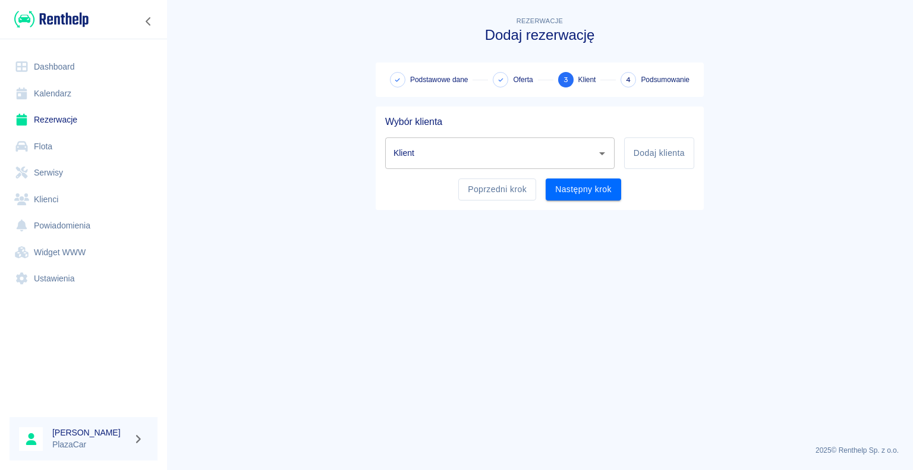
scroll to position [0, 0]
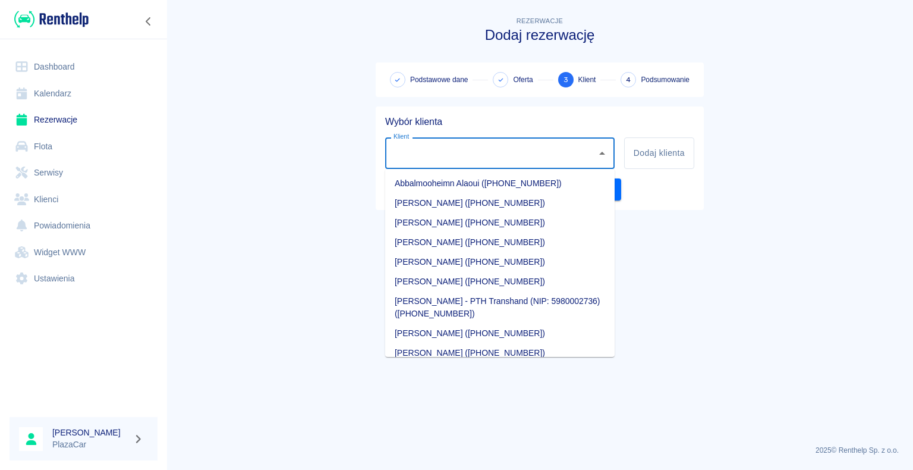
click at [423, 150] on input "Klient" at bounding box center [490, 153] width 201 height 21
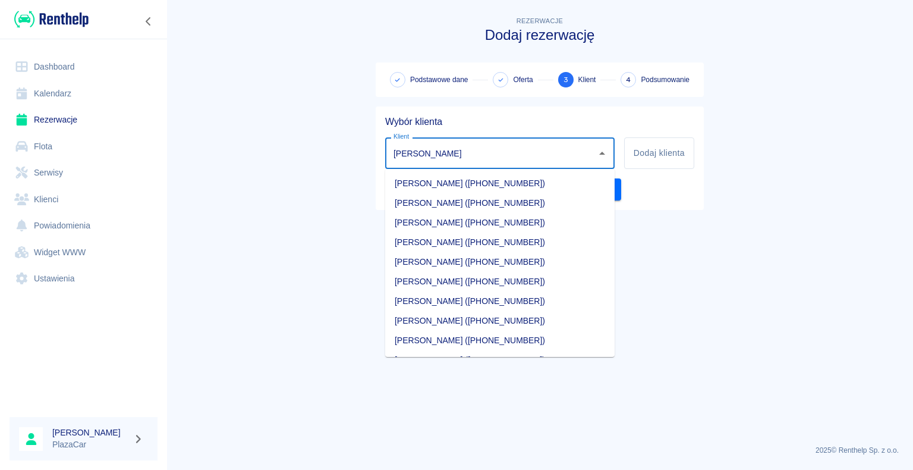
click at [501, 244] on li "[PERSON_NAME] ([PHONE_NUMBER])" at bounding box center [499, 242] width 229 height 20
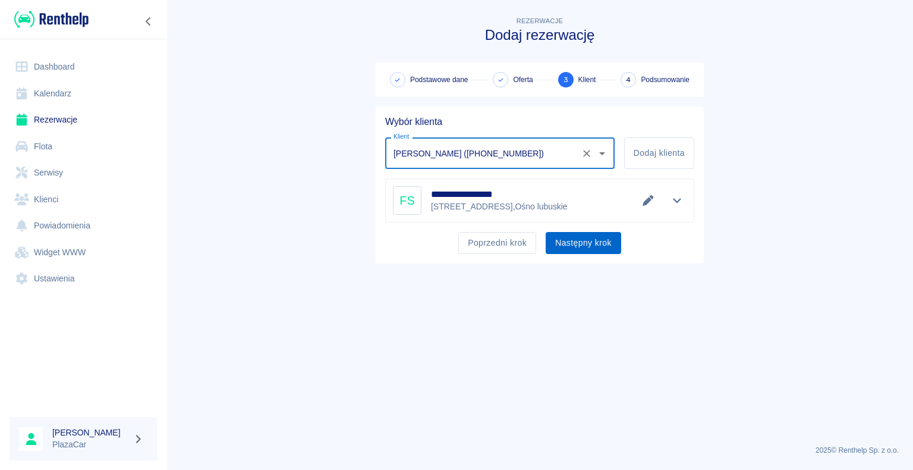
type input "[PERSON_NAME] ([PHONE_NUMBER])"
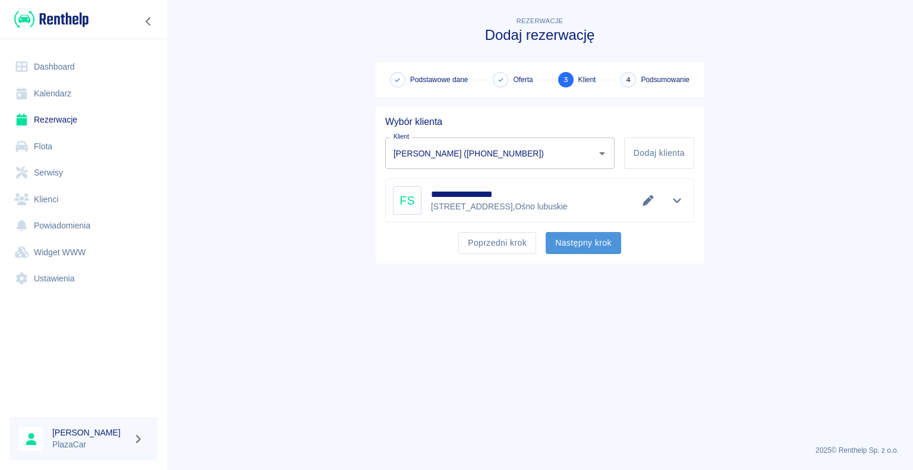
click at [575, 243] on button "Następny krok" at bounding box center [583, 243] width 75 height 22
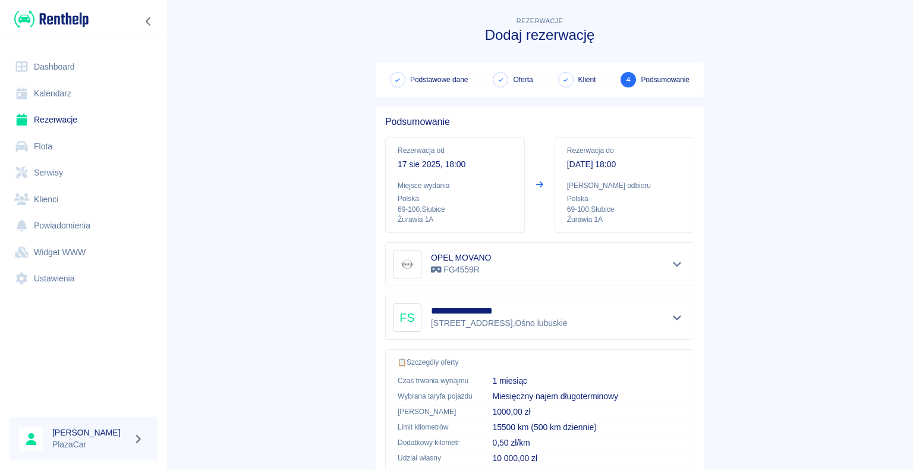
scroll to position [169, 0]
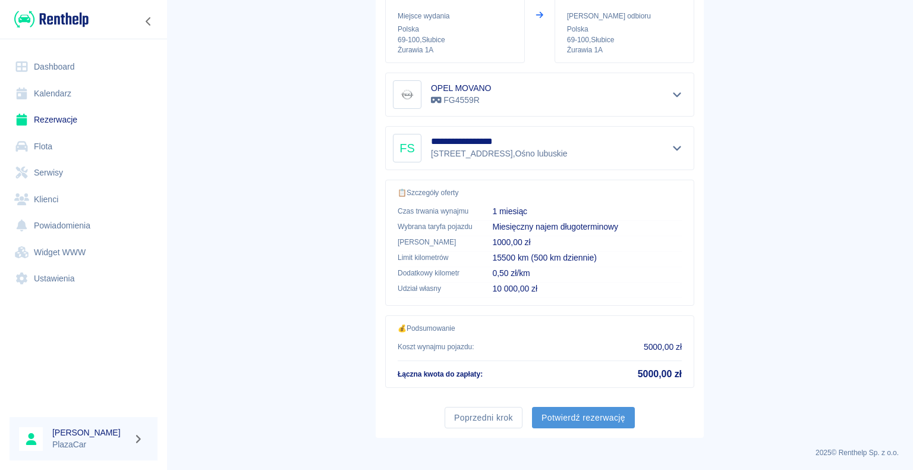
click at [582, 415] on button "Potwierdź rezerwację" at bounding box center [583, 418] width 103 height 22
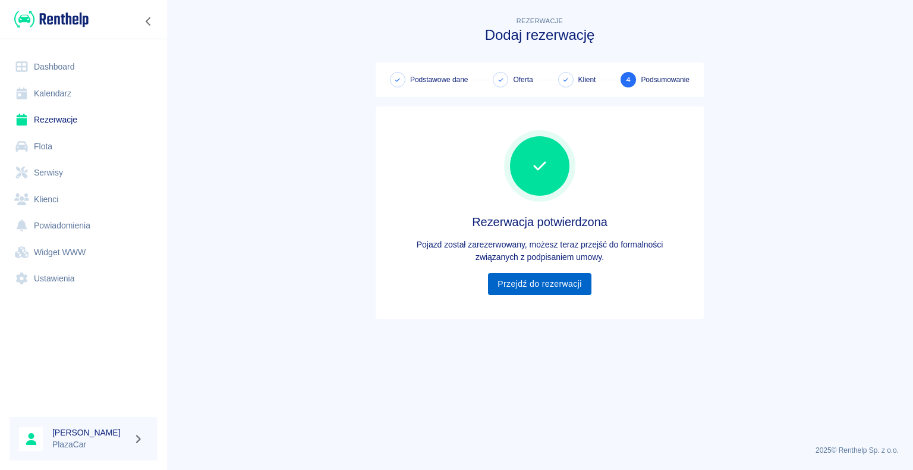
click at [533, 284] on link "Przejdź do rezerwacji" at bounding box center [539, 284] width 103 height 22
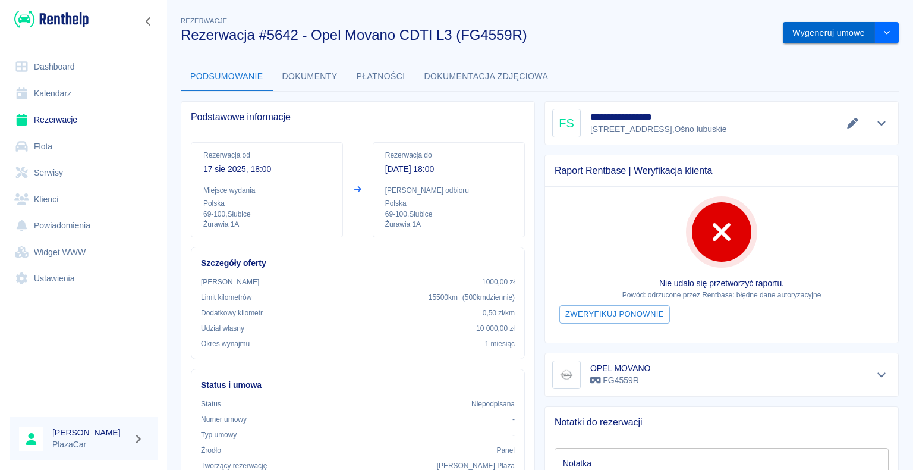
click at [801, 33] on button "Wygeneruj umowę" at bounding box center [829, 33] width 92 height 22
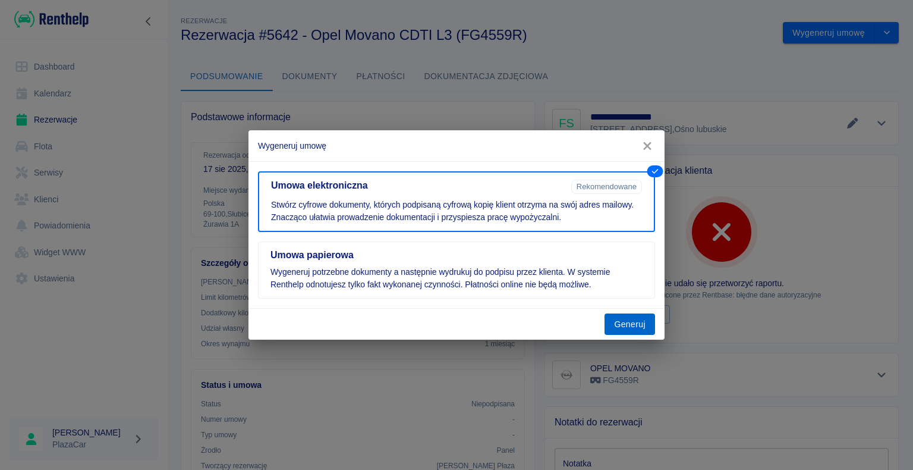
click at [629, 322] on button "Generuj" at bounding box center [629, 324] width 51 height 22
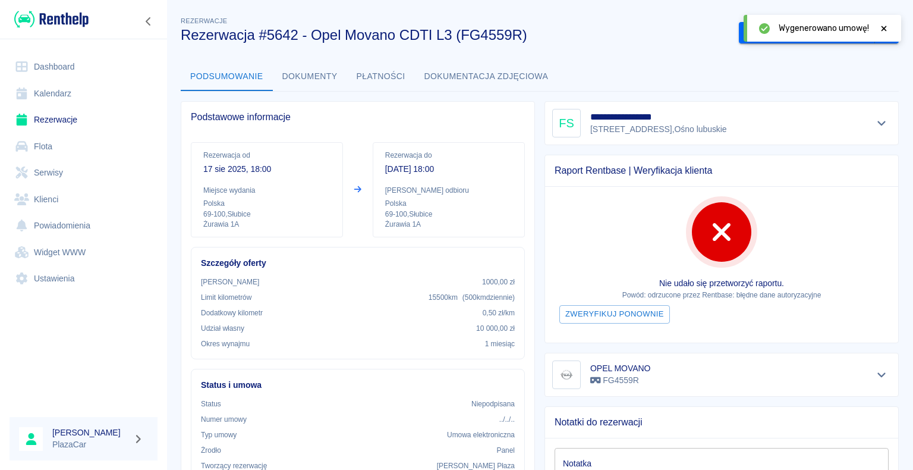
click at [884, 27] on icon at bounding box center [883, 28] width 5 height 5
click at [799, 28] on button "Podpisz umowę elektroniczną" at bounding box center [807, 33] width 136 height 22
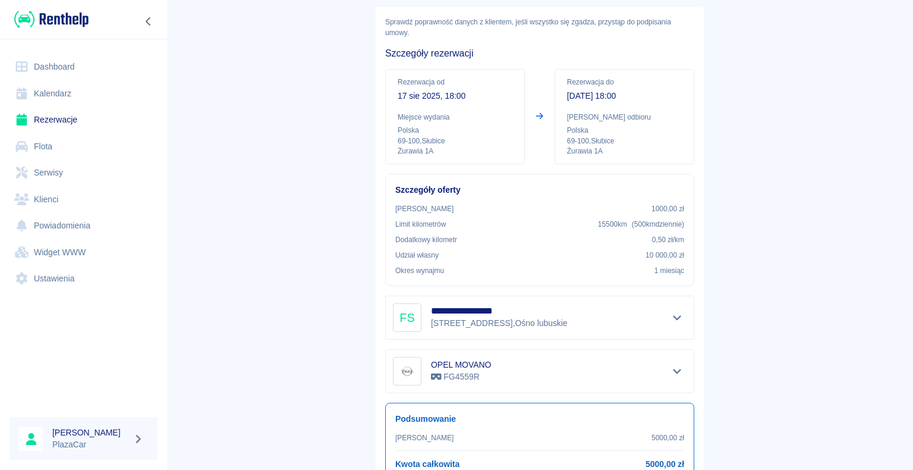
scroll to position [139, 0]
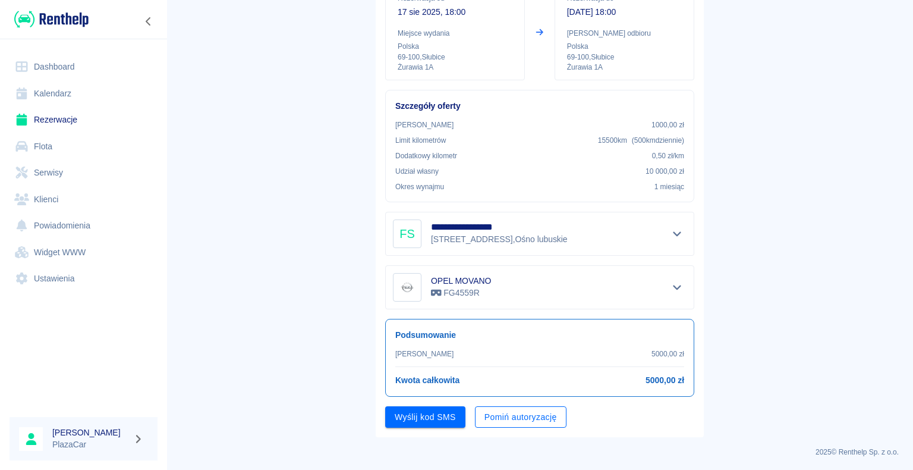
click at [503, 414] on button "Pomiń autoryzację" at bounding box center [521, 417] width 92 height 22
click at [433, 409] on button "Podpisz umowę" at bounding box center [425, 417] width 81 height 22
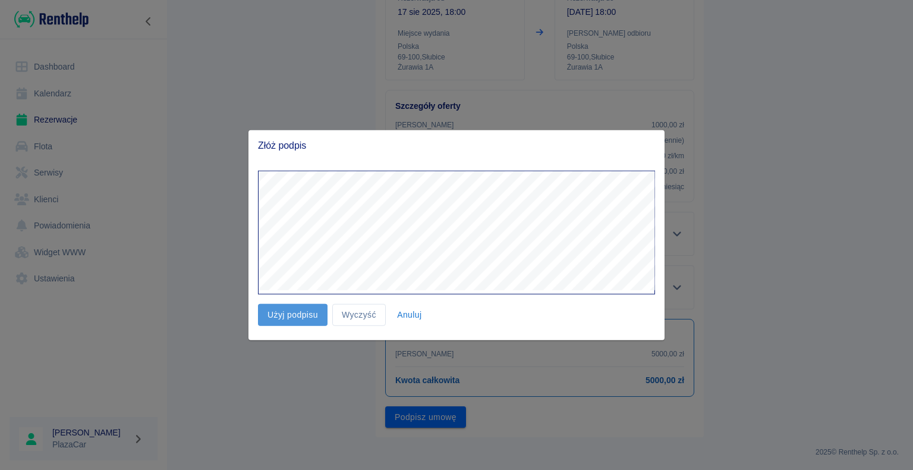
click at [295, 315] on button "Użyj podpisu" at bounding box center [293, 315] width 70 height 22
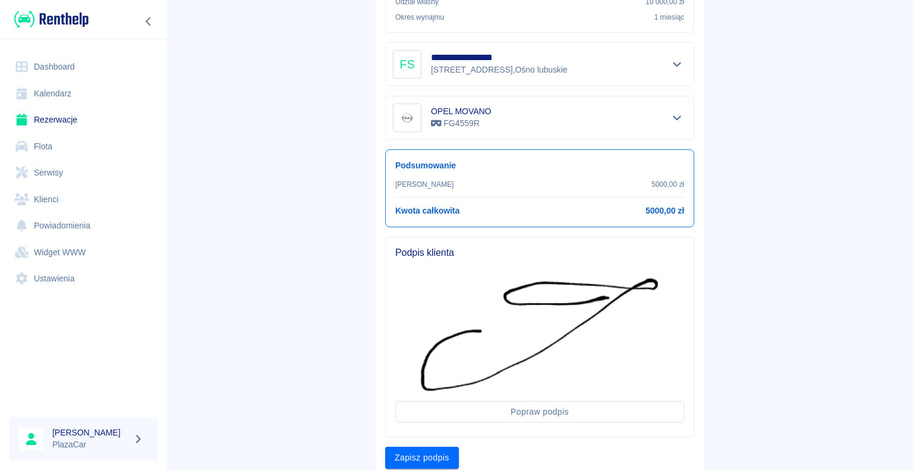
scroll to position [349, 0]
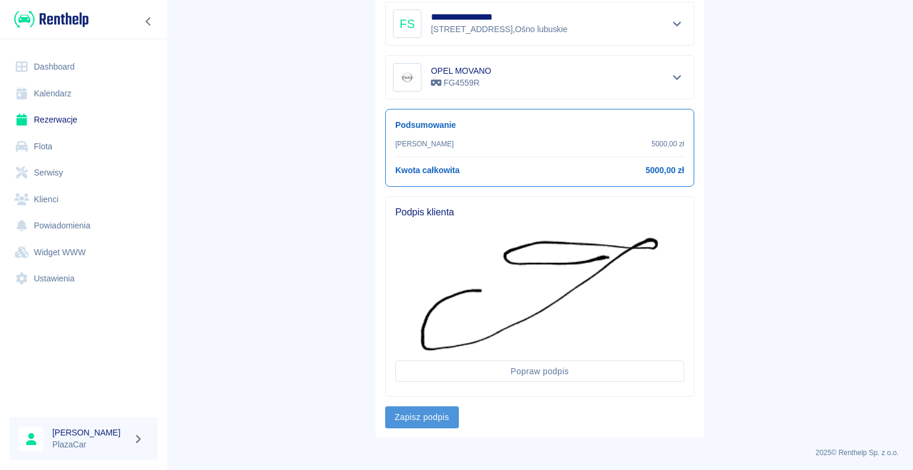
click at [411, 412] on button "Zapisz podpis" at bounding box center [422, 417] width 74 height 22
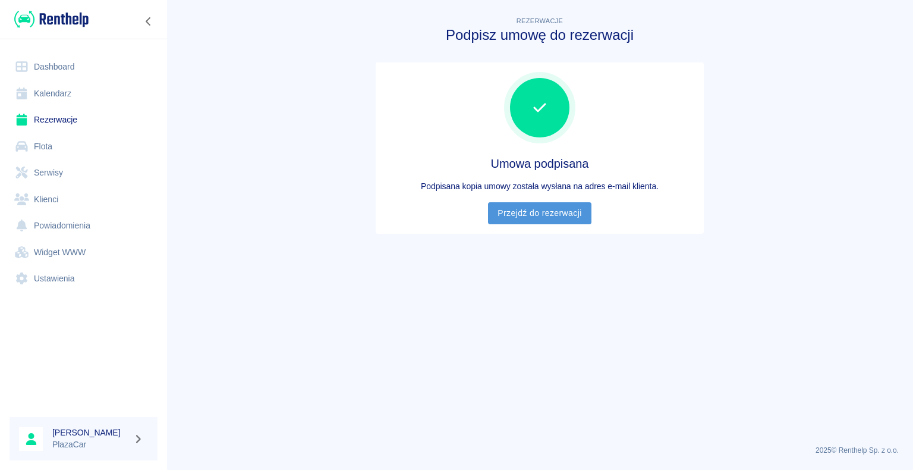
click at [540, 212] on link "Przejdź do rezerwacji" at bounding box center [539, 213] width 103 height 22
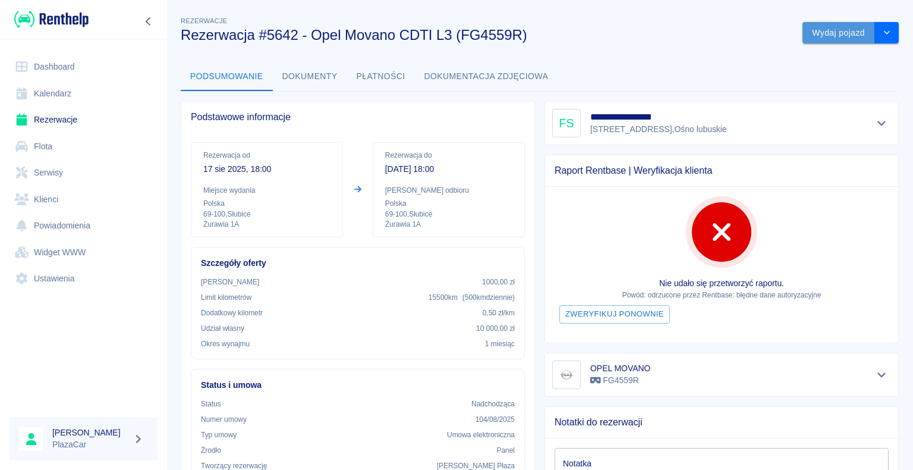
click at [824, 30] on button "Wydaj pojazd" at bounding box center [838, 33] width 73 height 22
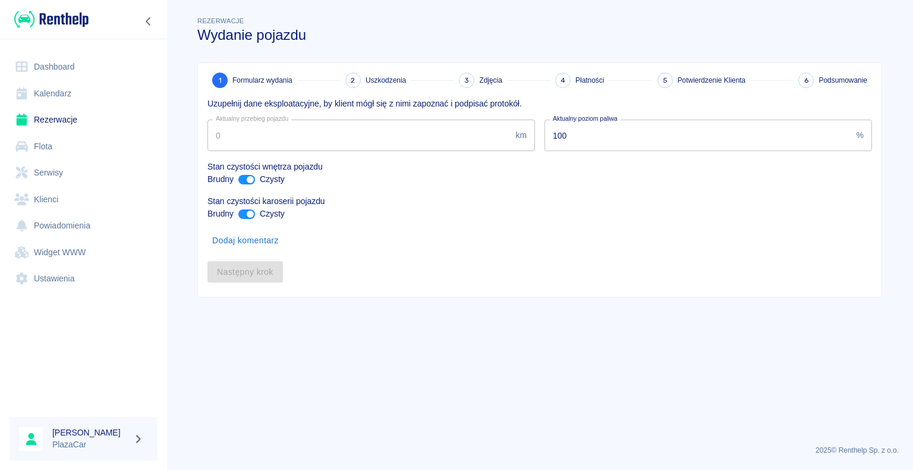
type input "29607"
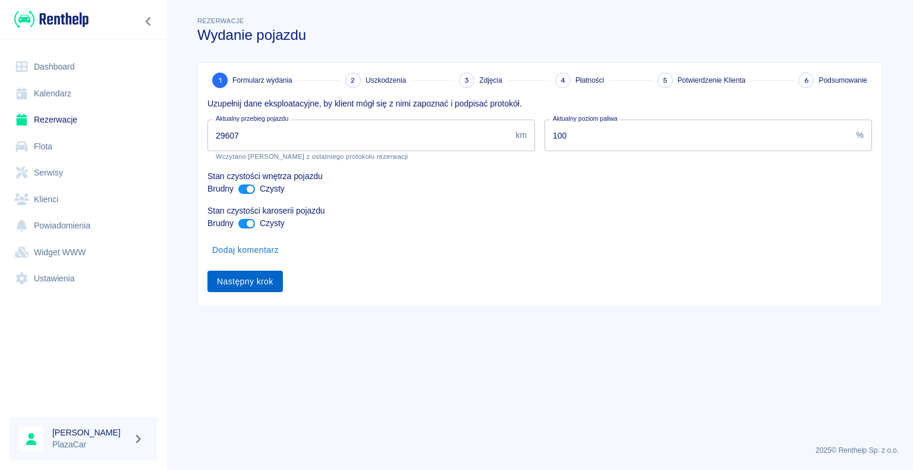
click at [251, 278] on button "Następny krok" at bounding box center [244, 281] width 75 height 22
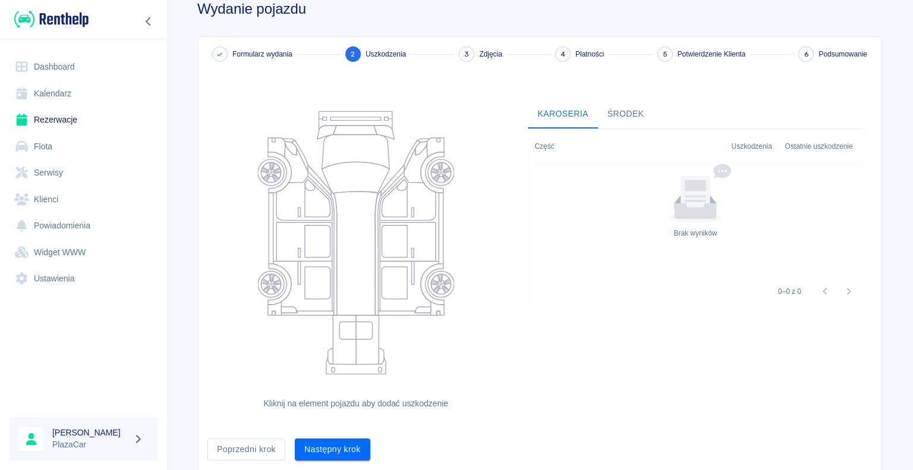
scroll to position [65, 0]
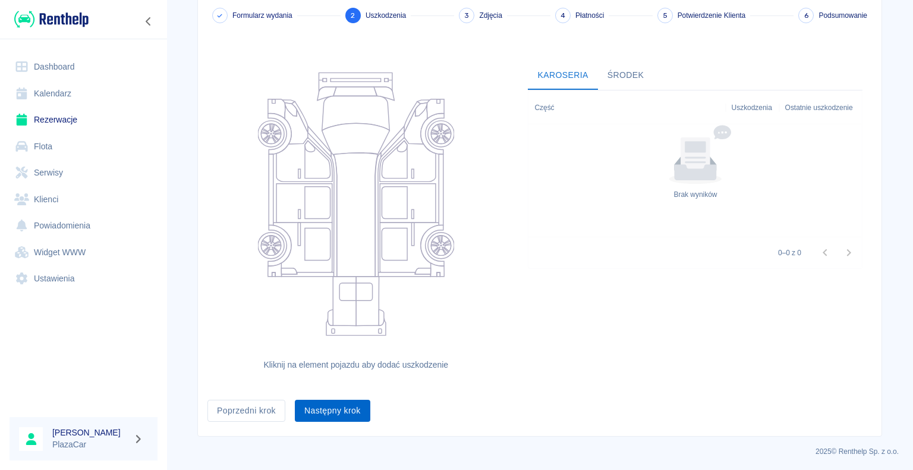
click at [327, 411] on button "Następny krok" at bounding box center [332, 410] width 75 height 22
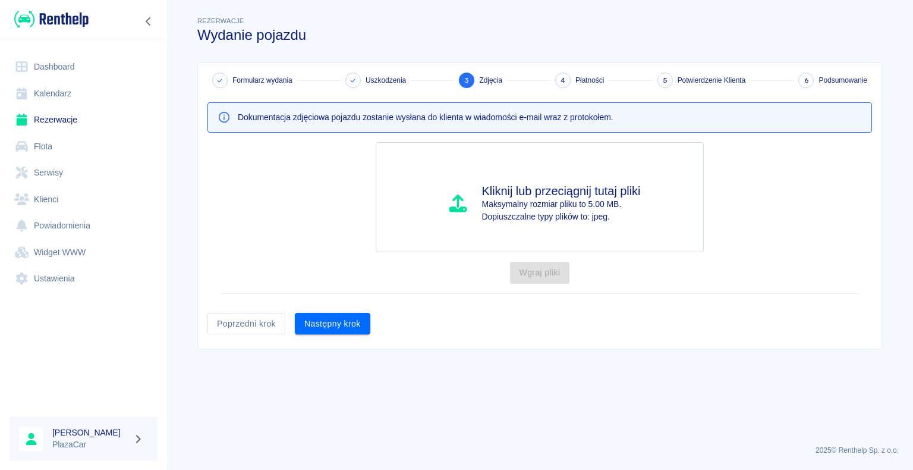
scroll to position [0, 0]
click at [335, 321] on button "Następny krok" at bounding box center [332, 324] width 75 height 22
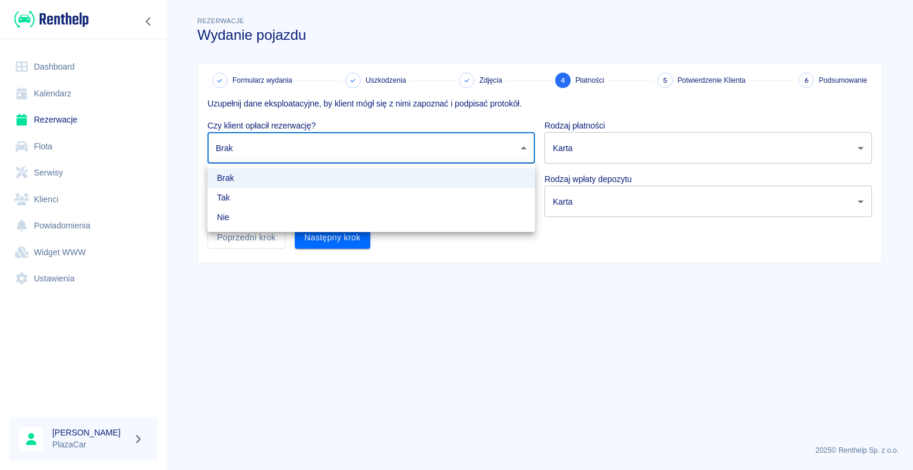
click at [525, 146] on body "Używamy plików Cookies, by zapewnić Ci najlepsze możliwe doświadczenie. Aby dow…" at bounding box center [456, 235] width 913 height 470
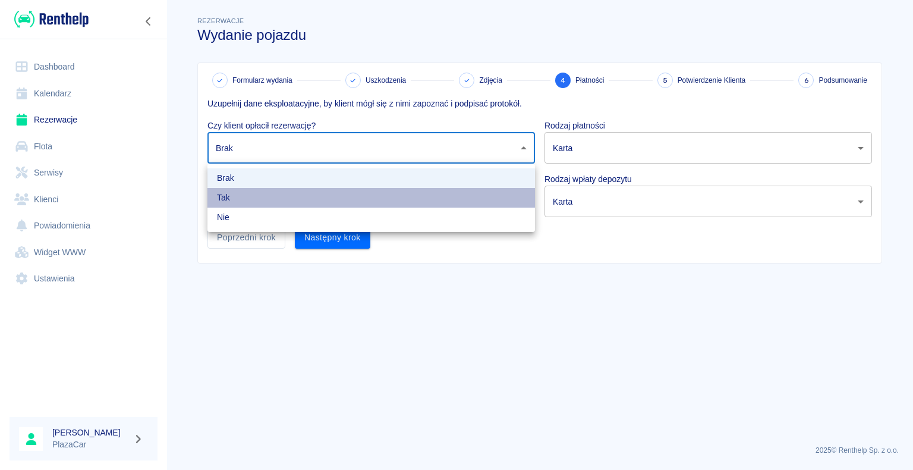
click at [499, 193] on li "Tak" at bounding box center [370, 198] width 327 height 20
type input "true"
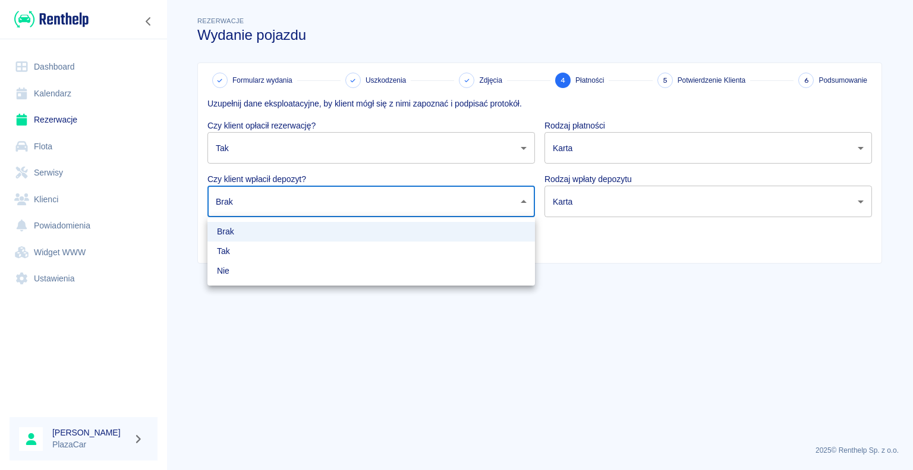
click at [519, 201] on body "Używamy plików Cookies, by zapewnić Ci najlepsze możliwe doświadczenie. Aby dow…" at bounding box center [456, 235] width 913 height 470
click at [452, 245] on li "Tak" at bounding box center [370, 251] width 327 height 20
type input "true"
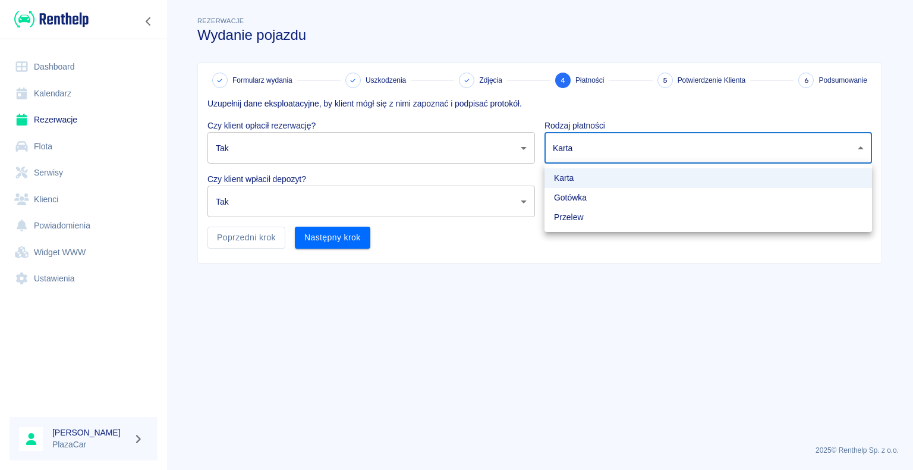
click at [859, 146] on body "Używamy plików Cookies, by zapewnić Ci najlepsze możliwe doświadczenie. Aby dow…" at bounding box center [456, 235] width 913 height 470
click at [785, 213] on li "Przelew" at bounding box center [707, 217] width 327 height 20
type input "bank_transfer"
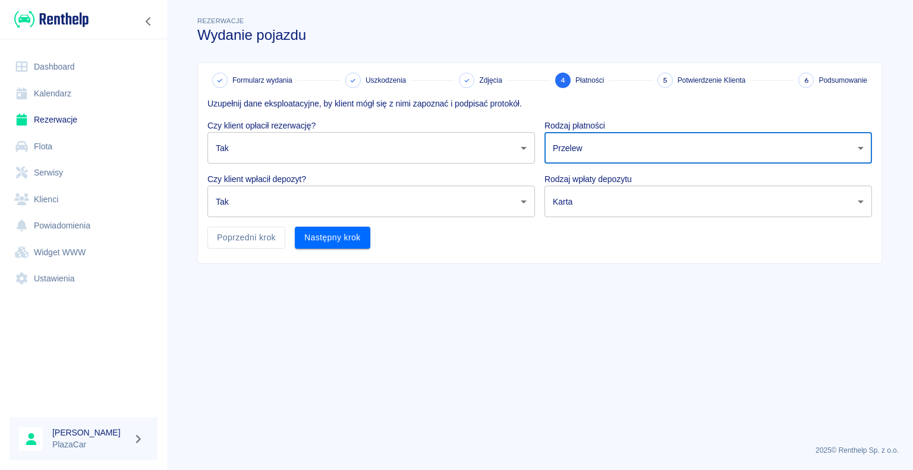
click at [857, 196] on body "Używamy plików Cookies, by zapewnić Ci najlepsze możliwe doświadczenie. Aby dow…" at bounding box center [456, 235] width 913 height 470
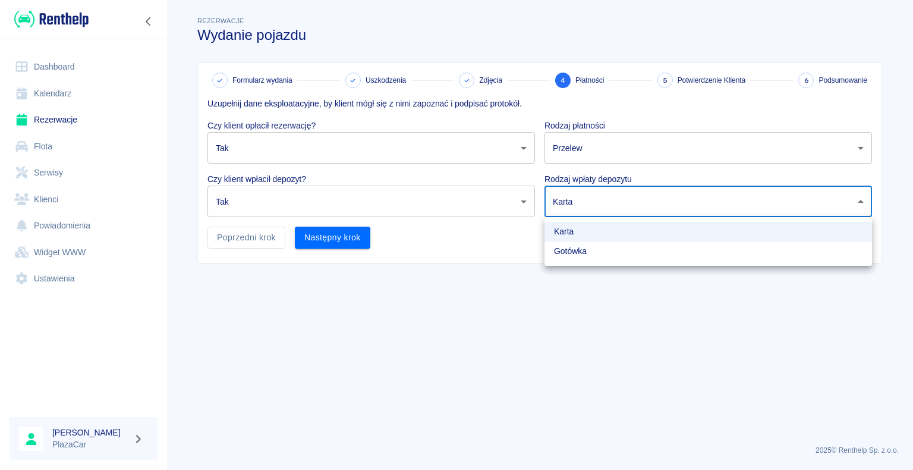
click at [785, 229] on li "Karta" at bounding box center [707, 232] width 327 height 20
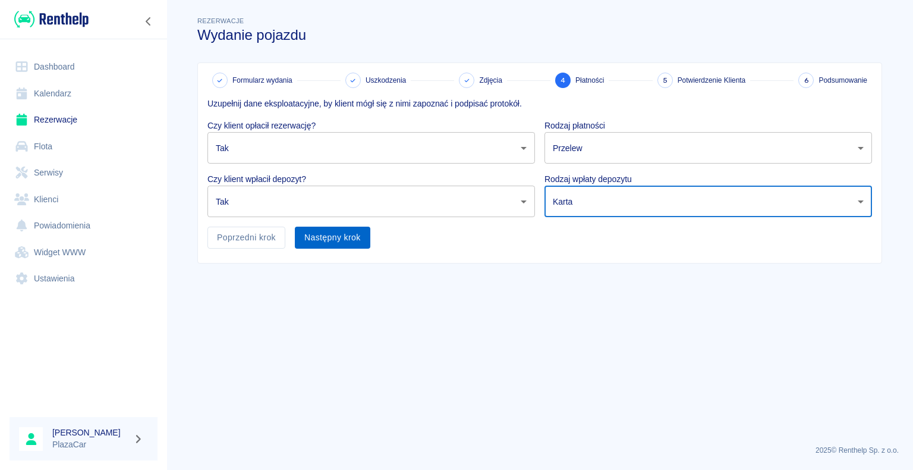
click at [333, 239] on button "Następny krok" at bounding box center [332, 237] width 75 height 22
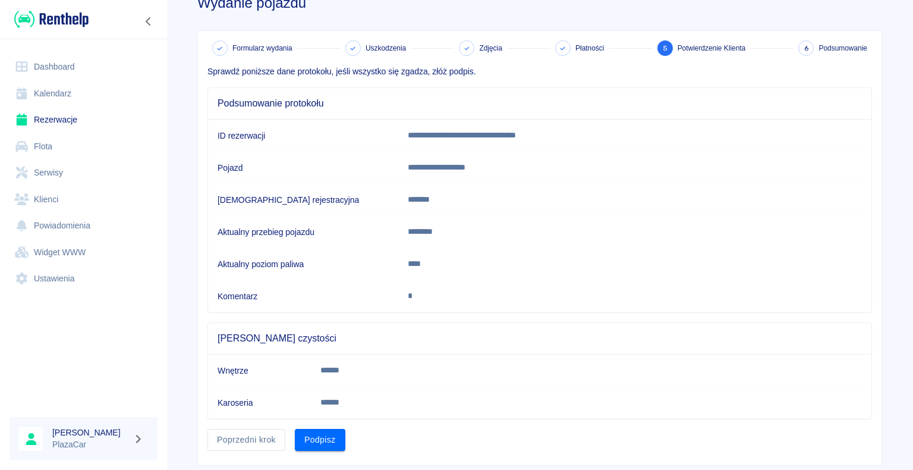
scroll to position [59, 0]
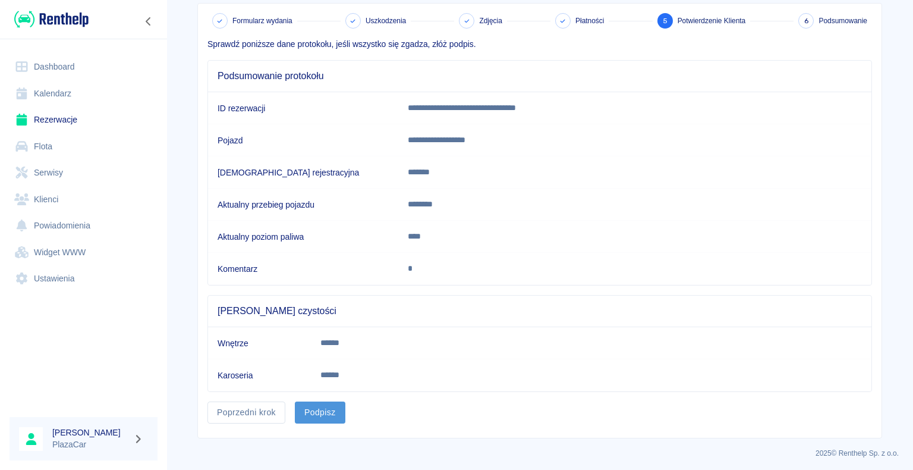
click at [315, 403] on button "Podpisz" at bounding box center [320, 412] width 51 height 22
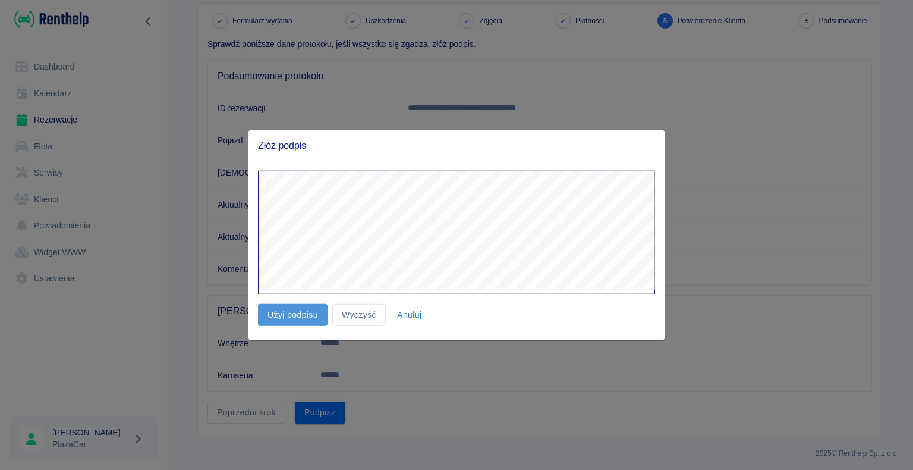
click at [295, 308] on button "Użyj podpisu" at bounding box center [293, 315] width 70 height 22
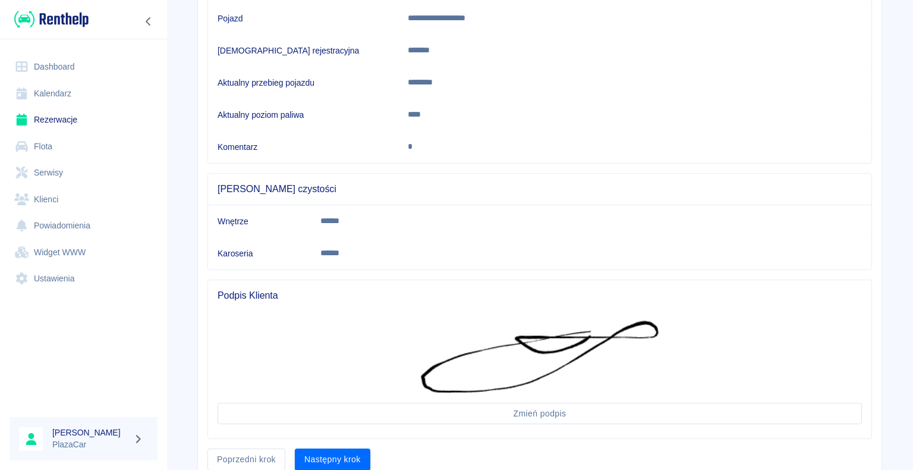
scroll to position [228, 0]
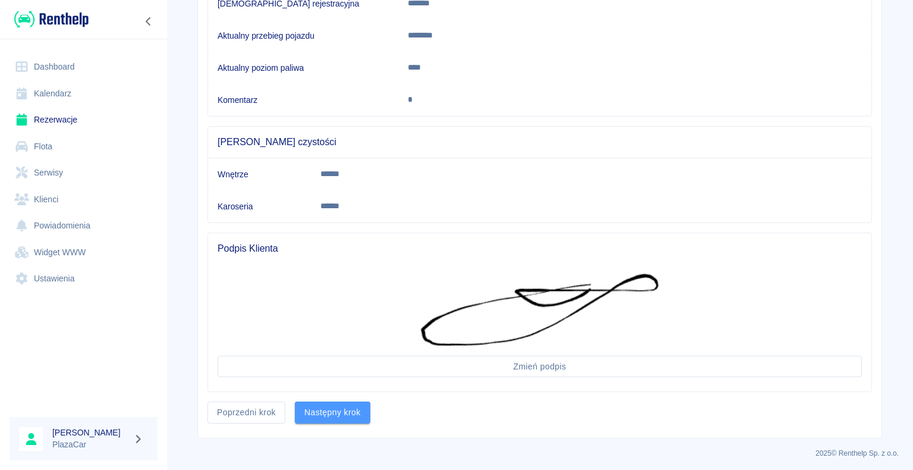
click at [317, 408] on button "Następny krok" at bounding box center [332, 412] width 75 height 22
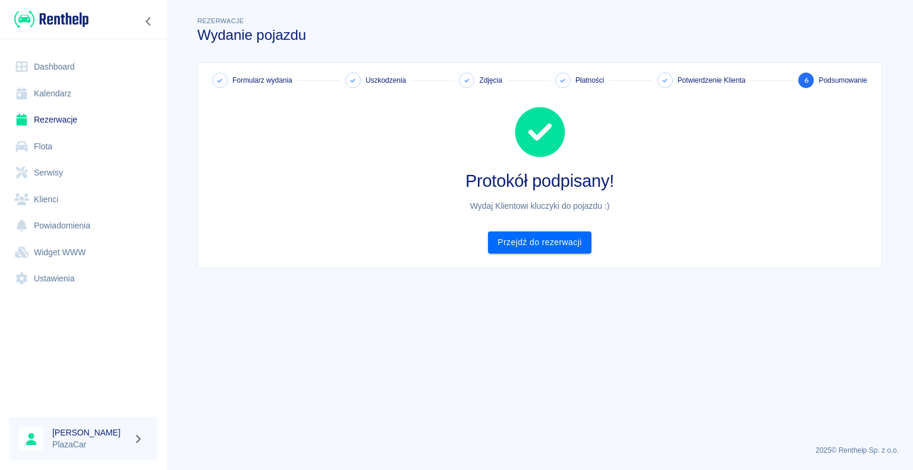
scroll to position [0, 0]
click at [538, 245] on link "Przejdź do rezerwacji" at bounding box center [539, 242] width 103 height 22
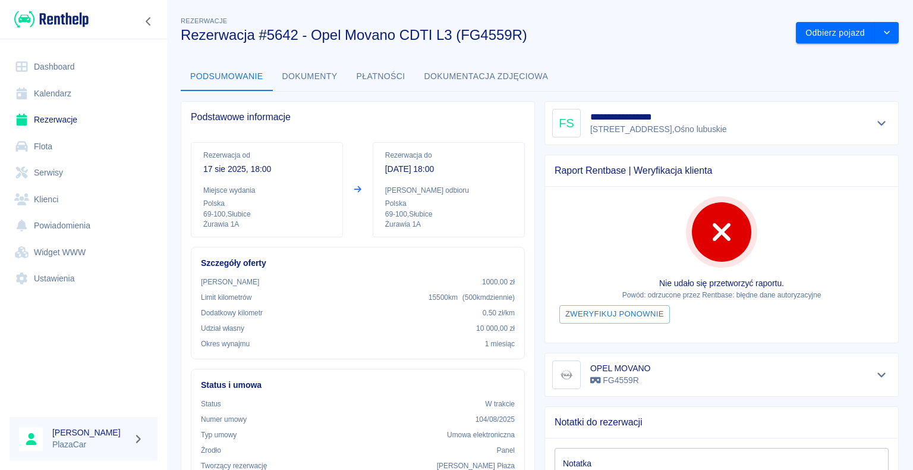
click at [49, 117] on link "Rezerwacje" at bounding box center [84, 119] width 148 height 27
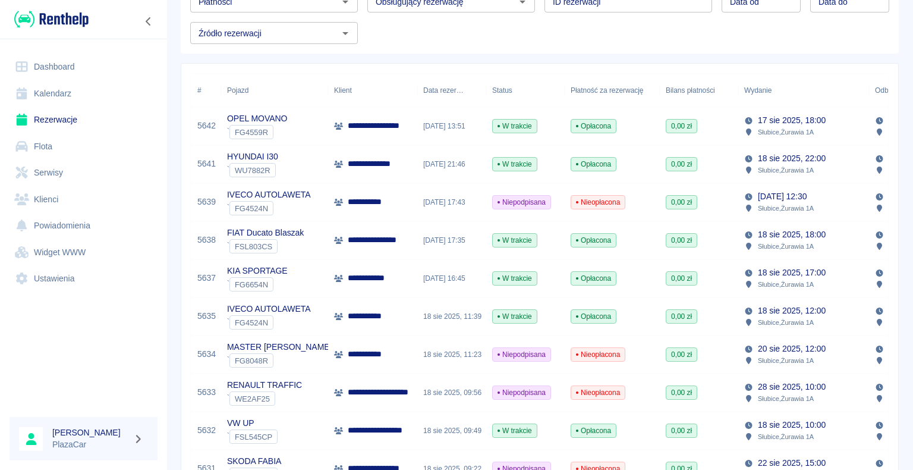
scroll to position [178, 0]
